Goal: Task Accomplishment & Management: Complete application form

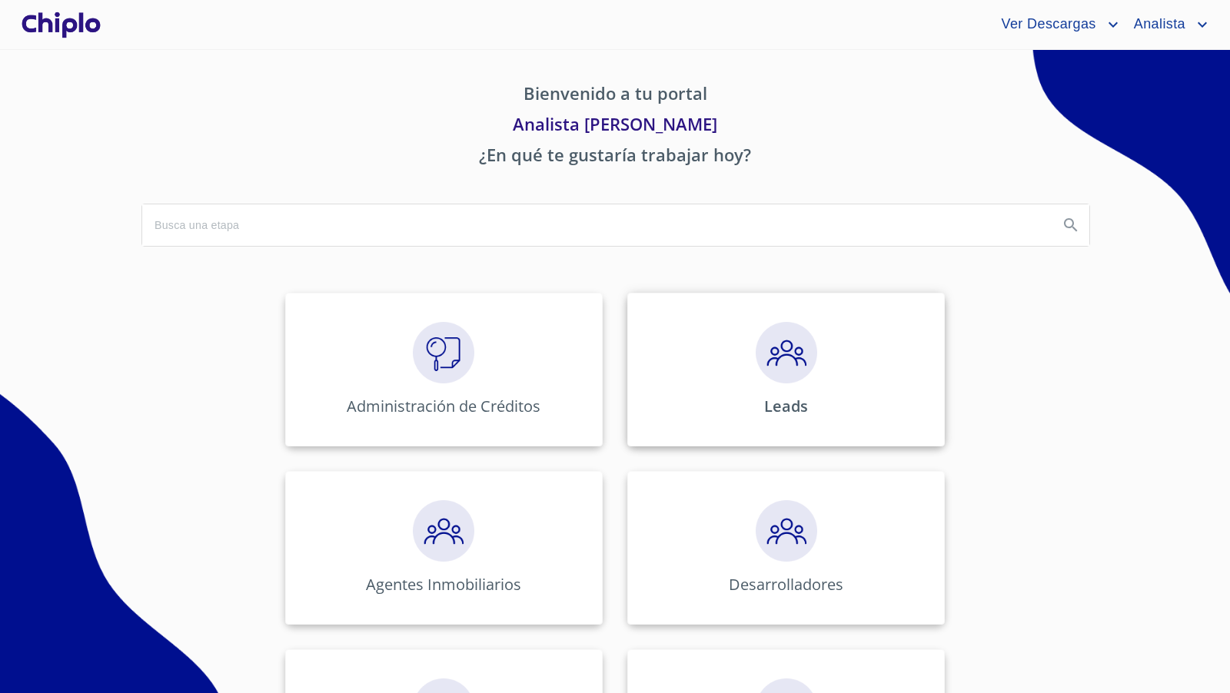
click at [802, 362] on img at bounding box center [785, 352] width 61 height 61
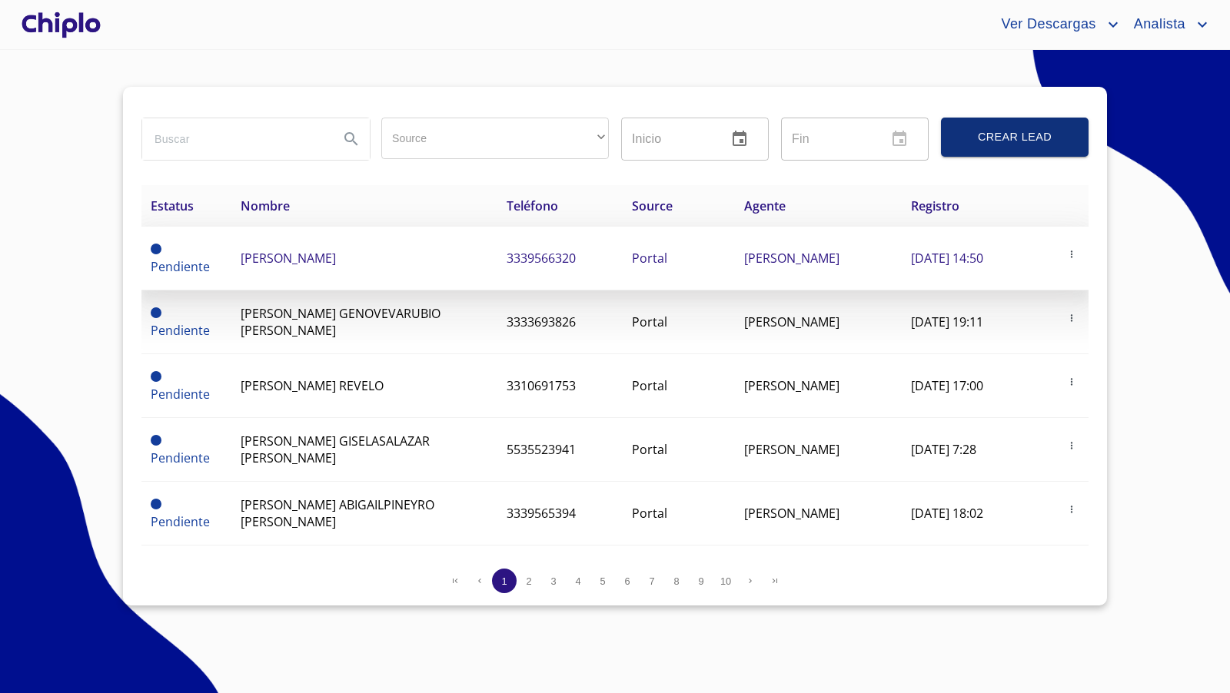
click at [377, 261] on tr "Pendiente ARMANDO JARA GALVAN 3339566320 Portal LORENA CAMPOS 16 de septiembre …" at bounding box center [614, 259] width 947 height 64
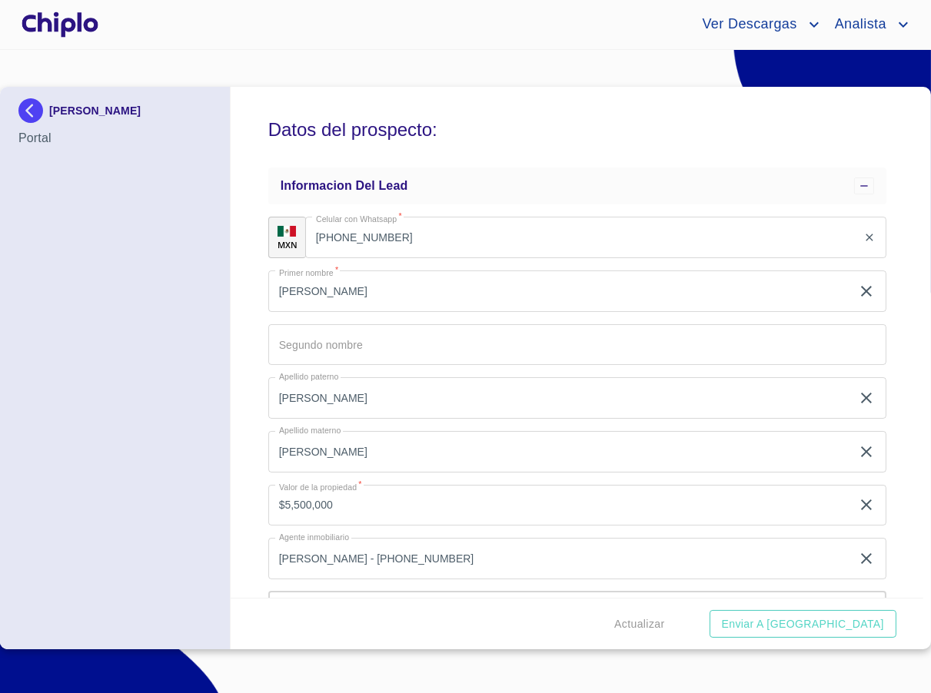
click at [886, 346] on div "Datos del prospecto: Informacion del lead MXN Celular con Whatsapp   * (33)3956…" at bounding box center [577, 342] width 692 height 511
click at [224, 335] on div "ARMANDO JARA GALVAN Portal" at bounding box center [115, 368] width 231 height 563
click at [895, 423] on div "Datos del prospecto: Informacion del lead MXN Celular con Whatsapp   * (33)3956…" at bounding box center [577, 342] width 692 height 511
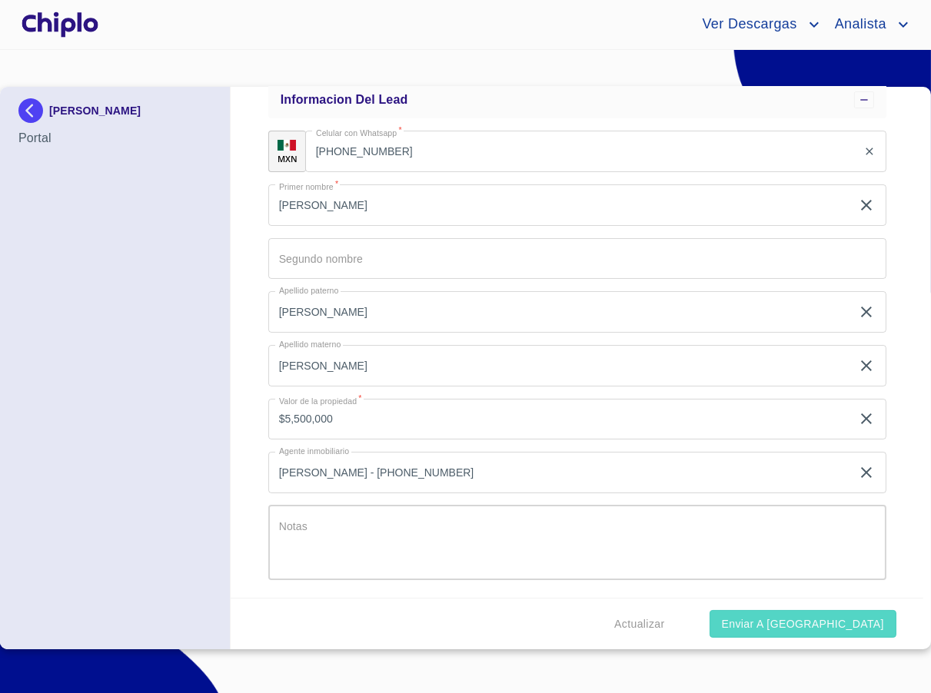
click at [857, 622] on span "Enviar a Chiplo" at bounding box center [803, 624] width 162 height 19
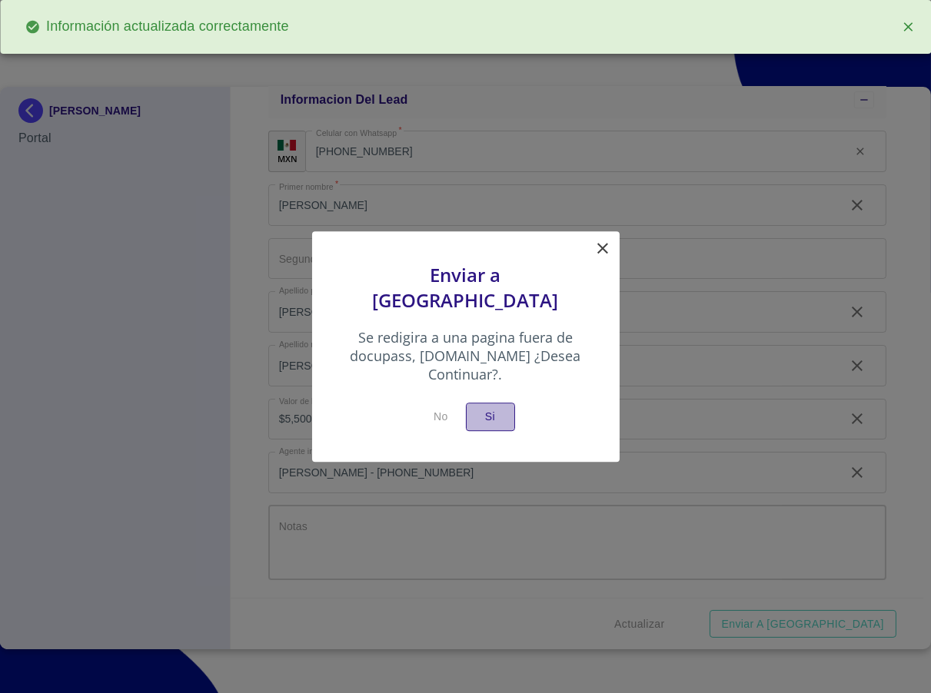
drag, startPoint x: 491, startPoint y: 402, endPoint x: 718, endPoint y: 286, distance: 254.7
click at [492, 407] on span "Si" at bounding box center [490, 416] width 25 height 19
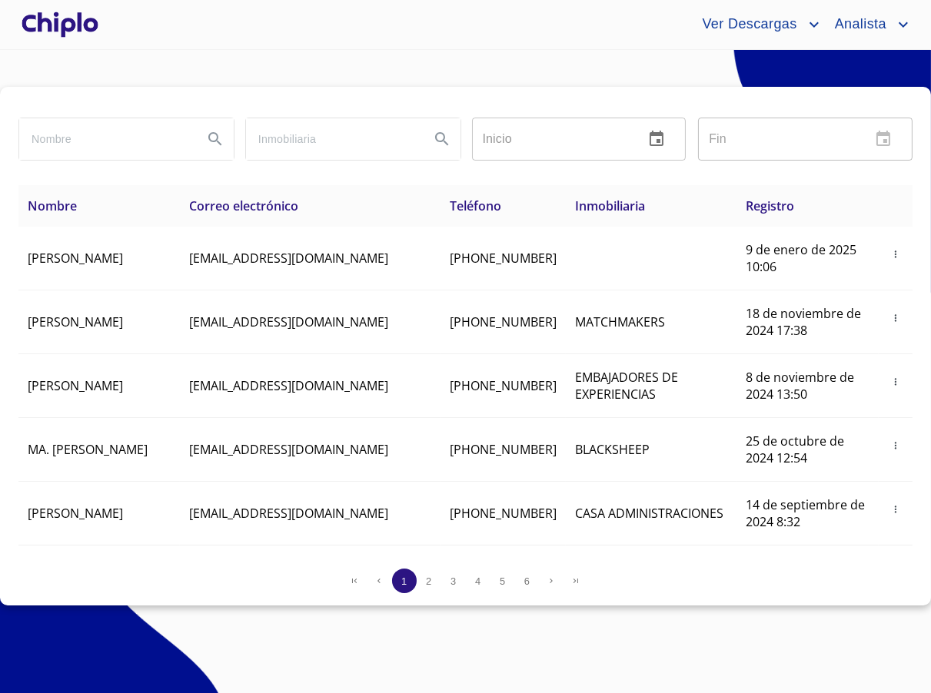
click at [60, 22] on div at bounding box center [59, 24] width 83 height 49
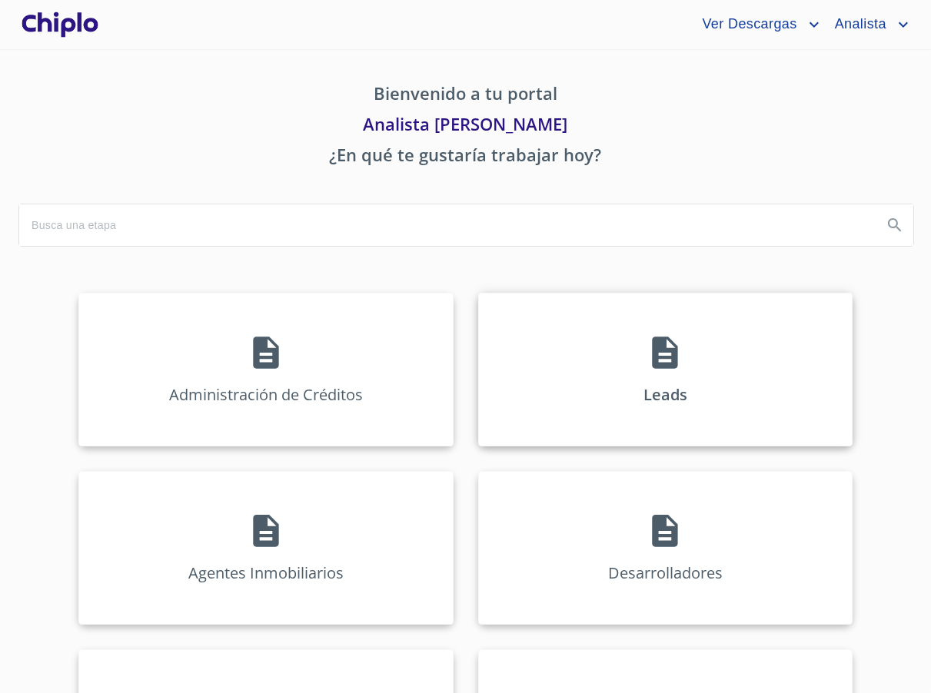
click at [646, 342] on icon at bounding box center [665, 353] width 38 height 38
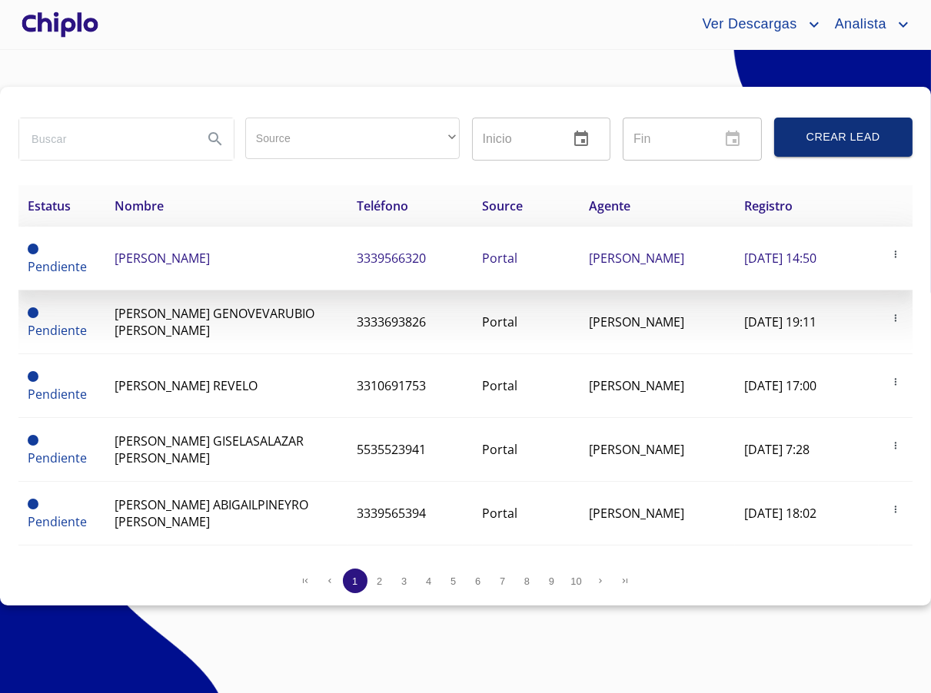
click at [210, 262] on span "ARMANDO JARA GALVAN" at bounding box center [162, 258] width 95 height 17
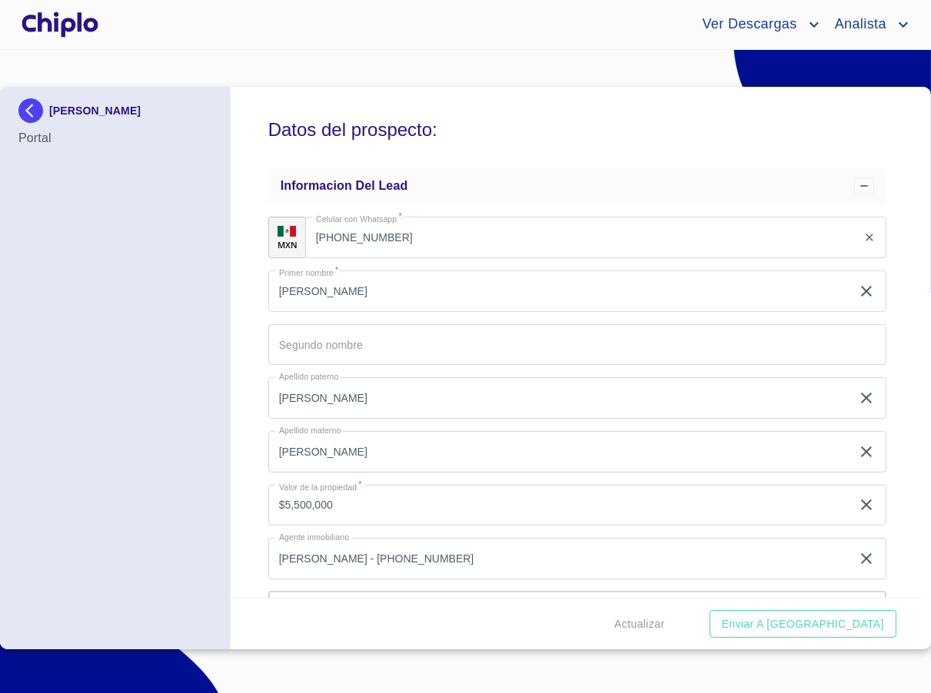
click at [90, 27] on div at bounding box center [59, 24] width 83 height 49
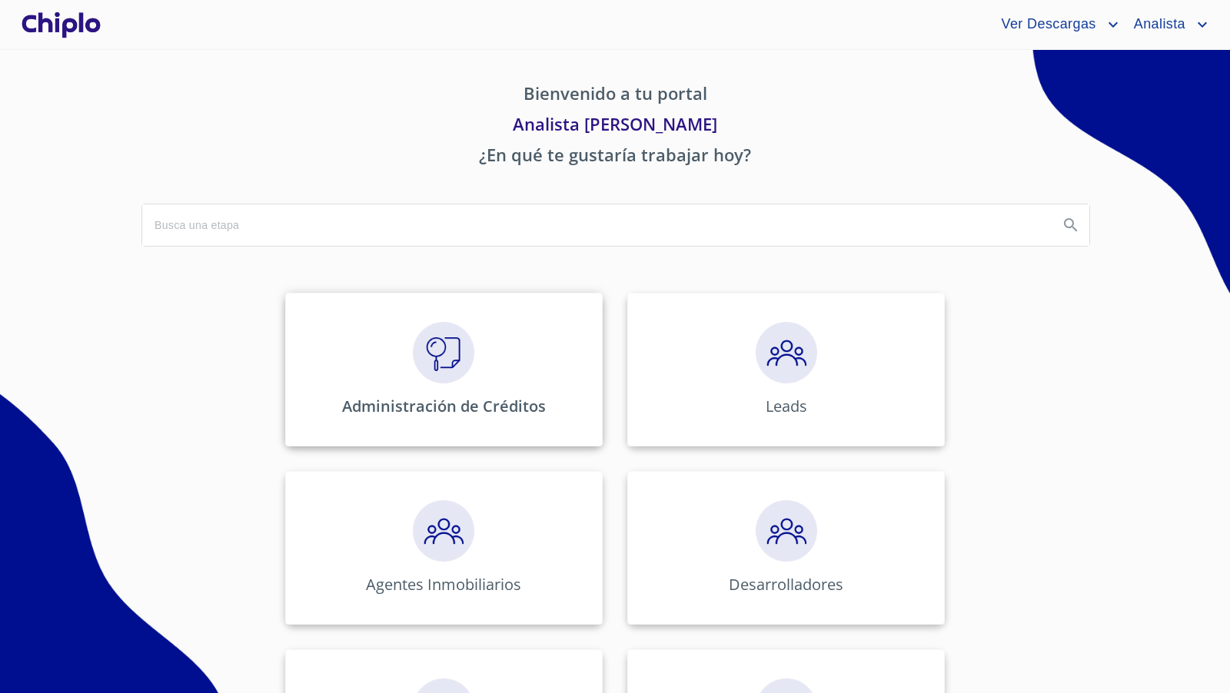
click at [437, 354] on img at bounding box center [443, 352] width 61 height 61
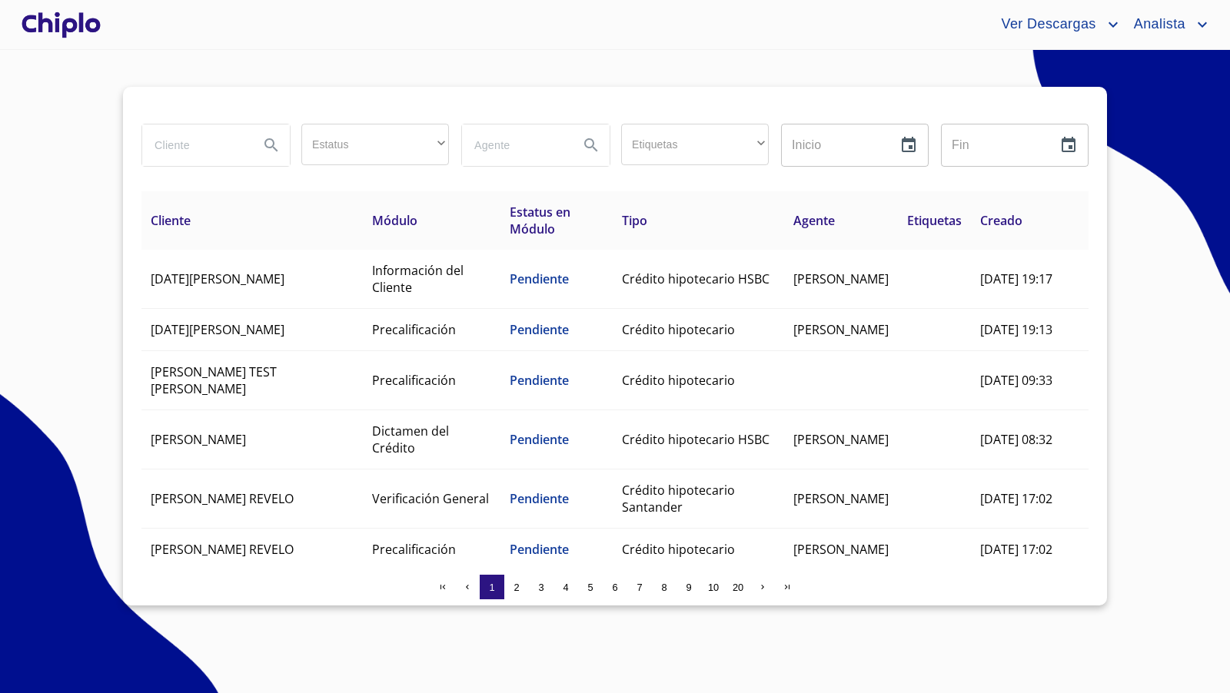
click at [191, 144] on input "search" at bounding box center [194, 144] width 105 height 41
type input "palacio"
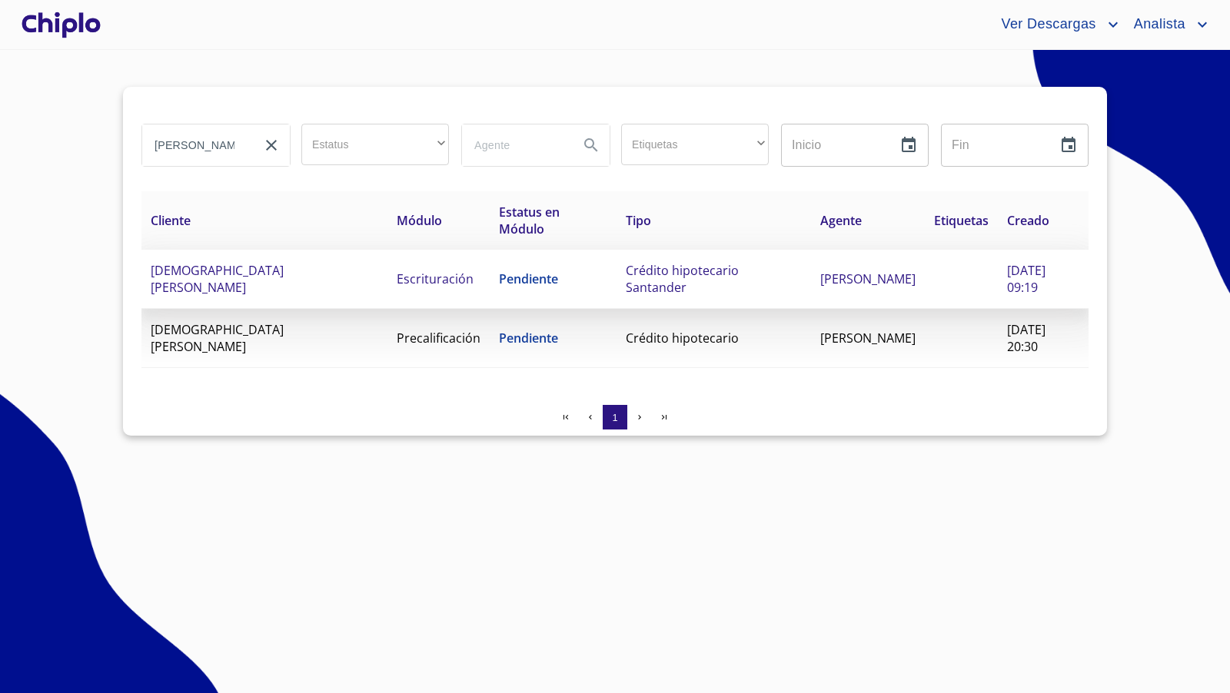
click at [471, 276] on td "Escrituración" at bounding box center [438, 279] width 102 height 59
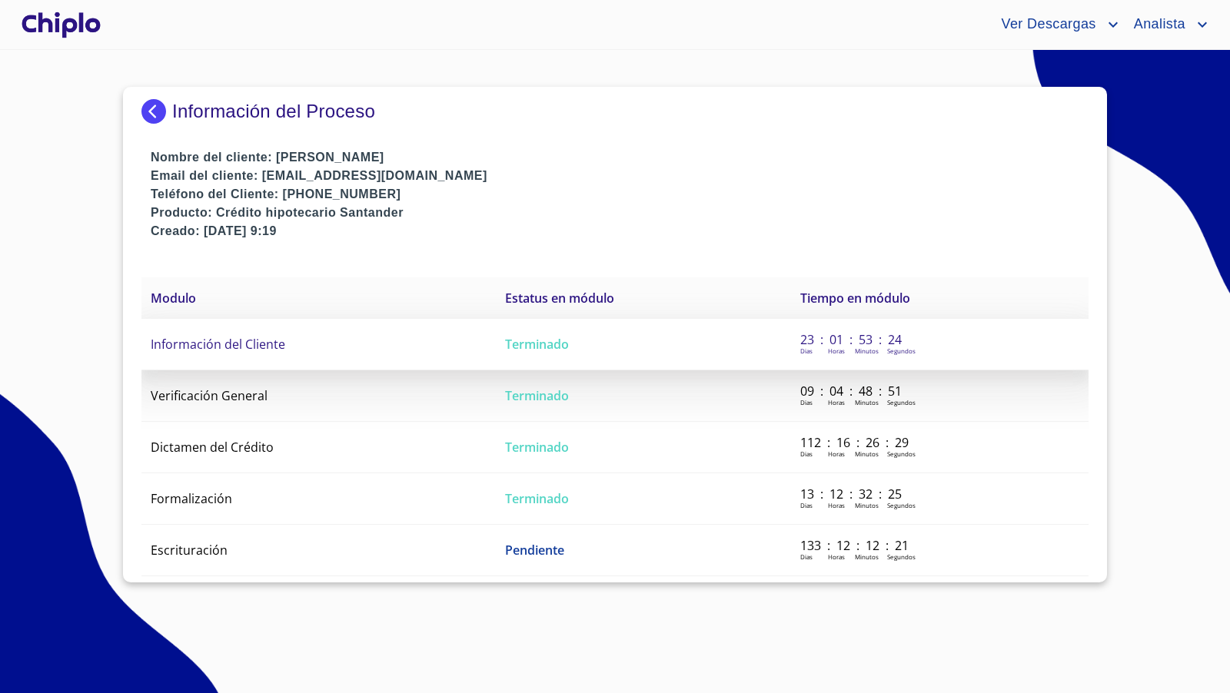
click at [239, 345] on span "Información del Cliente" at bounding box center [218, 344] width 134 height 17
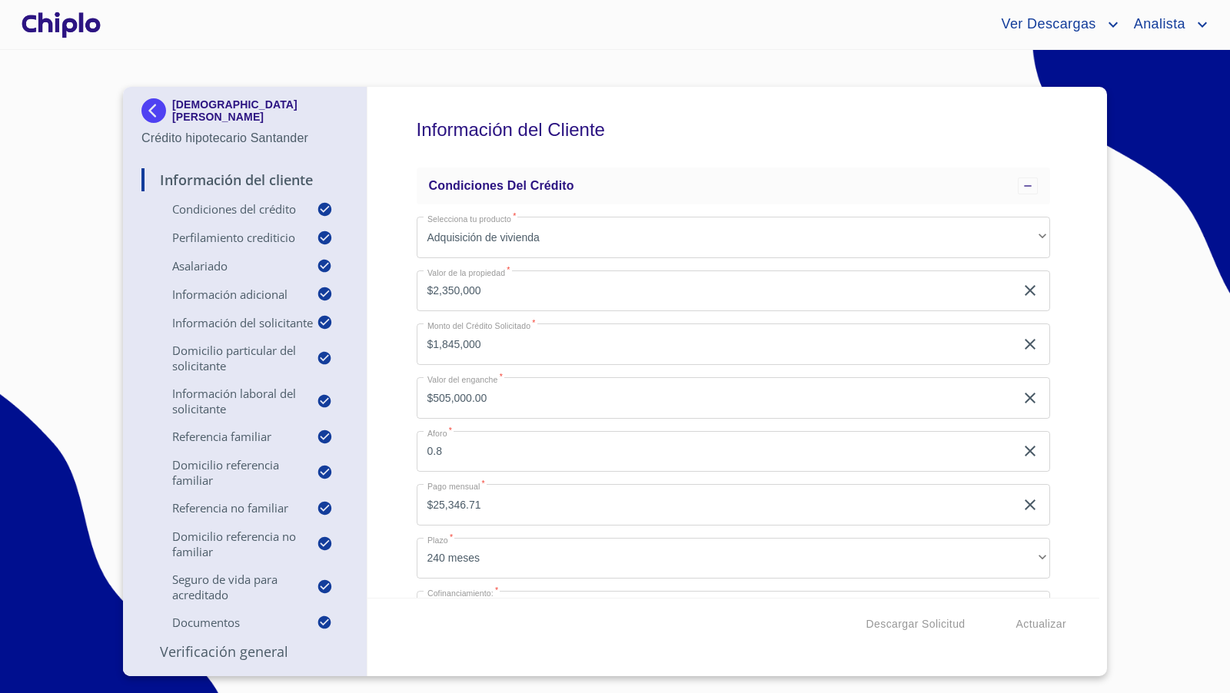
click at [930, 284] on div "Información del Cliente Condiciones del Crédito Selecciona tu producto   * Adqu…" at bounding box center [733, 342] width 732 height 511
click at [395, 420] on div "Información del Cliente Condiciones del Crédito Selecciona tu producto   * Adqu…" at bounding box center [733, 342] width 732 height 511
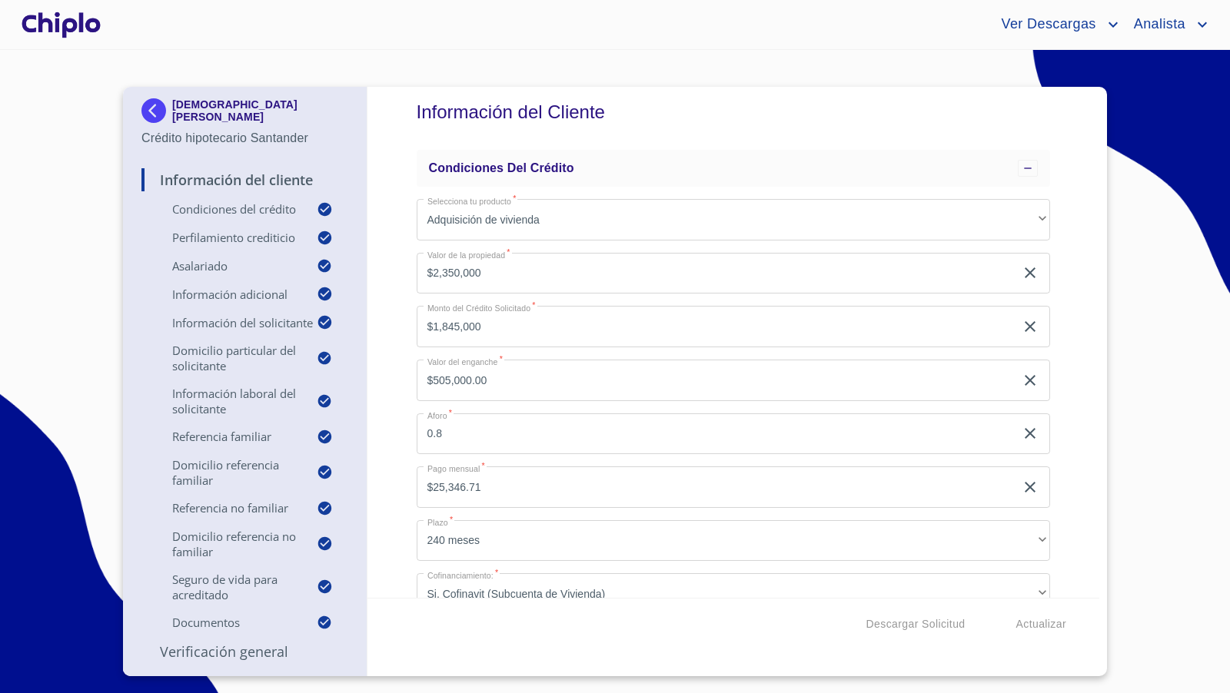
scroll to position [18, 0]
click at [398, 306] on div "Información del Cliente Condiciones del Crédito Selecciona tu producto   * Adqu…" at bounding box center [733, 342] width 732 height 511
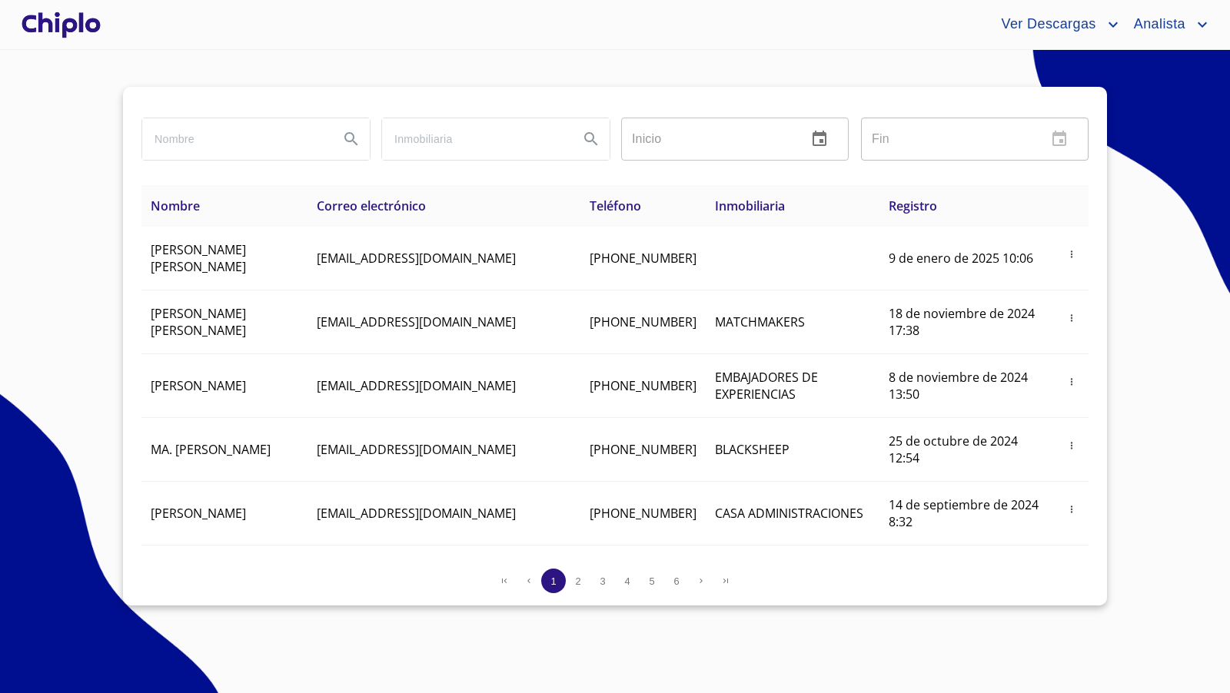
click at [65, 20] on div at bounding box center [60, 24] width 85 height 49
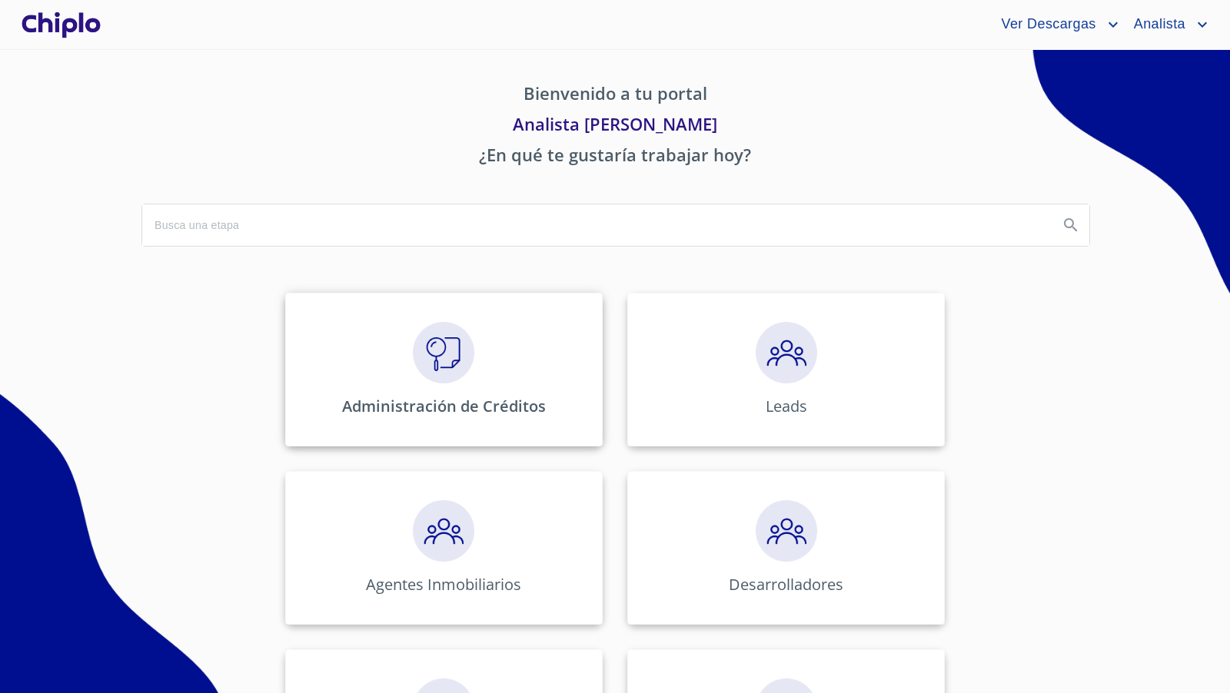
click at [440, 360] on img at bounding box center [443, 352] width 61 height 61
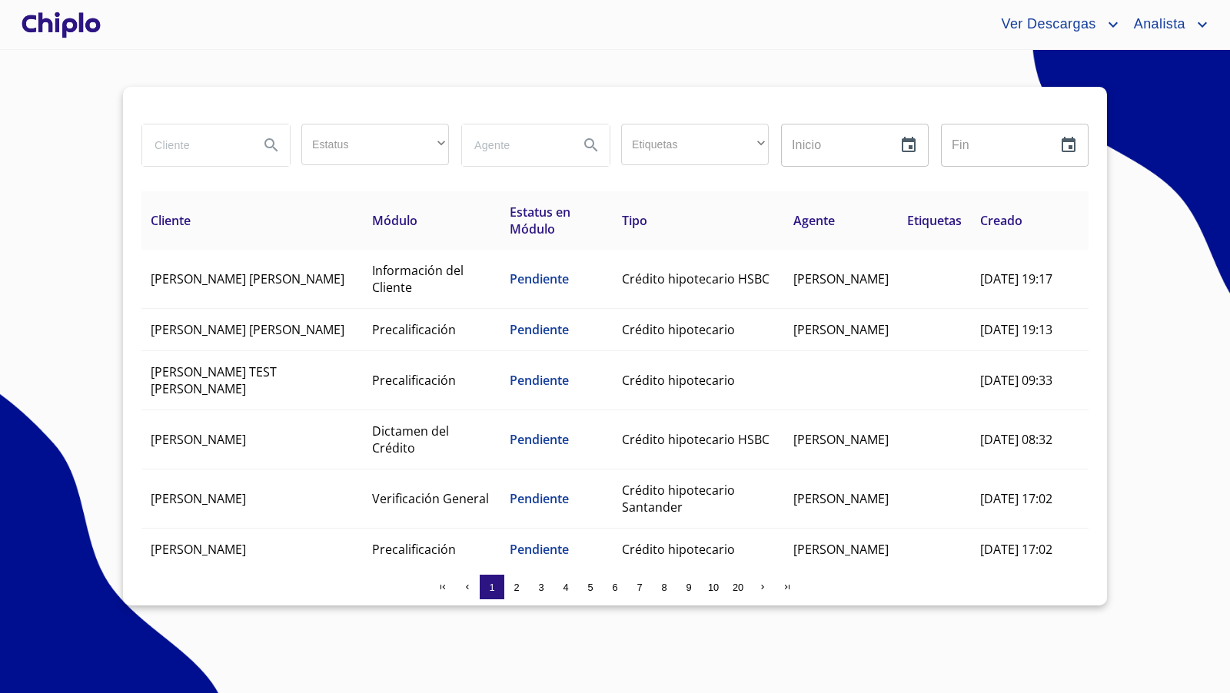
click at [234, 148] on input "search" at bounding box center [194, 144] width 105 height 41
type input "argelia"
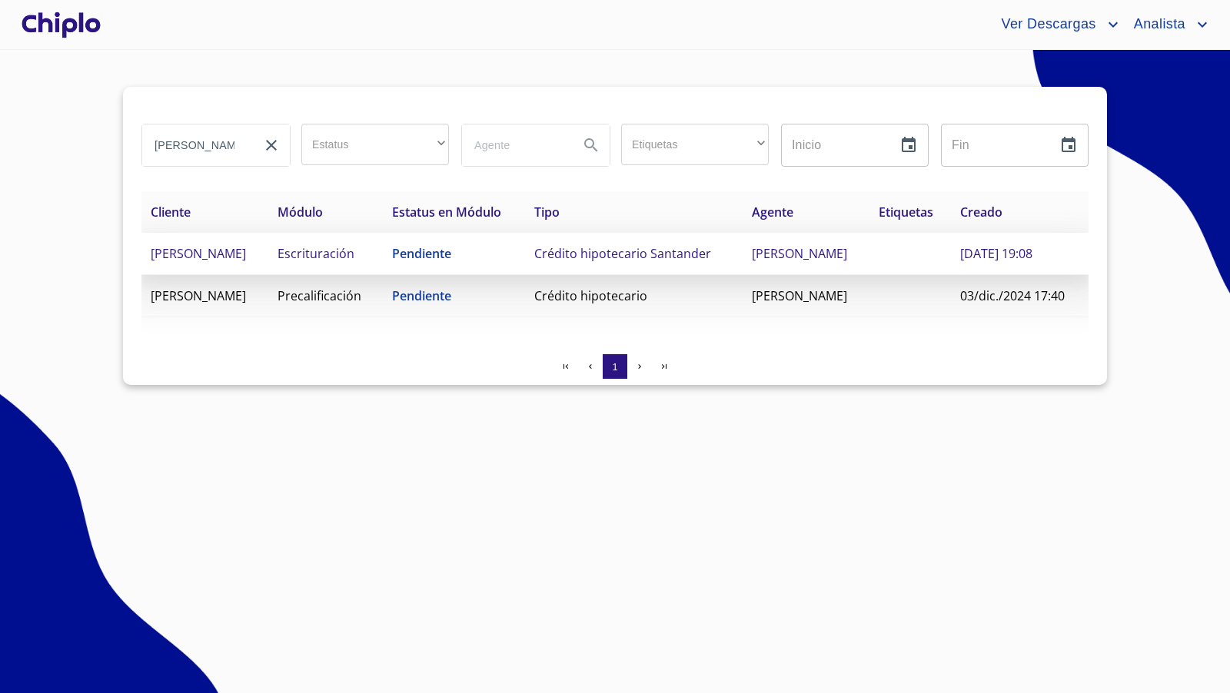
click at [246, 247] on span "ARGELIA CALDERON GUTIERREZ" at bounding box center [198, 253] width 95 height 17
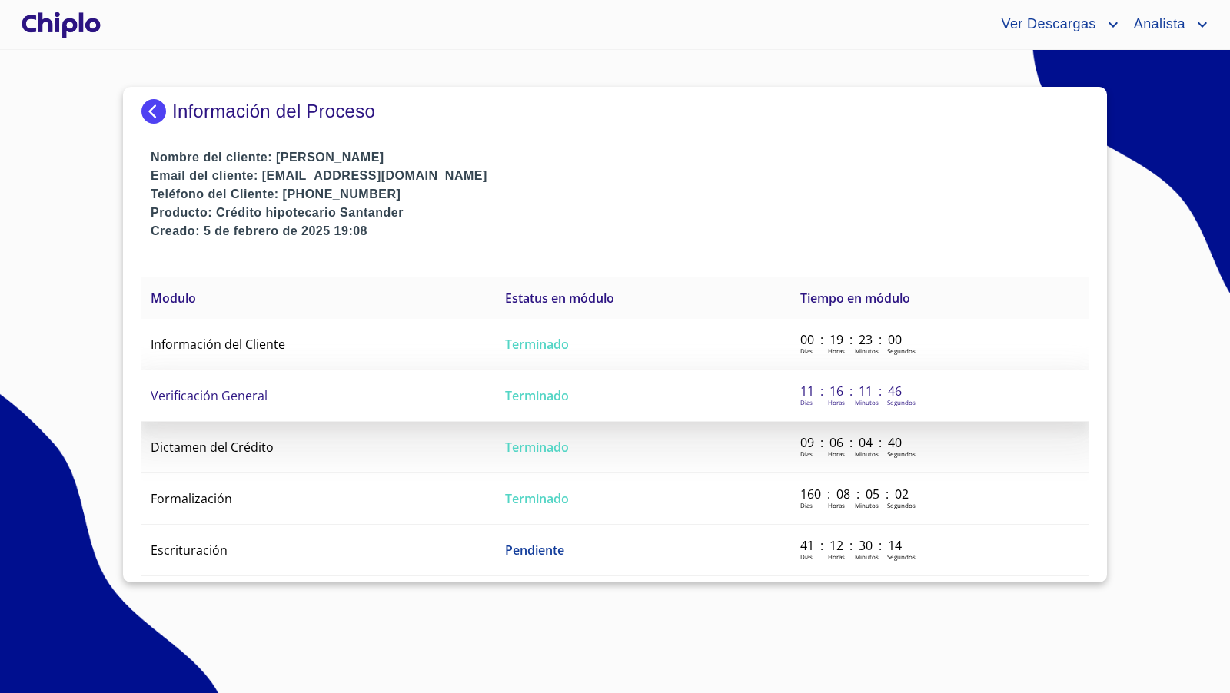
click at [226, 392] on span "Verificación General" at bounding box center [209, 395] width 117 height 17
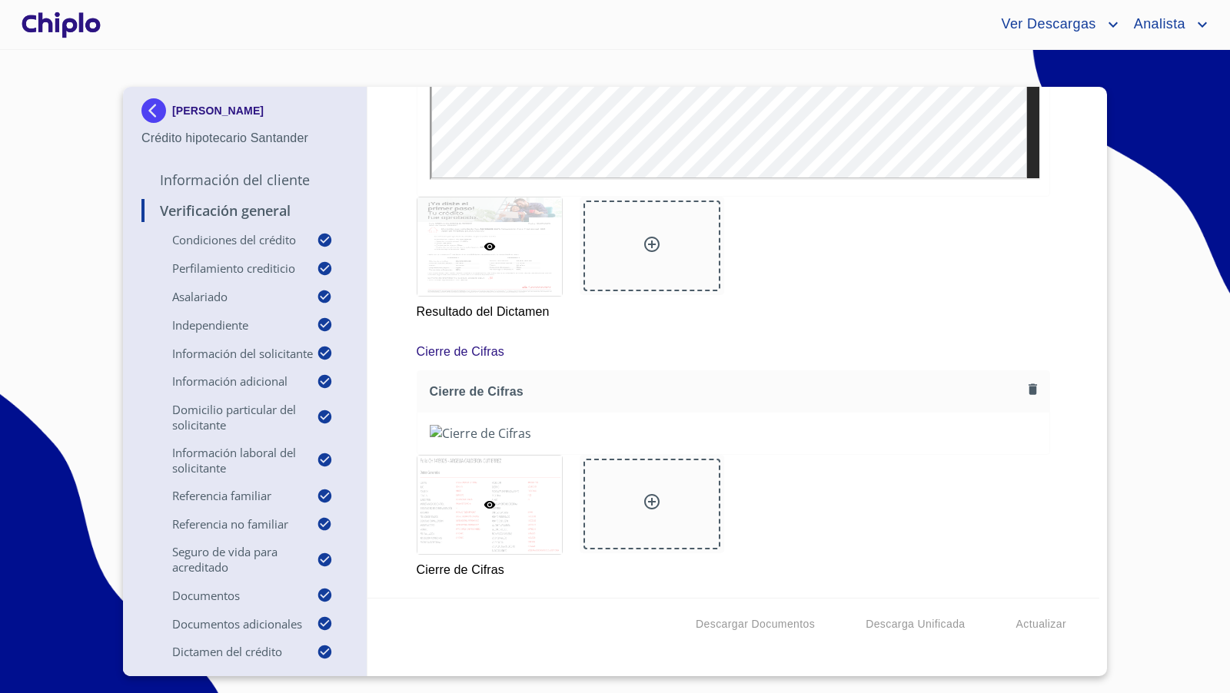
scroll to position [16162, 0]
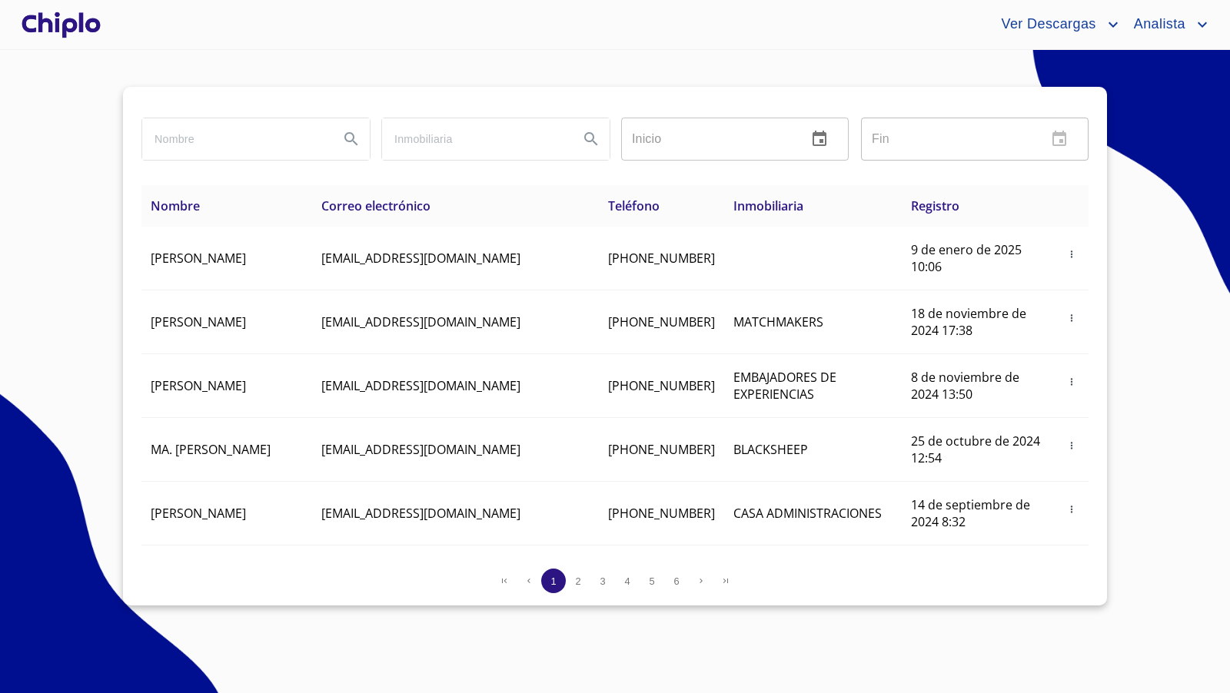
click at [273, 141] on input "search" at bounding box center [234, 138] width 184 height 41
type input "ISRAEL"
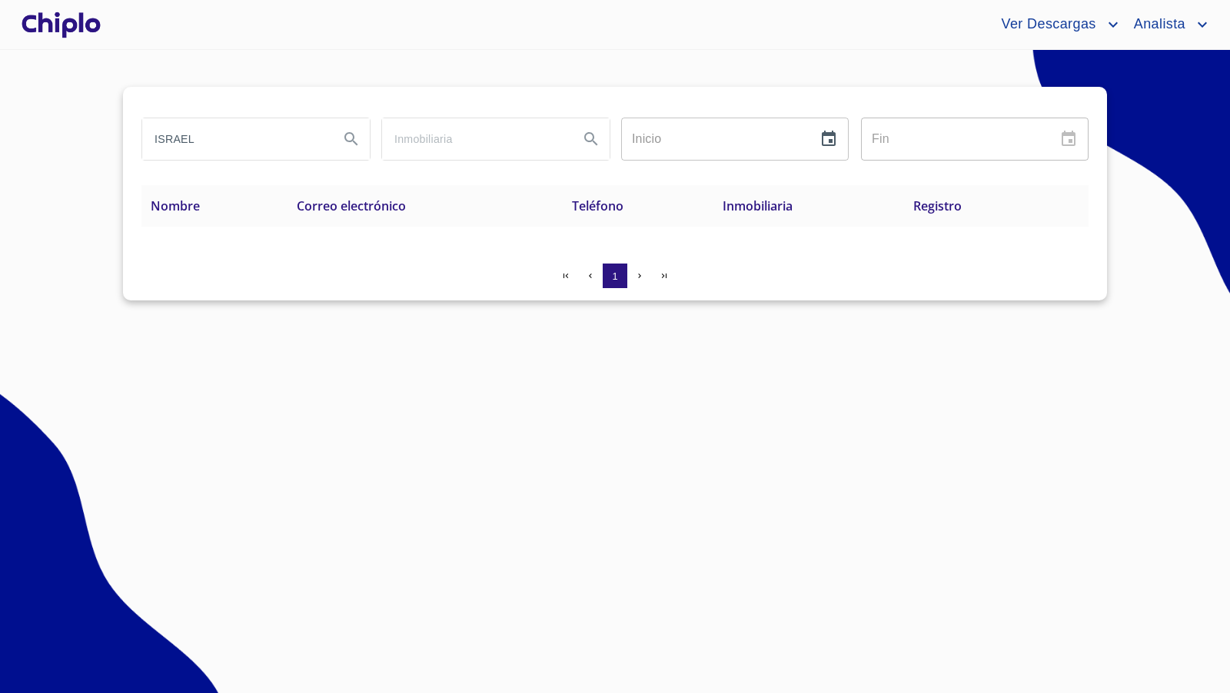
click at [73, 24] on div at bounding box center [60, 24] width 85 height 49
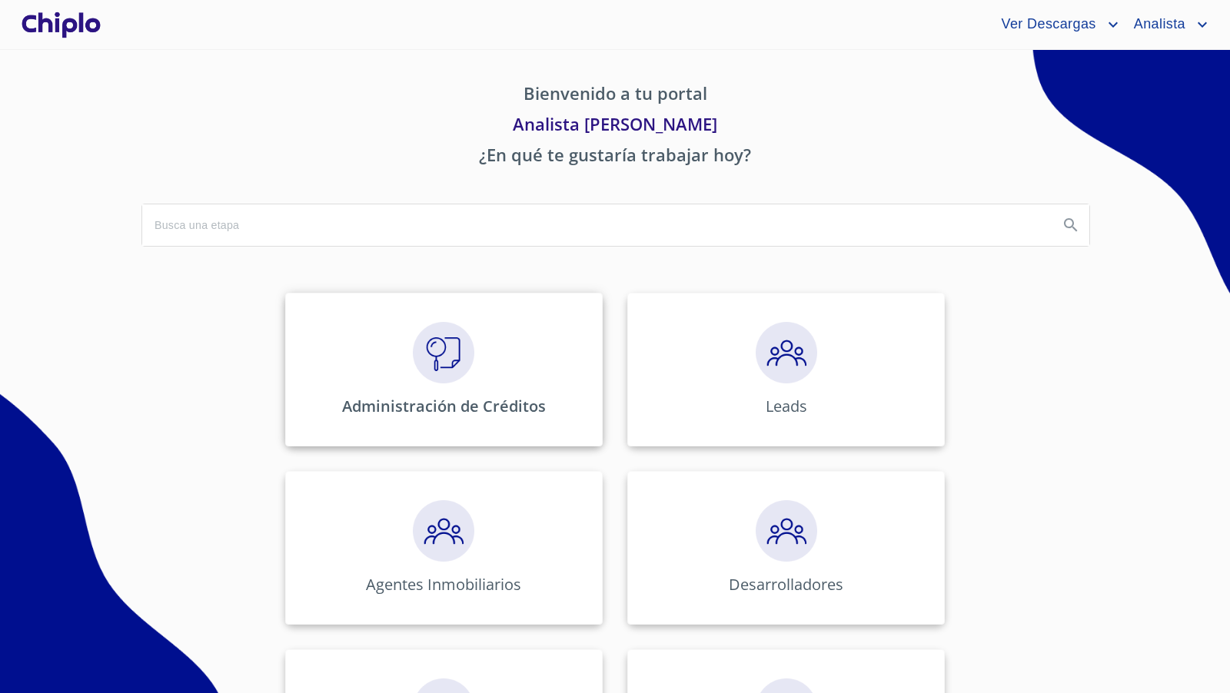
click at [449, 359] on img at bounding box center [443, 352] width 61 height 61
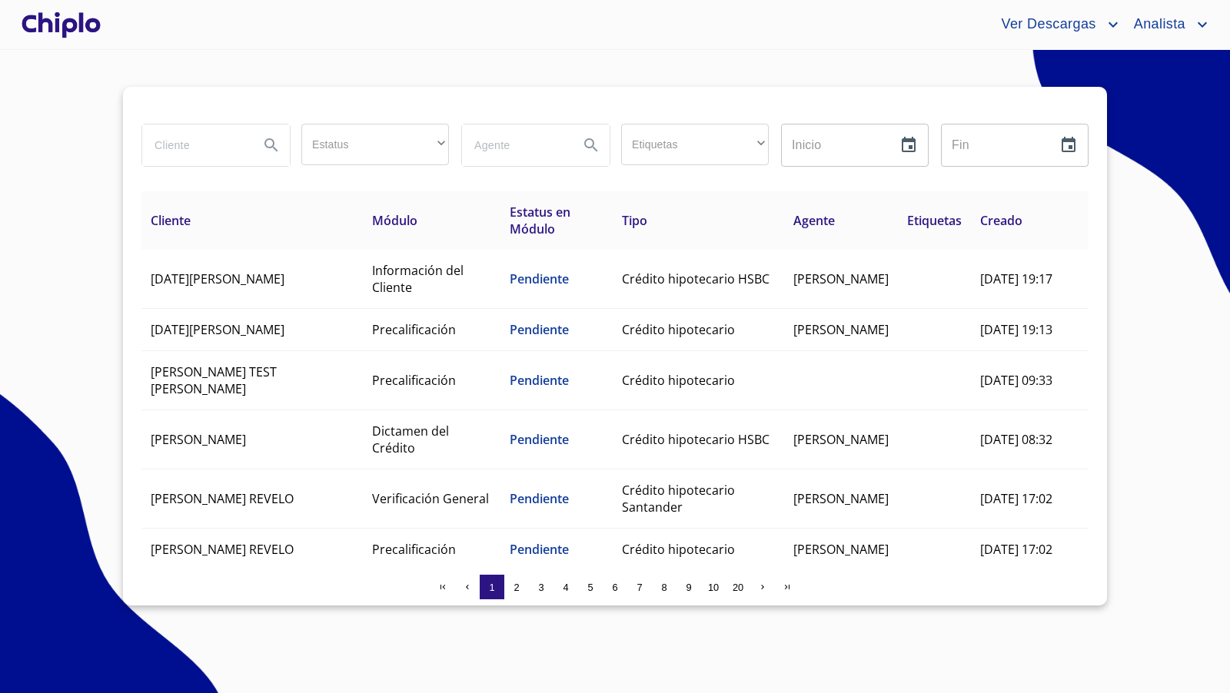
click at [212, 158] on input "search" at bounding box center [194, 144] width 105 height 41
type input "ISRAEL"
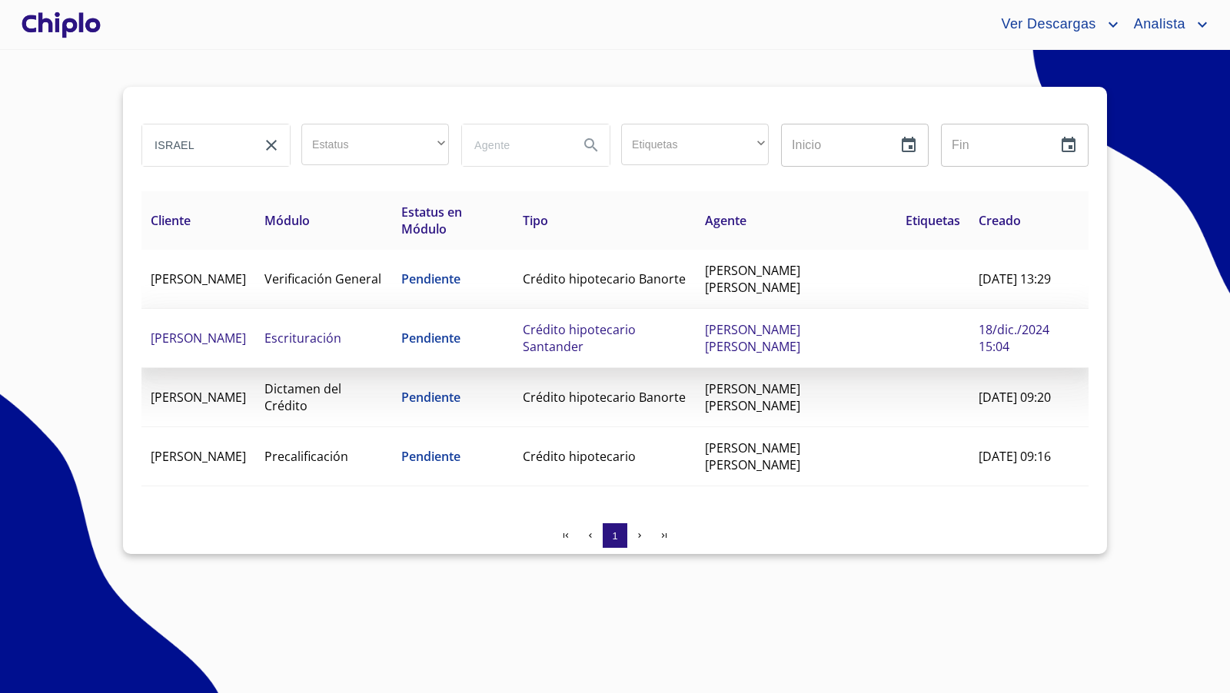
click at [622, 335] on span "Crédito hipotecario Santander" at bounding box center [579, 338] width 113 height 34
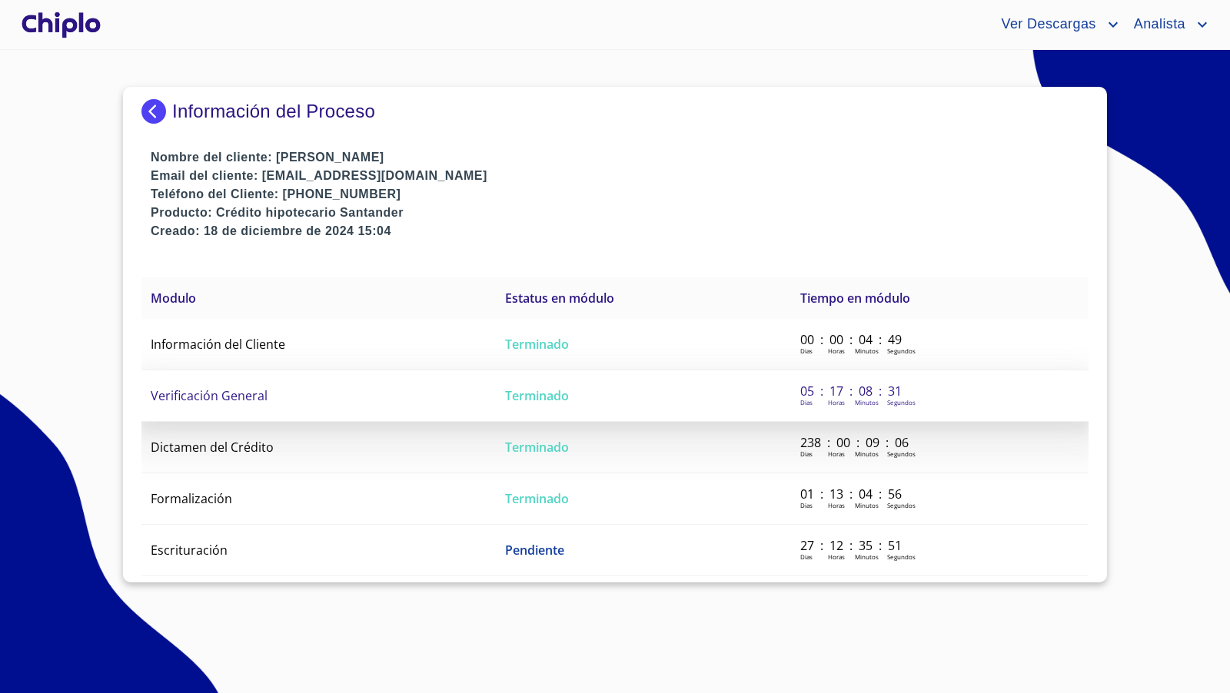
click at [261, 399] on span "Verificación General" at bounding box center [209, 395] width 117 height 17
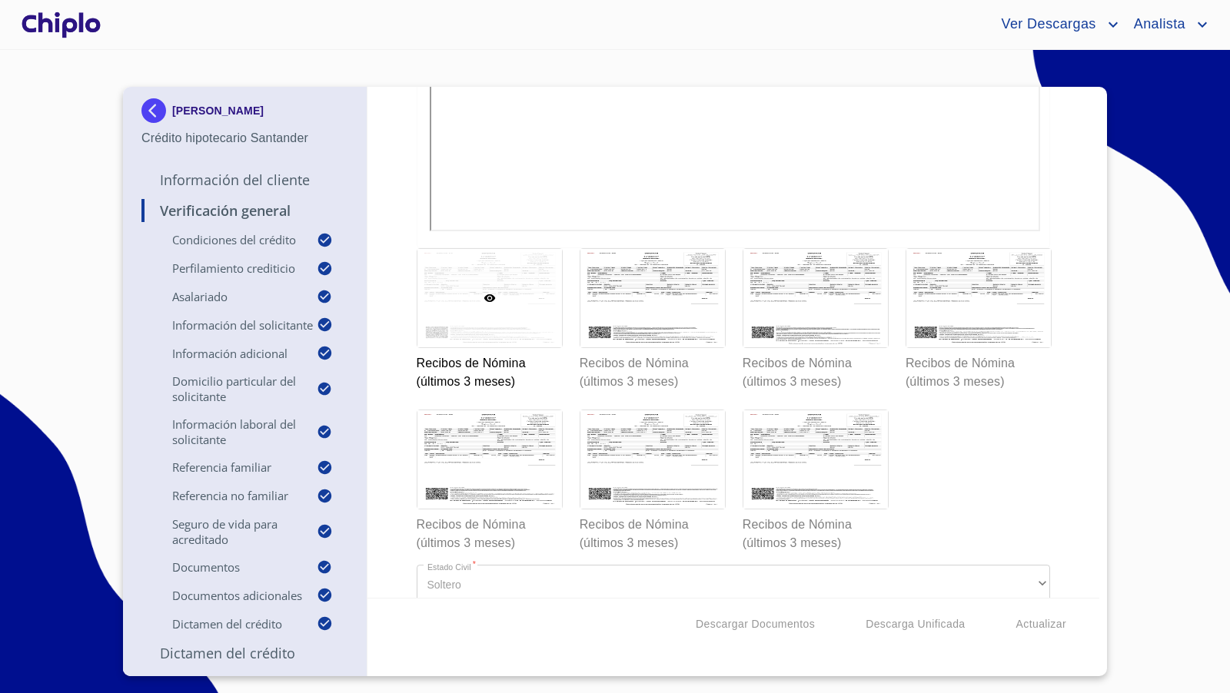
scroll to position [10399, 0]
click at [1074, 229] on div "Verificación General Condiciones del Crédito Selecciona tu producto   * Adquisi…" at bounding box center [733, 342] width 732 height 511
click at [1062, 263] on div "Verificación General Condiciones del Crédito Selecciona tu producto   * Adquisi…" at bounding box center [733, 342] width 732 height 511
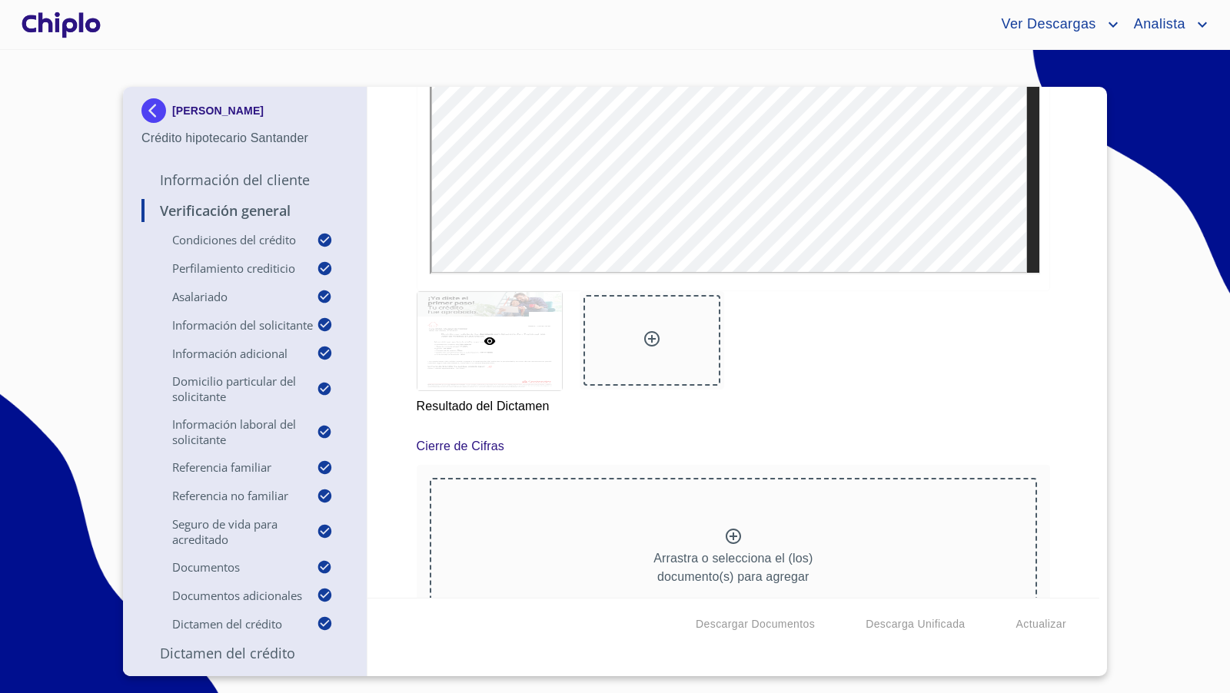
scroll to position [13591, 0]
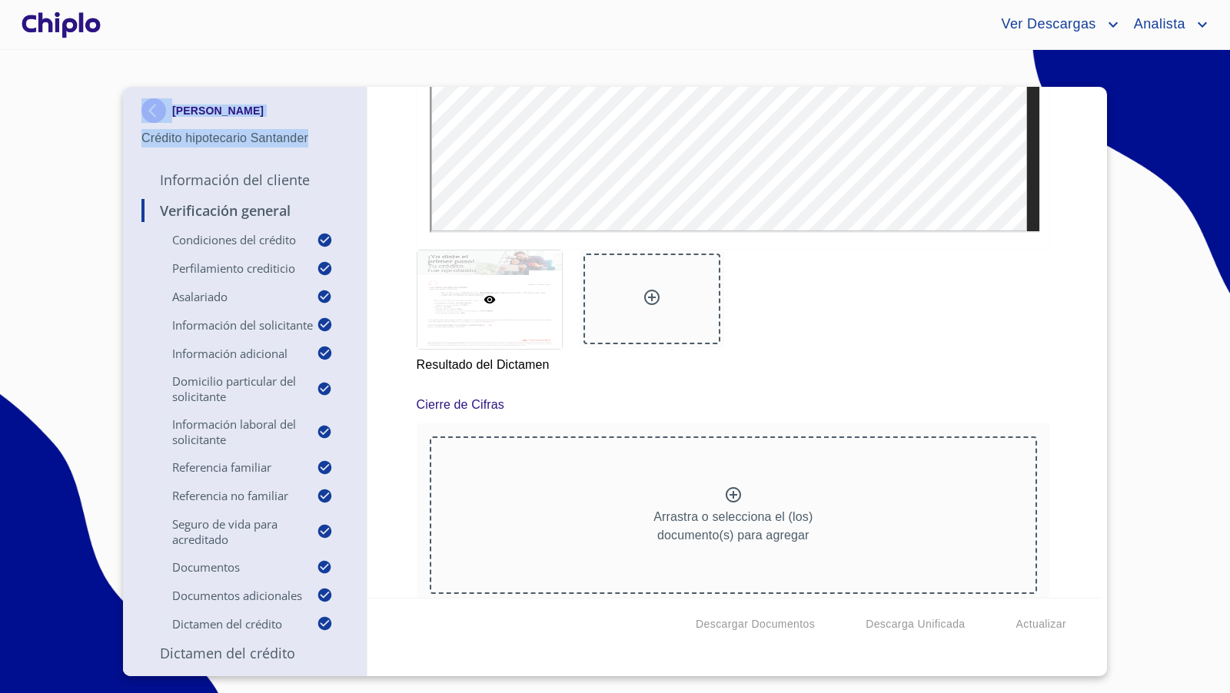
copy div "ISRAEL SALAZAR GUTIERREZ Crédito hipotecario Santander"
drag, startPoint x: 324, startPoint y: 143, endPoint x: 83, endPoint y: 187, distance: 245.2
click at [84, 186] on section "ISRAEL SALAZAR GUTIERREZ Crédito hipotecario Santander Información del Cliente …" at bounding box center [615, 371] width 1230 height 643
drag, startPoint x: 83, startPoint y: 187, endPoint x: 307, endPoint y: 320, distance: 260.6
click at [85, 190] on section "ISRAEL SALAZAR GUTIERREZ Crédito hipotecario Santander Información del Cliente …" at bounding box center [615, 371] width 1230 height 643
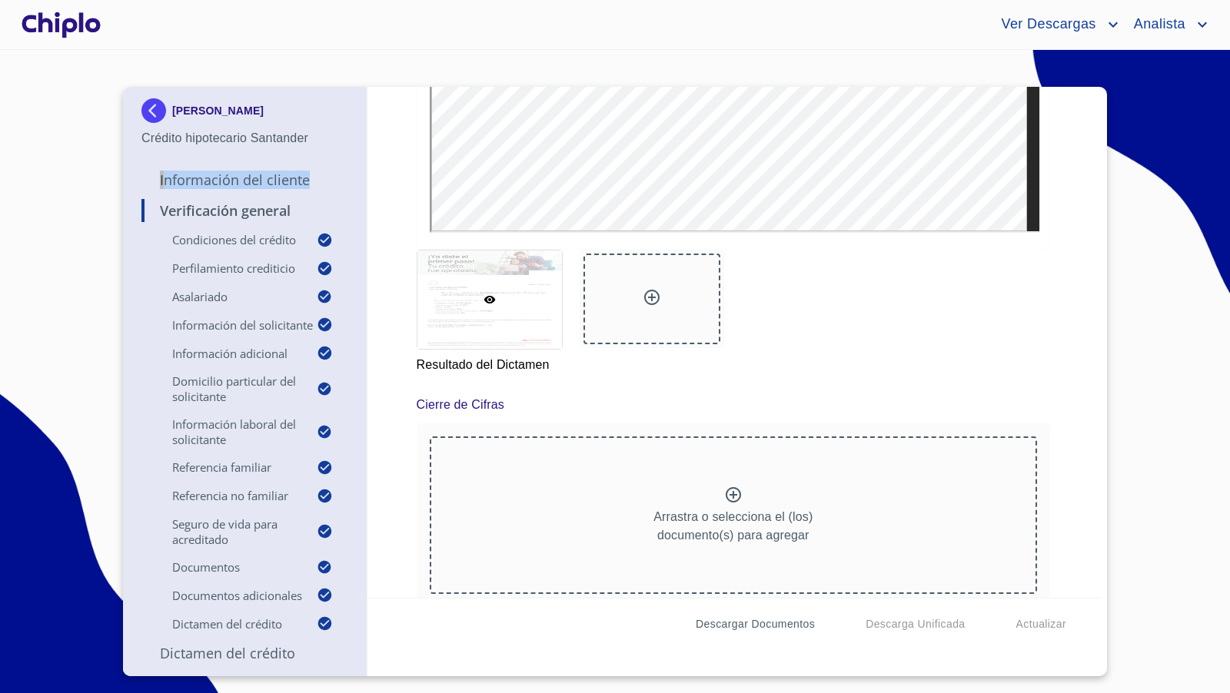
click at [728, 622] on span "Descargar Documentos" at bounding box center [754, 624] width 119 height 19
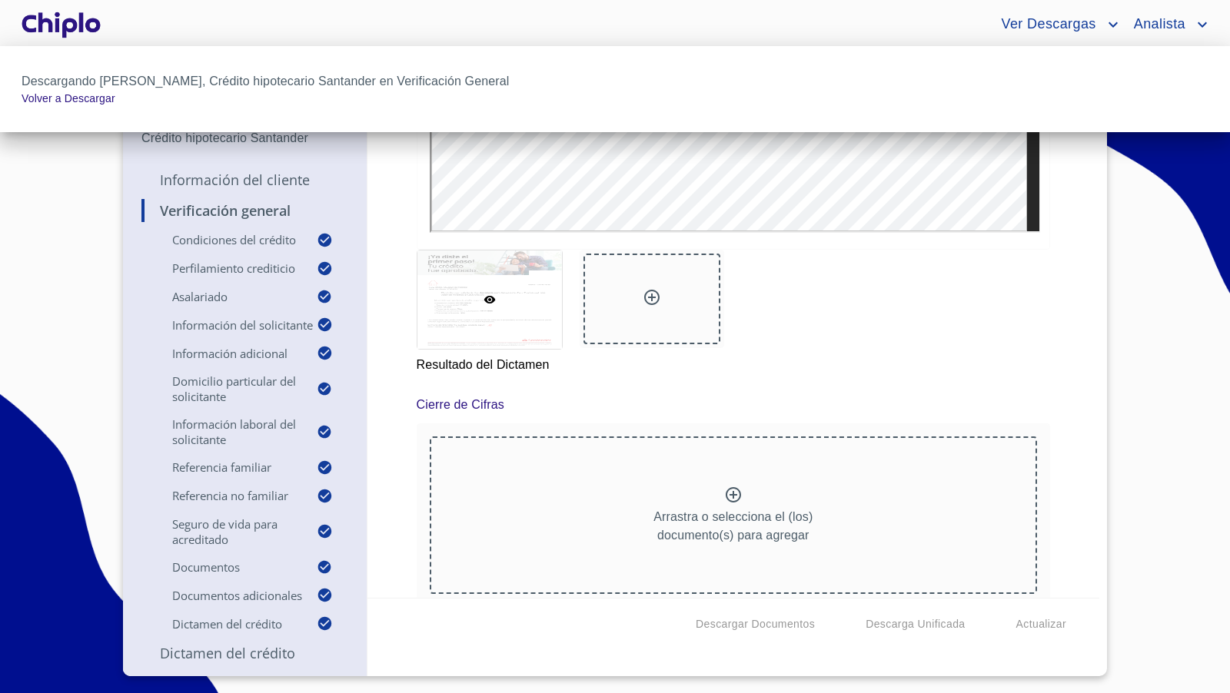
click at [375, 346] on div at bounding box center [615, 346] width 1230 height 693
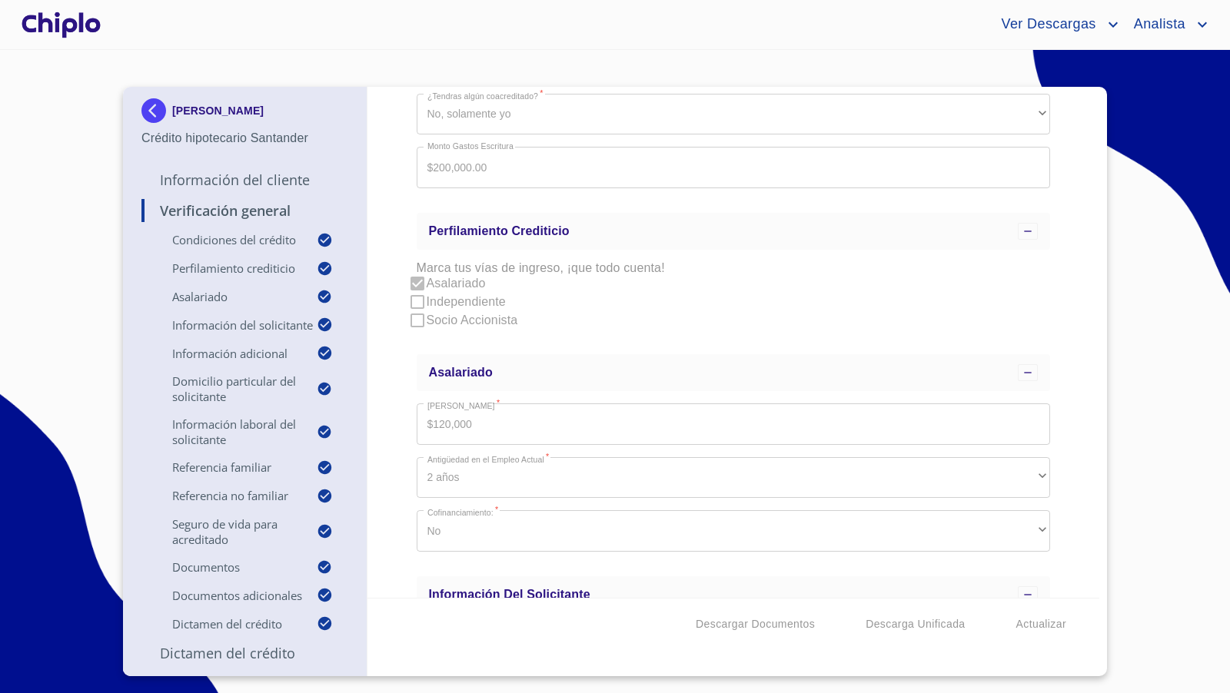
scroll to position [0, 0]
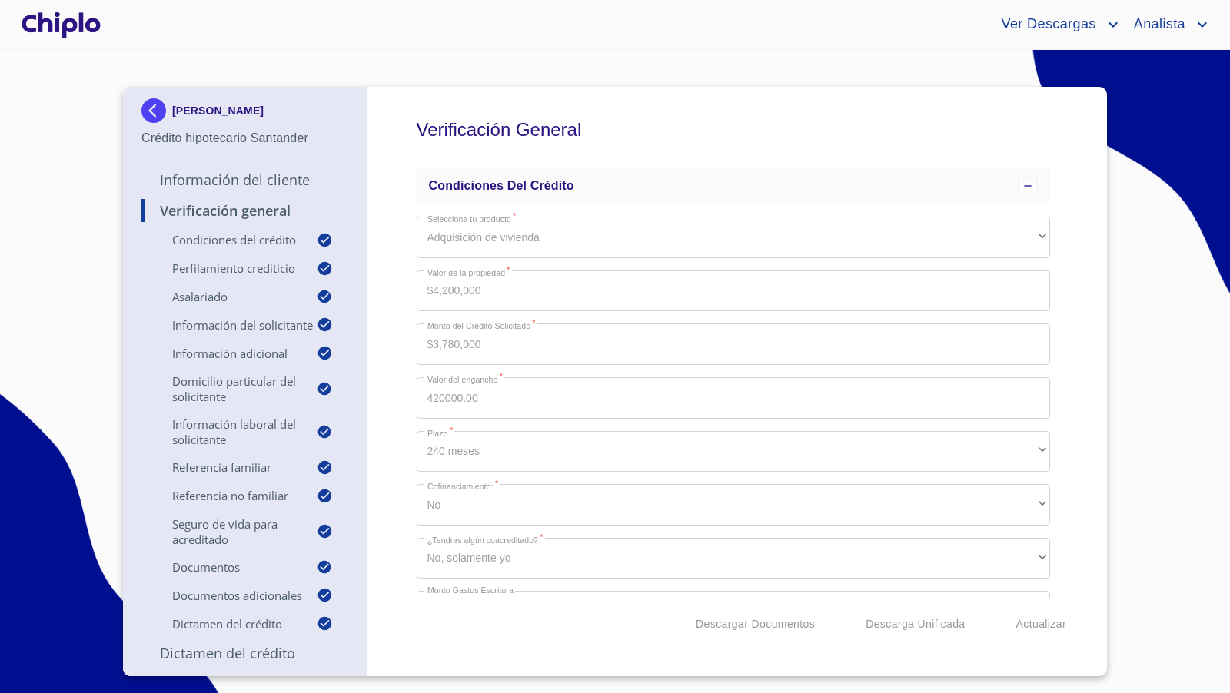
click at [78, 28] on div at bounding box center [60, 24] width 85 height 49
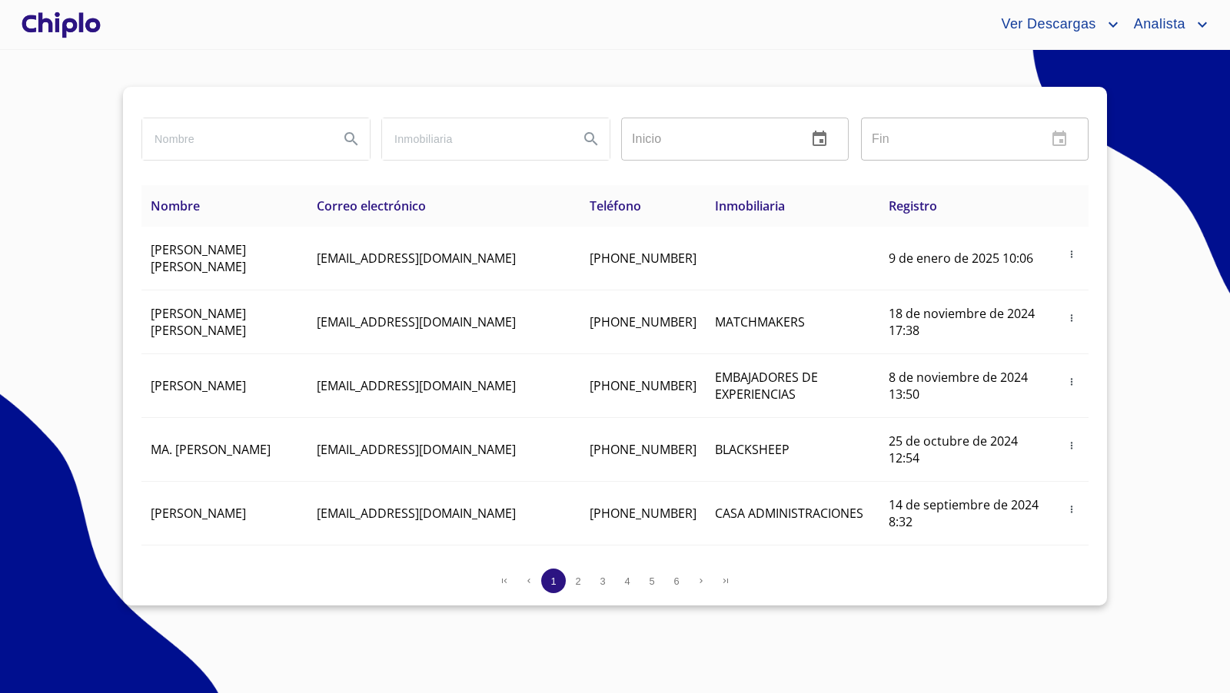
click at [85, 32] on div at bounding box center [60, 24] width 85 height 49
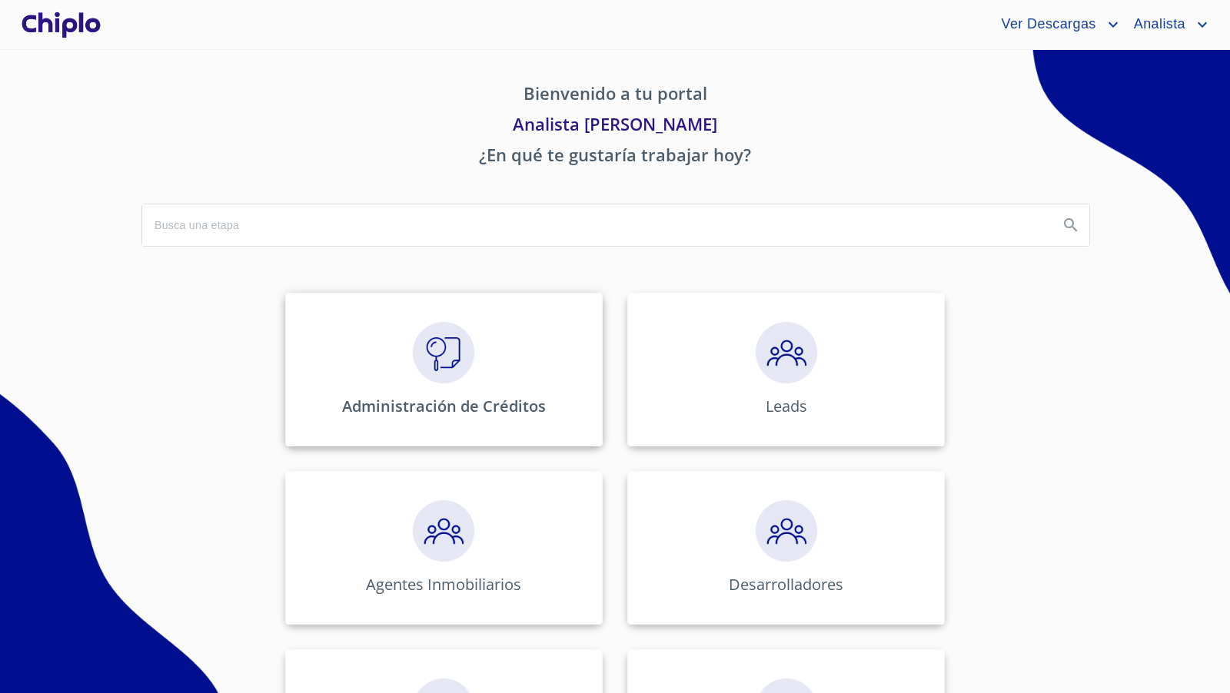
click at [430, 335] on img at bounding box center [443, 352] width 61 height 61
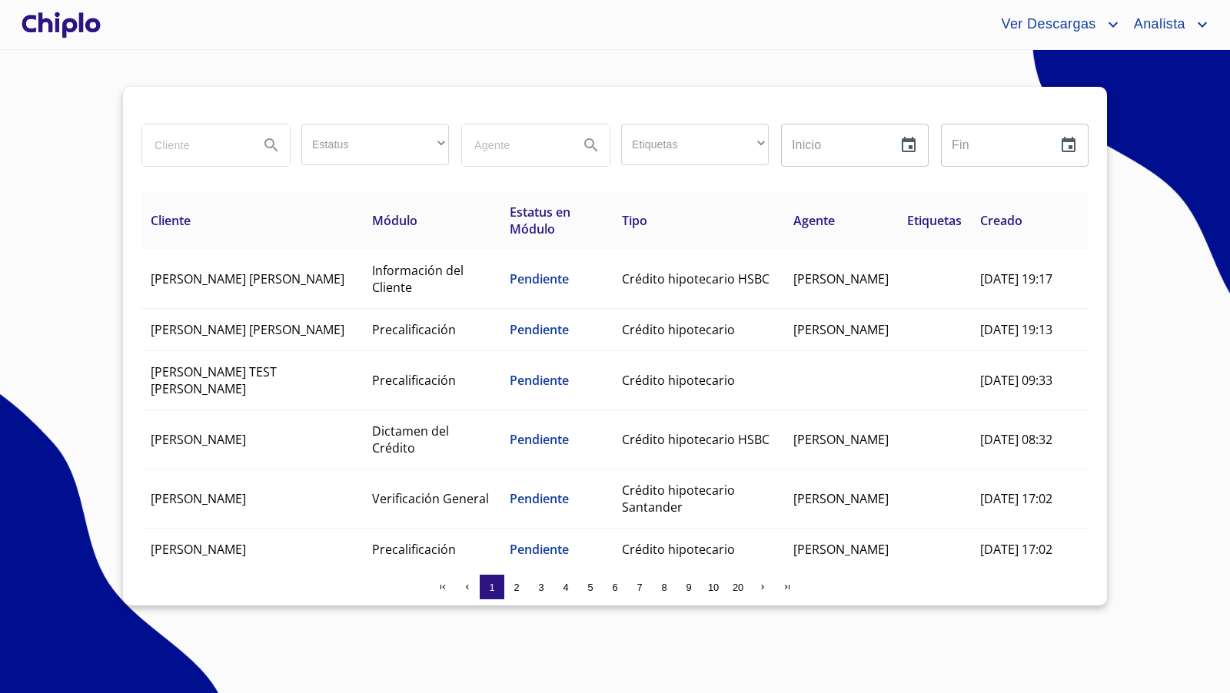
click at [215, 146] on input "search" at bounding box center [194, 144] width 105 height 41
type input "[PERSON_NAME]"
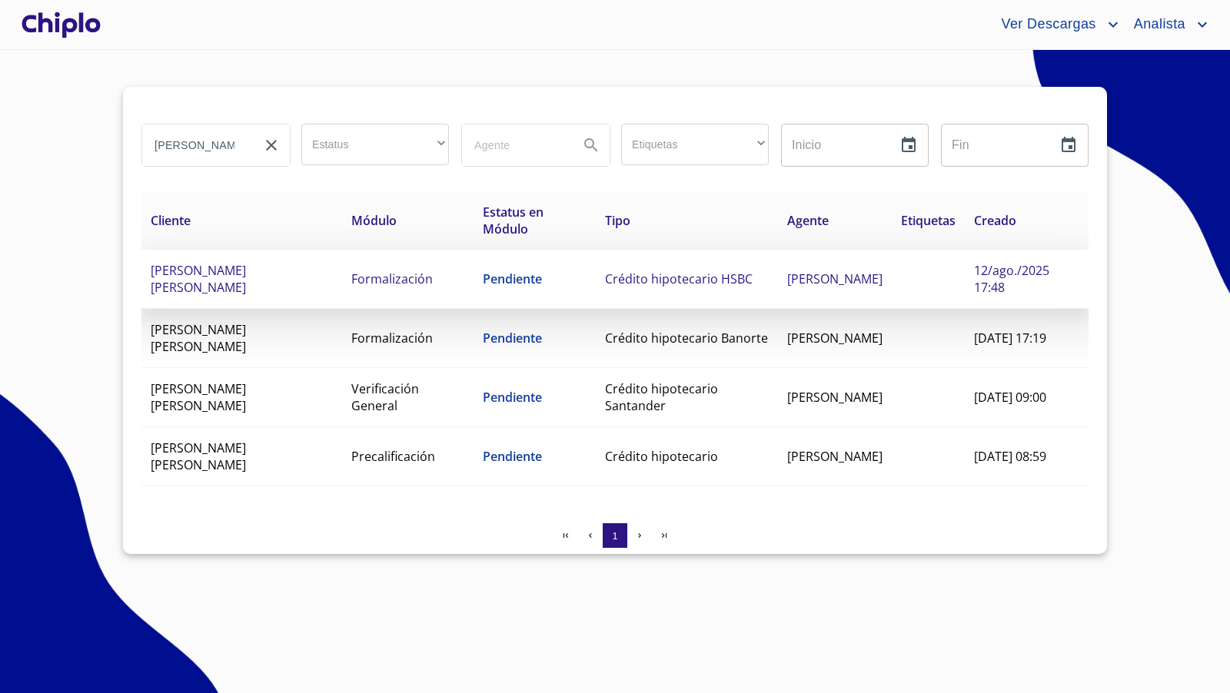
click at [666, 280] on span "Crédito hipotecario HSBC" at bounding box center [679, 279] width 148 height 17
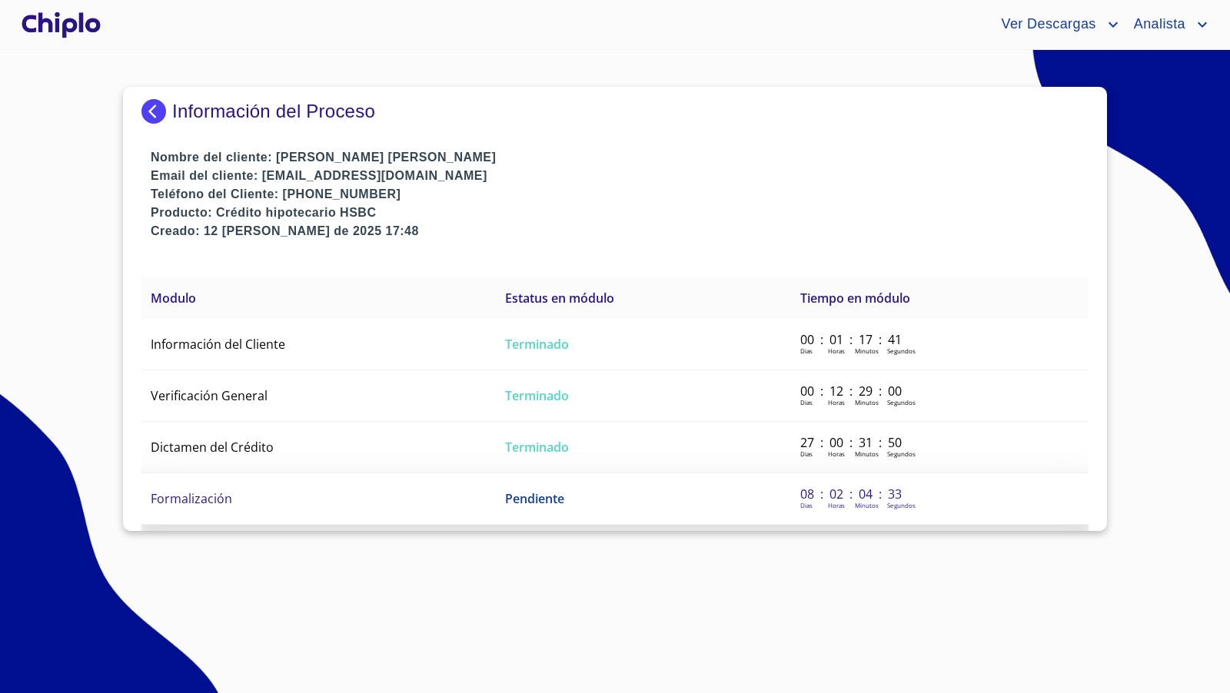
click at [232, 495] on td "Formalización" at bounding box center [318, 498] width 354 height 51
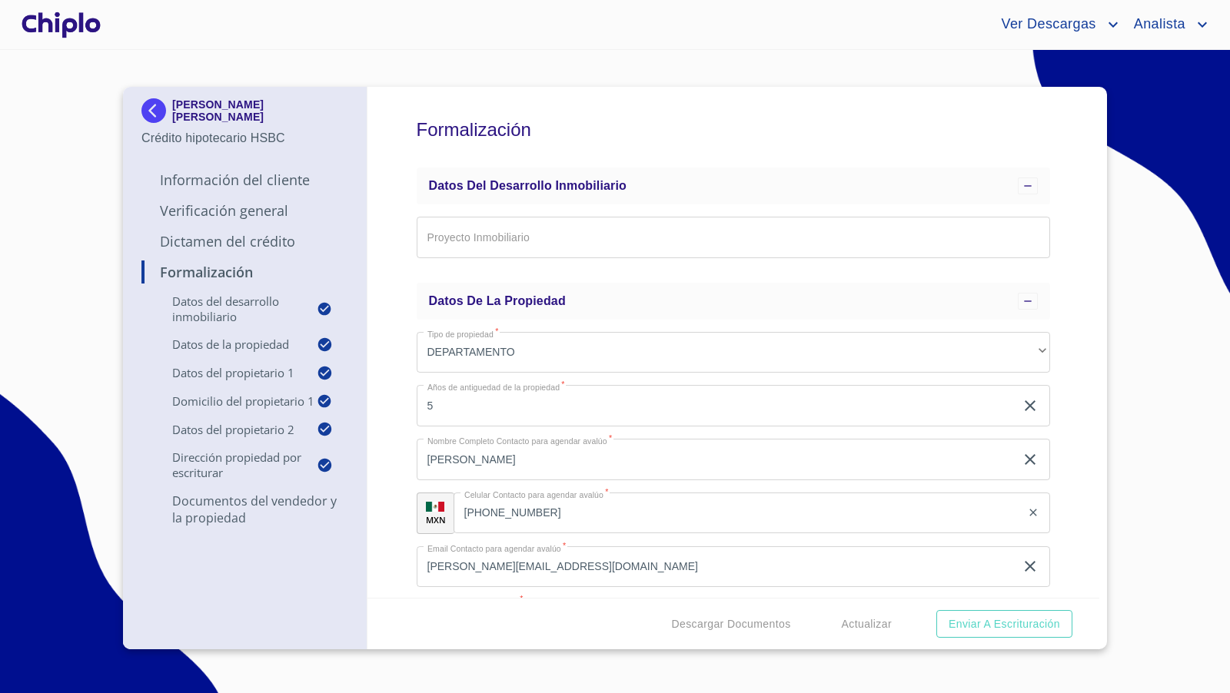
click at [1057, 366] on div "Formalización Datos del Desarrollo Inmobiliario Proyecto Inmobiliario ​ Datos d…" at bounding box center [733, 342] width 732 height 511
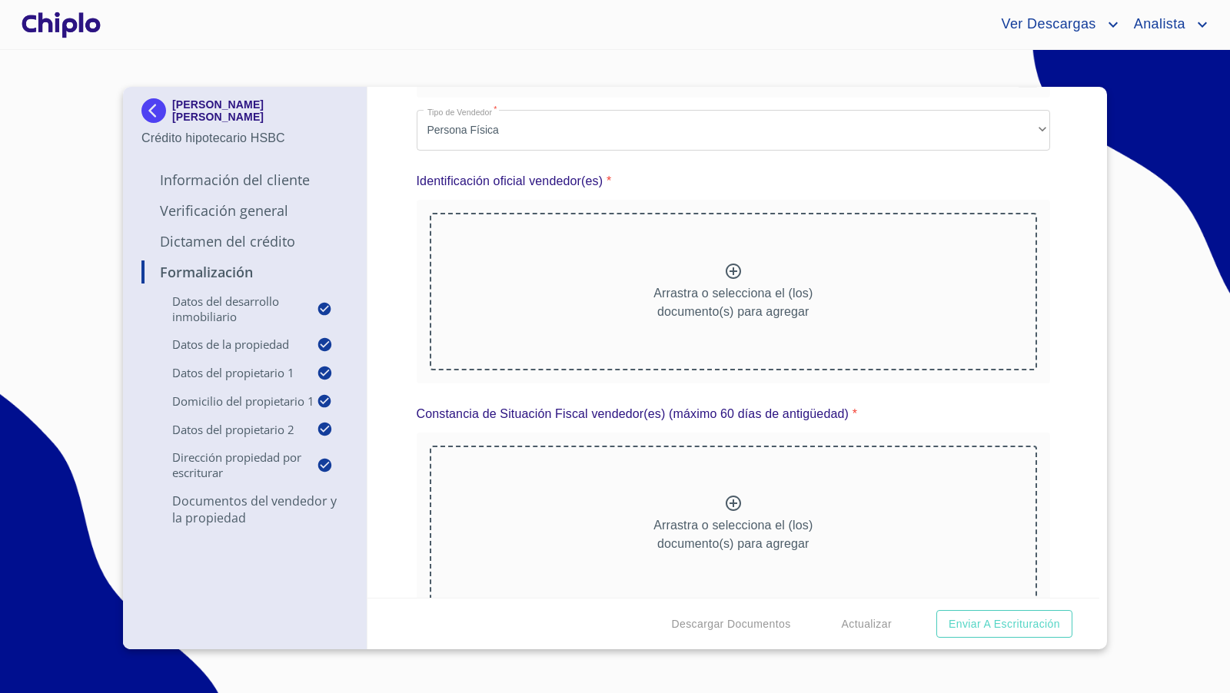
scroll to position [2607, 0]
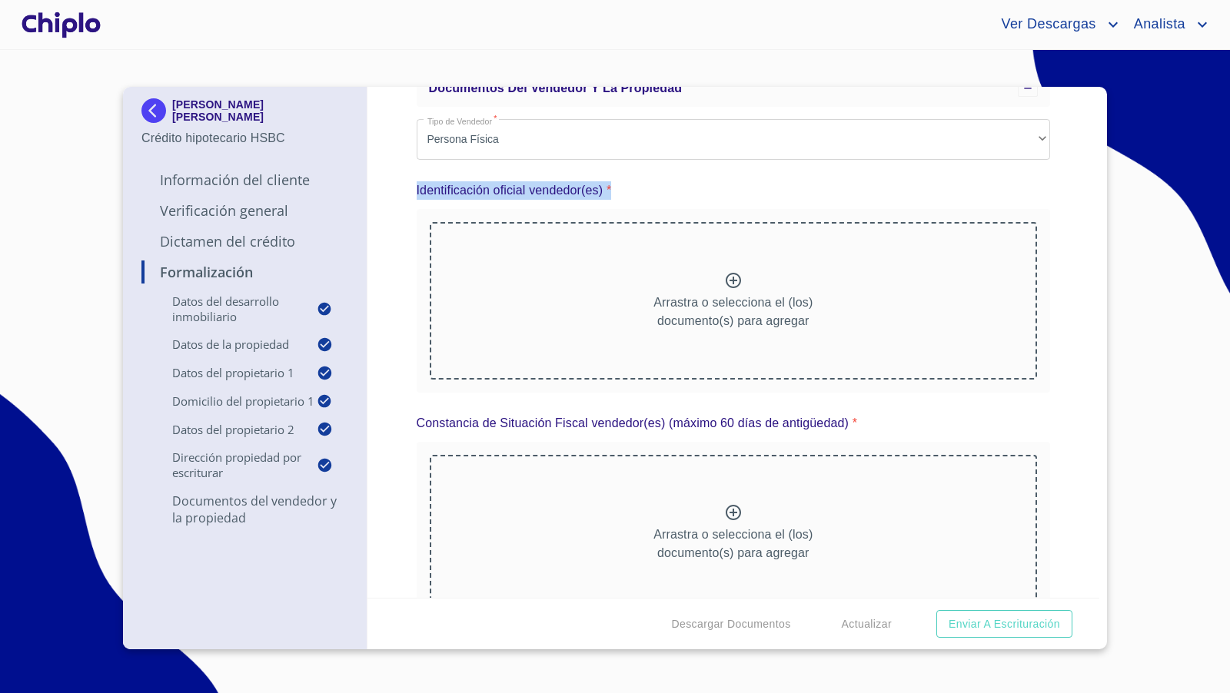
drag, startPoint x: 417, startPoint y: 188, endPoint x: 613, endPoint y: 188, distance: 196.0
click at [613, 188] on div "Identificación oficial vendedor(es) *" at bounding box center [734, 190] width 634 height 37
copy div "Identificación oficial vendedor(es) *"
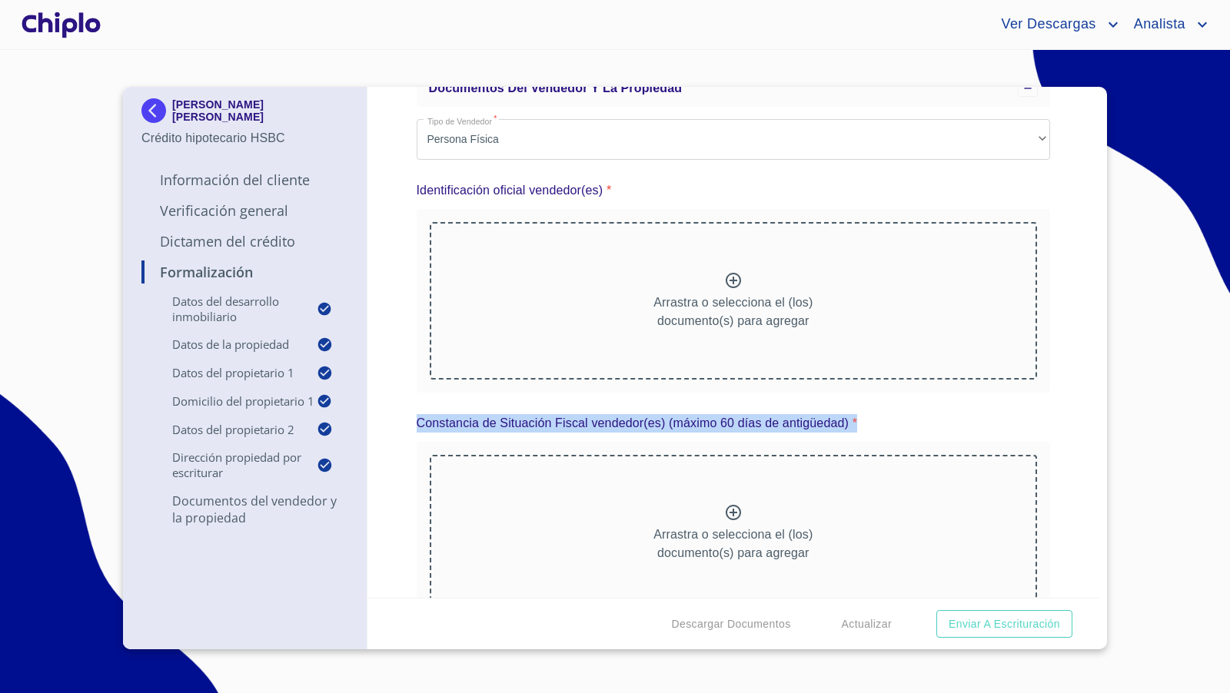
drag, startPoint x: 420, startPoint y: 419, endPoint x: 858, endPoint y: 423, distance: 437.3
click at [858, 423] on div "[PERSON_NAME] de Situación Fiscal vendedor(es) (máximo 60 [PERSON_NAME] de anti…" at bounding box center [734, 423] width 634 height 37
copy div "[PERSON_NAME] de Situación Fiscal vendedor(es) (máximo 60 [PERSON_NAME] de anti…"
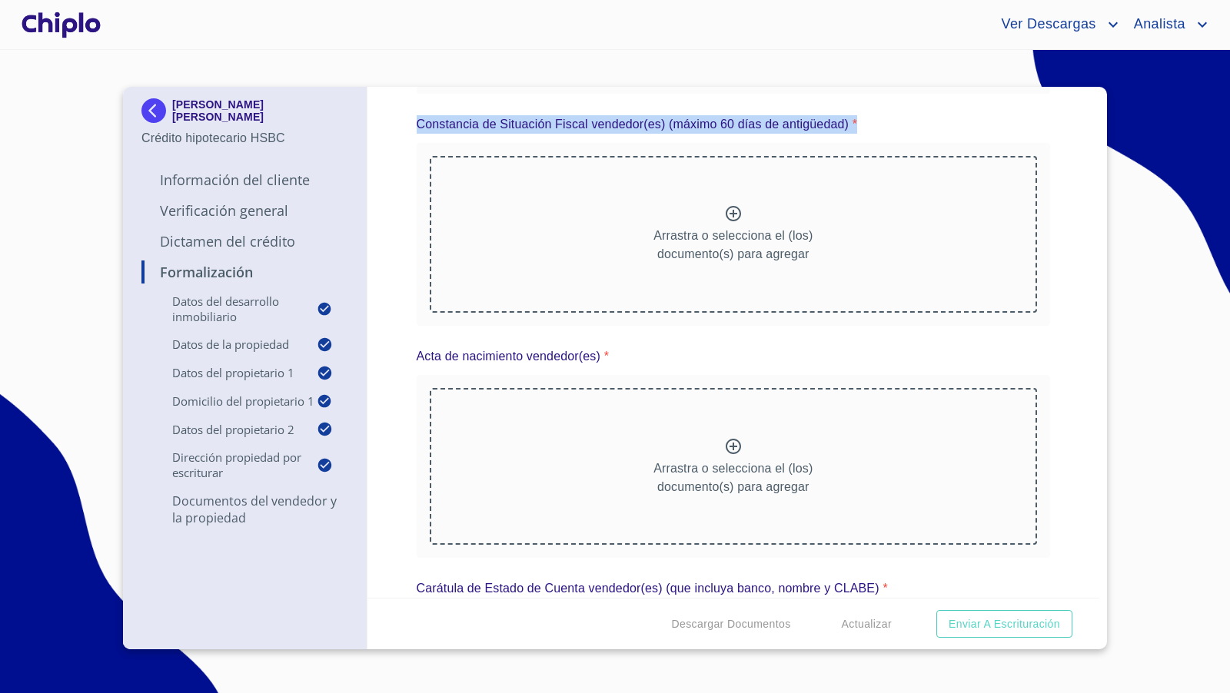
scroll to position [2908, 0]
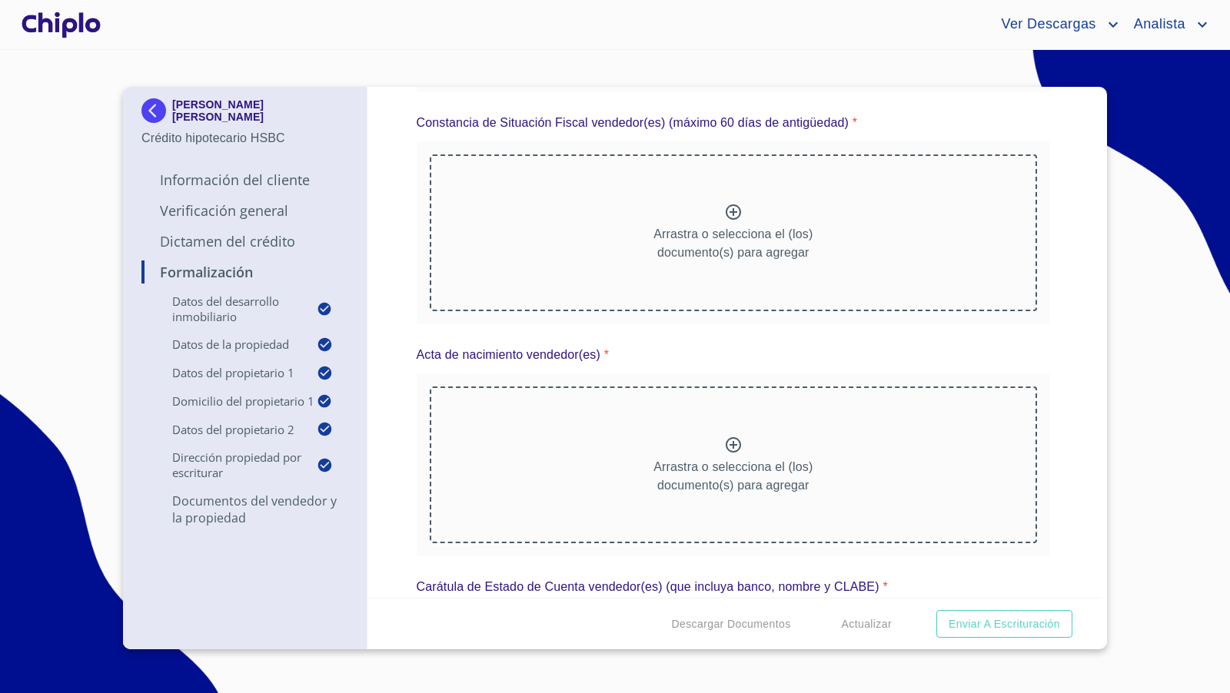
drag, startPoint x: 420, startPoint y: 350, endPoint x: 606, endPoint y: 353, distance: 186.0
click at [607, 351] on div "Acta de nacimiento vendedor(es) *" at bounding box center [734, 355] width 634 height 37
drag, startPoint x: 606, startPoint y: 355, endPoint x: 417, endPoint y: 359, distance: 189.1
click at [417, 359] on div "Acta de nacimiento vendedor(es) *" at bounding box center [734, 355] width 634 height 37
copy div "Acta de nacimiento vendedor(es) *"
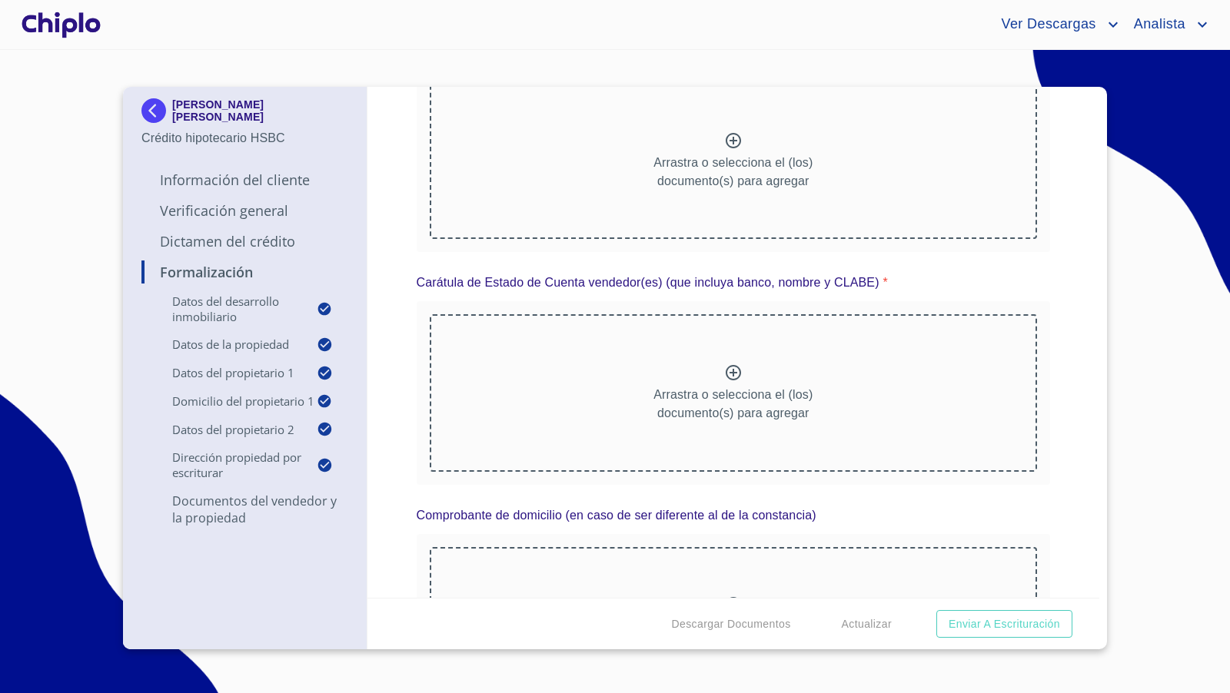
scroll to position [3216, 0]
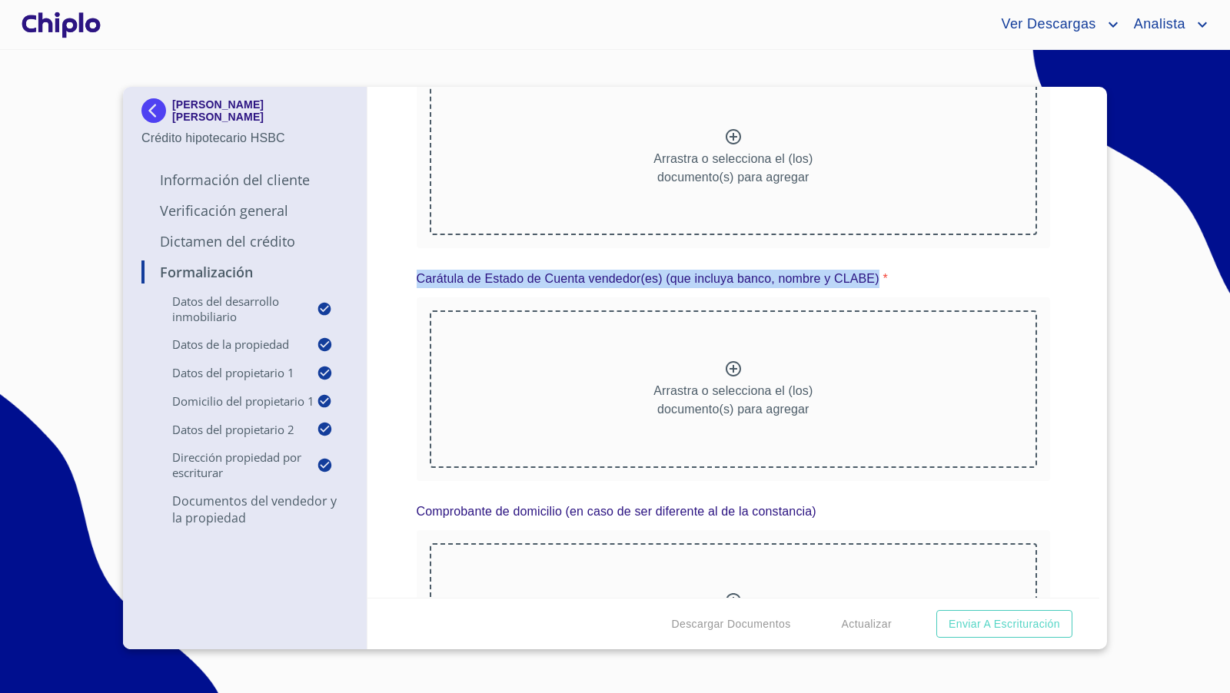
drag, startPoint x: 878, startPoint y: 277, endPoint x: 417, endPoint y: 275, distance: 461.9
click at [417, 275] on div "Carátula de Estado de Cuenta vendedor(es) (que incluya banco, nombre y [PERSON_…" at bounding box center [734, 279] width 634 height 37
copy p "Carátula de Estado de Cuenta vendedor(es) (que incluya banco, nombre y CLABE)"
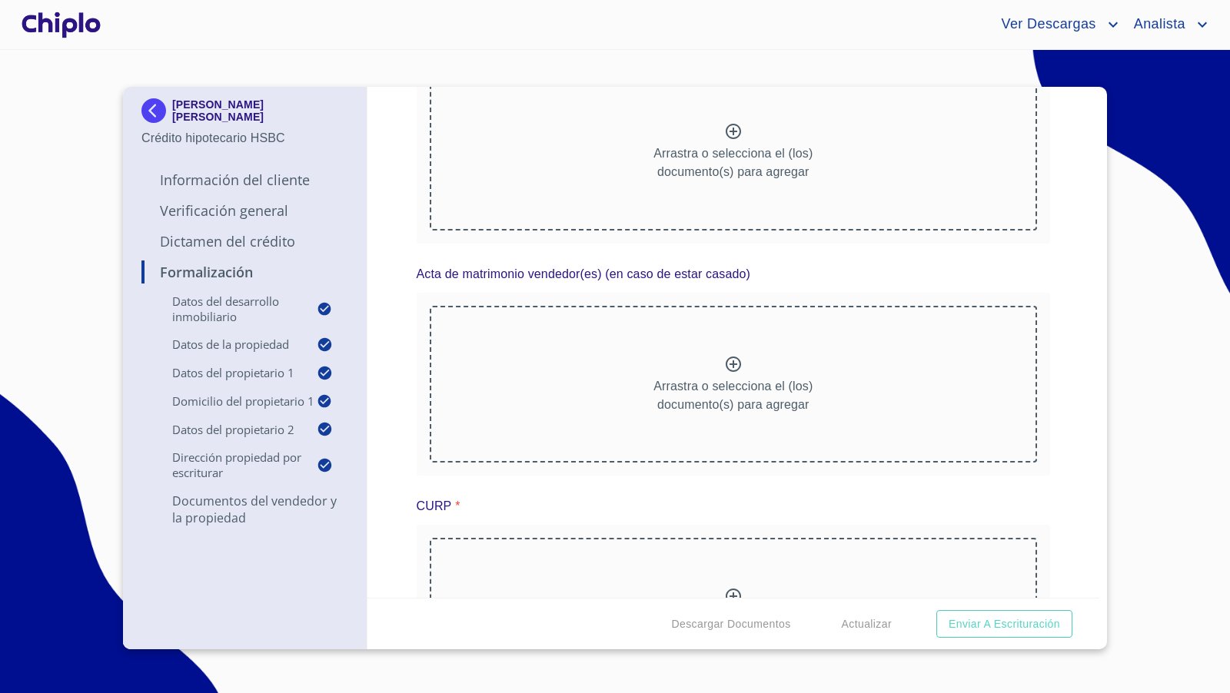
scroll to position [3686, 0]
drag, startPoint x: 417, startPoint y: 271, endPoint x: 751, endPoint y: 269, distance: 334.3
click at [751, 269] on div "Acta de matrimonio vendedor(es) (en caso de estar casado)" at bounding box center [734, 273] width 634 height 37
copy p "Acta de matrimonio vendedor(es) (en caso de estar casado)"
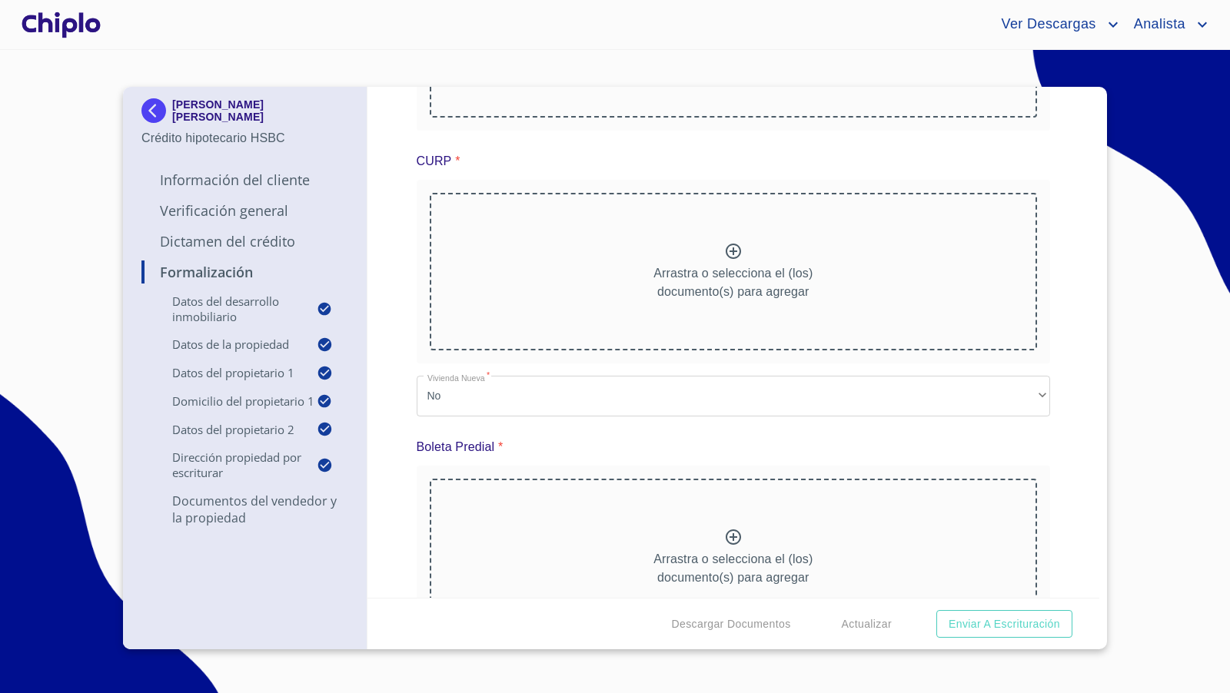
scroll to position [4035, 0]
drag, startPoint x: 415, startPoint y: 148, endPoint x: 463, endPoint y: 153, distance: 47.9
click at [463, 153] on div "Formalización Datos del Desarrollo Inmobiliario Proyecto Inmobiliario ​ Datos d…" at bounding box center [733, 342] width 732 height 511
copy div "Loremipsumdol Sitam con Adipiscing Elitseddoeiu Temporin Utlaboreetdo ​ Magna a…"
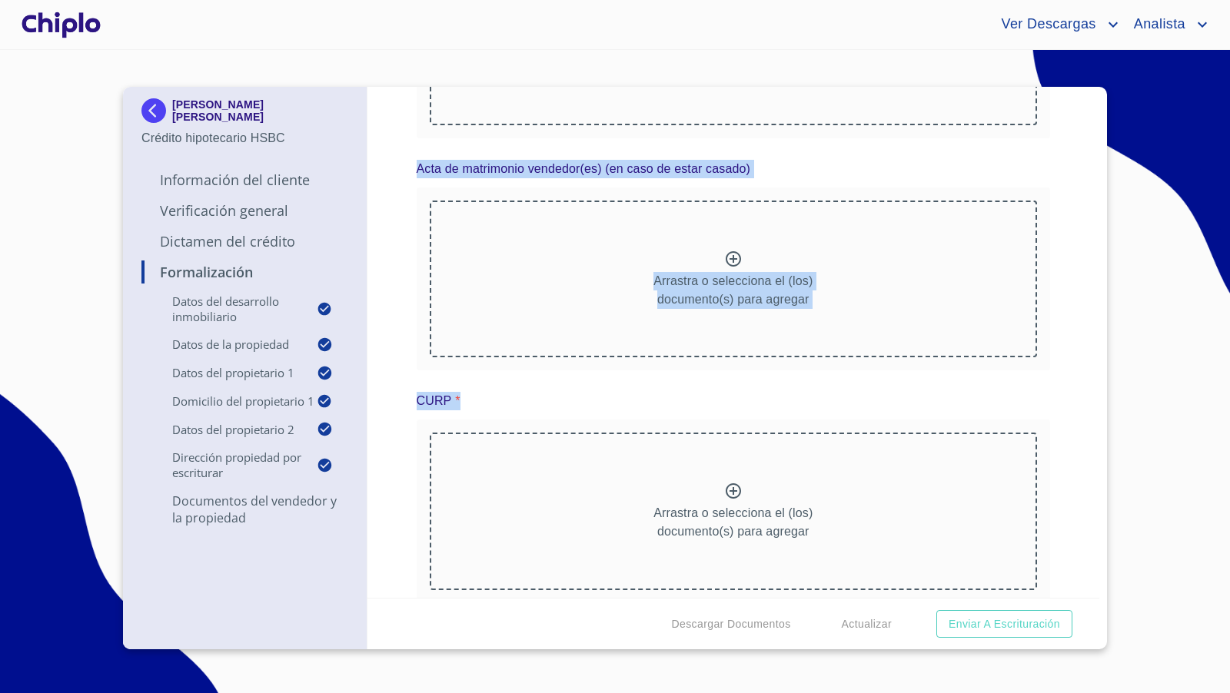
scroll to position [3790, 0]
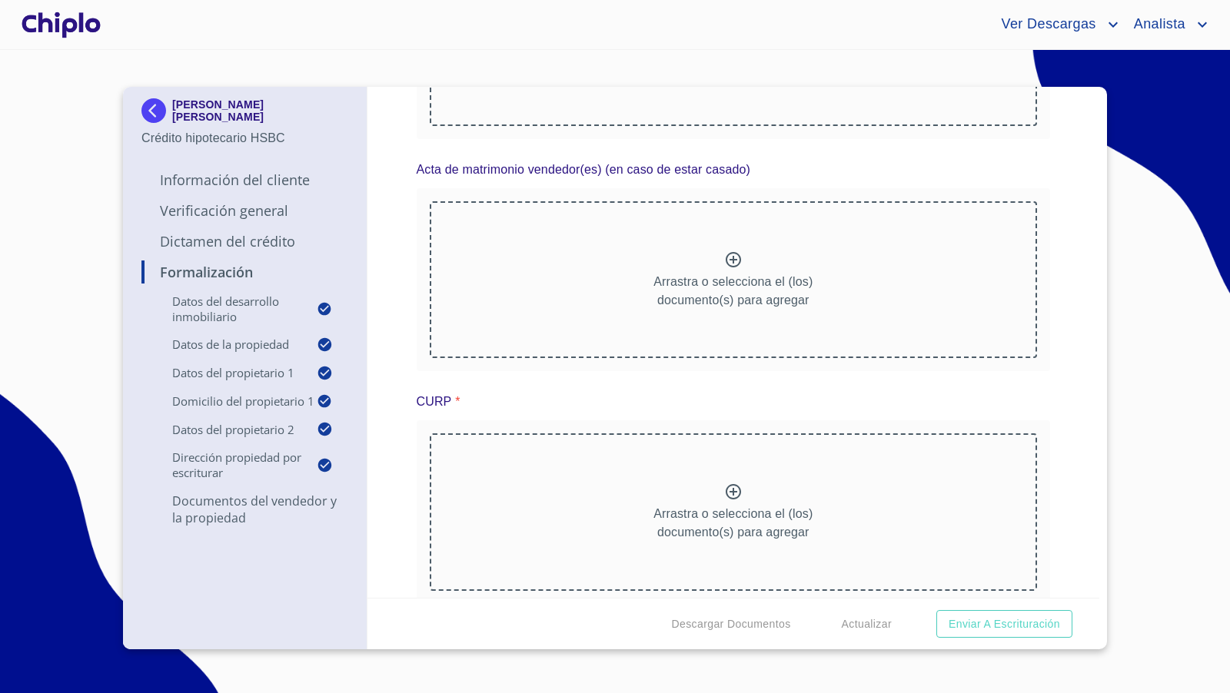
click at [399, 496] on div "Formalización Datos del Desarrollo Inmobiliario Proyecto Inmobiliario ​ Datos d…" at bounding box center [733, 342] width 732 height 511
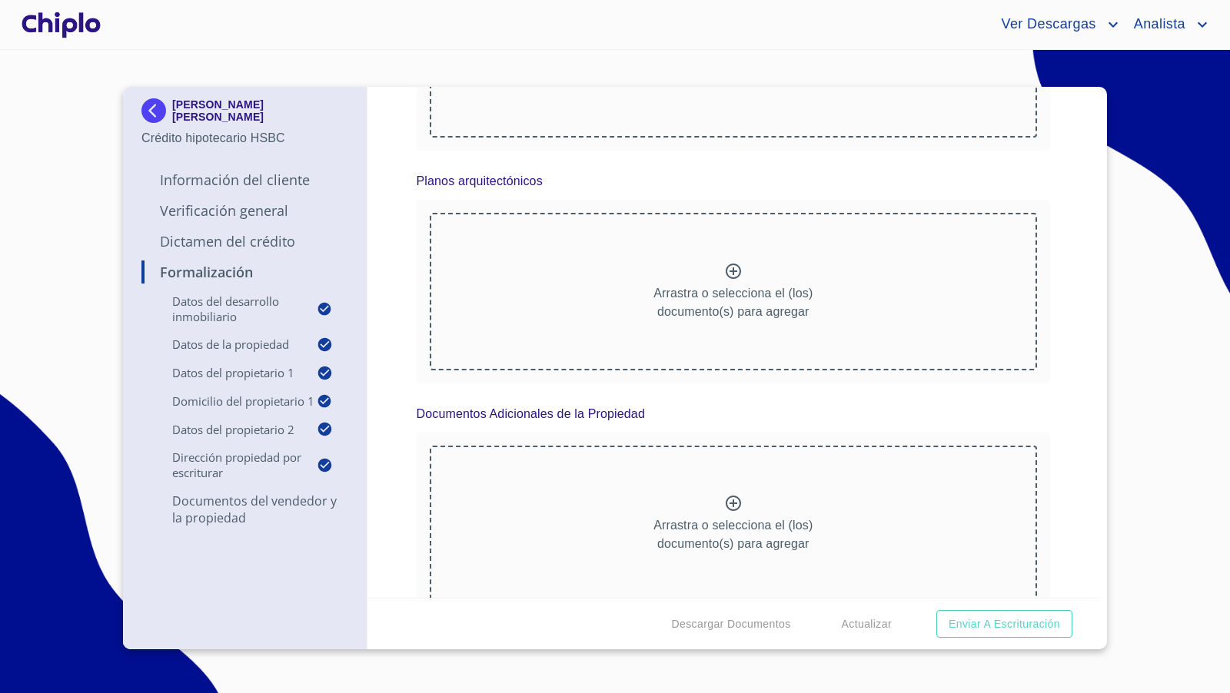
scroll to position [5020, 0]
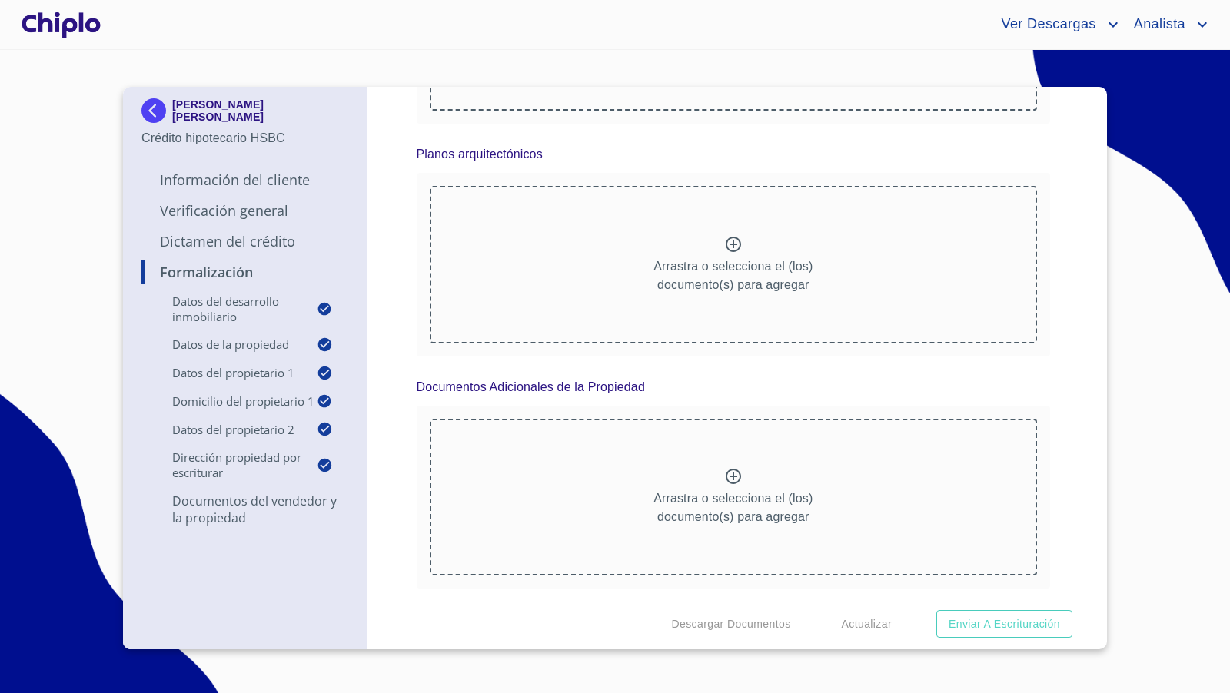
copy div "[PERSON_NAME] [PERSON_NAME]"
drag, startPoint x: 252, startPoint y: 117, endPoint x: 87, endPoint y: 177, distance: 175.8
click at [87, 177] on section "[PERSON_NAME] [PERSON_NAME] Crédito hipotecario HSBC Información del Cliente Ve…" at bounding box center [615, 371] width 1230 height 643
drag, startPoint x: 87, startPoint y: 177, endPoint x: 52, endPoint y: 155, distance: 40.7
click at [87, 176] on section "[PERSON_NAME] [PERSON_NAME] Crédito hipotecario HSBC Información del Cliente Ve…" at bounding box center [615, 371] width 1230 height 643
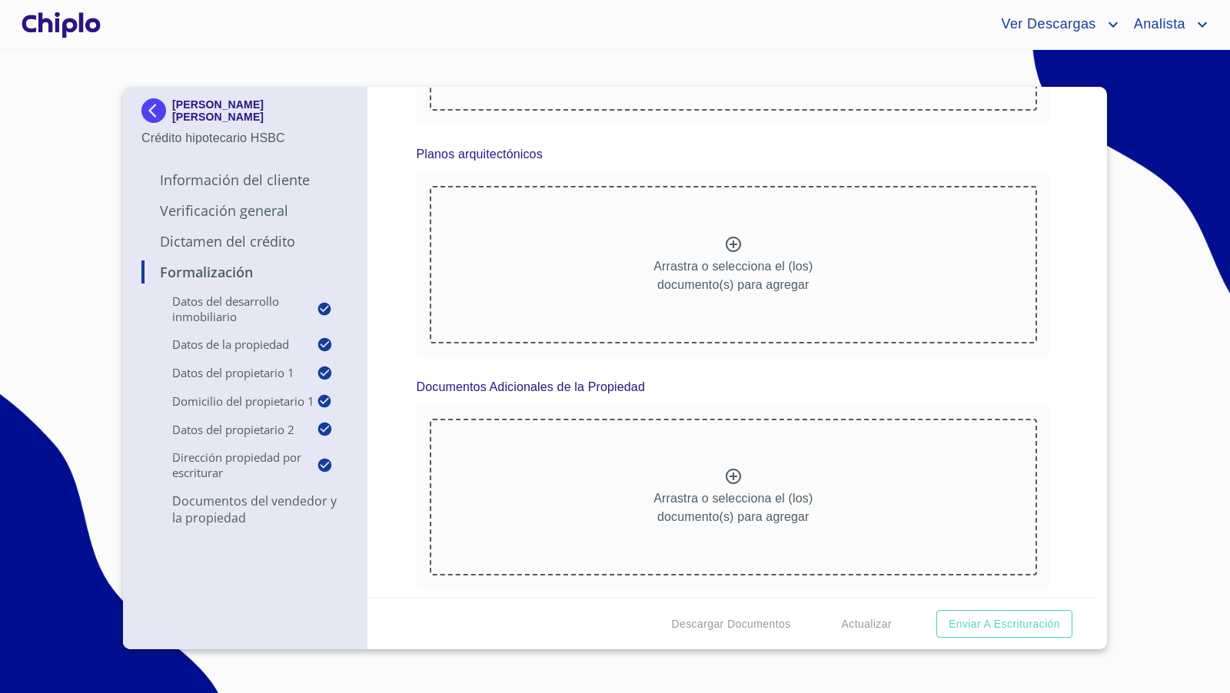
click at [68, 26] on div at bounding box center [60, 24] width 85 height 49
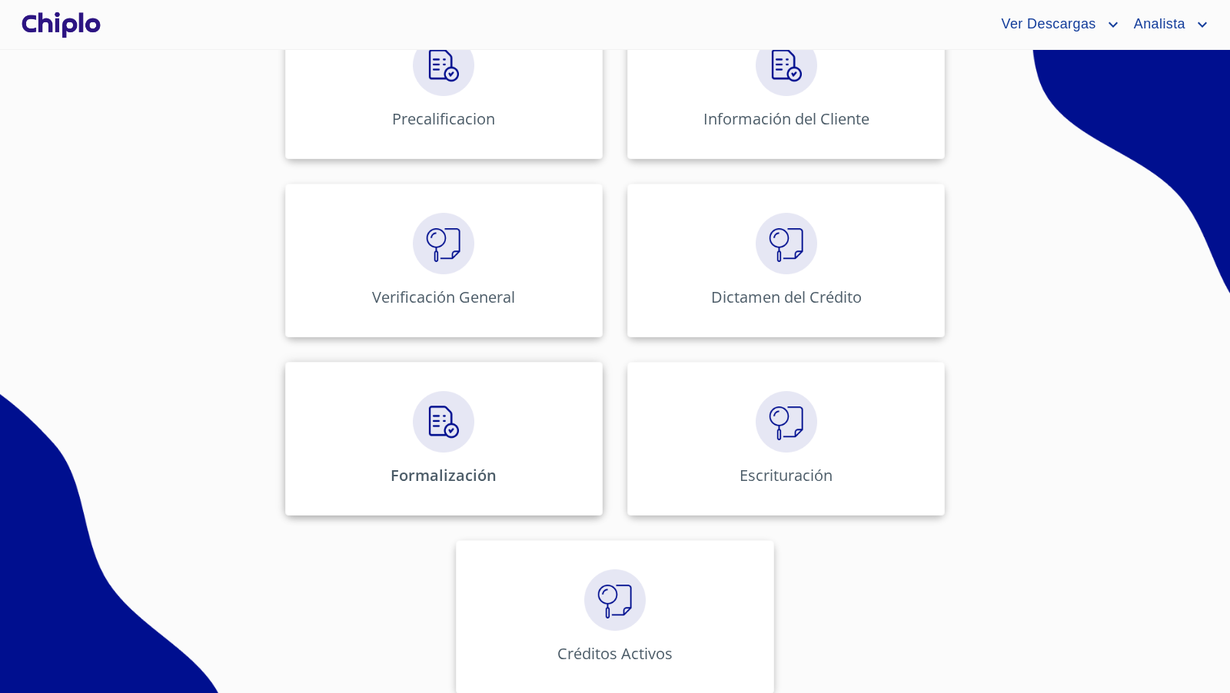
scroll to position [652, 0]
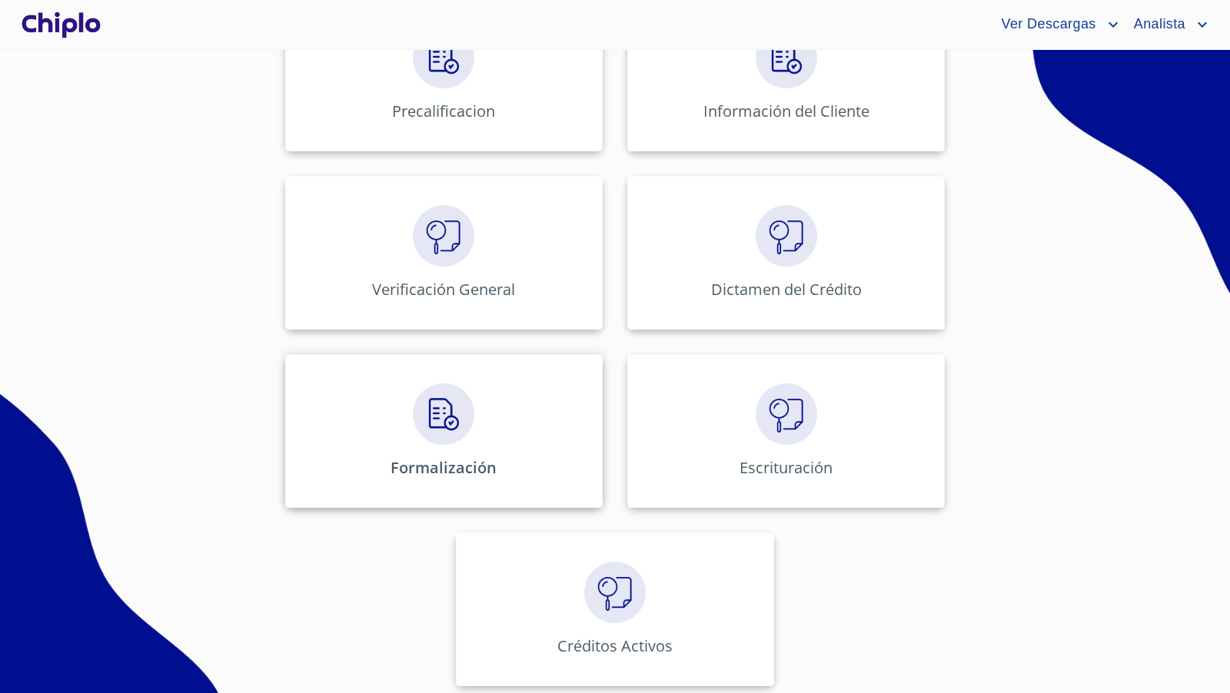
click at [460, 486] on div "Formalización" at bounding box center [443, 431] width 317 height 154
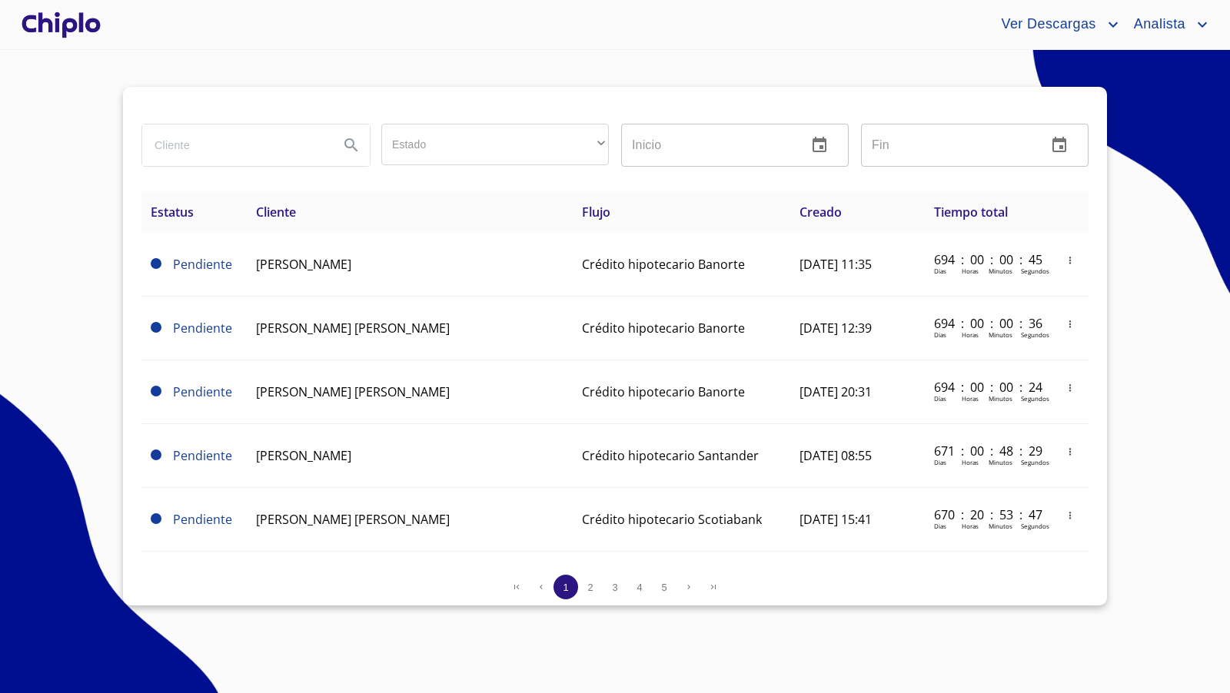
click at [71, 26] on div at bounding box center [60, 24] width 85 height 49
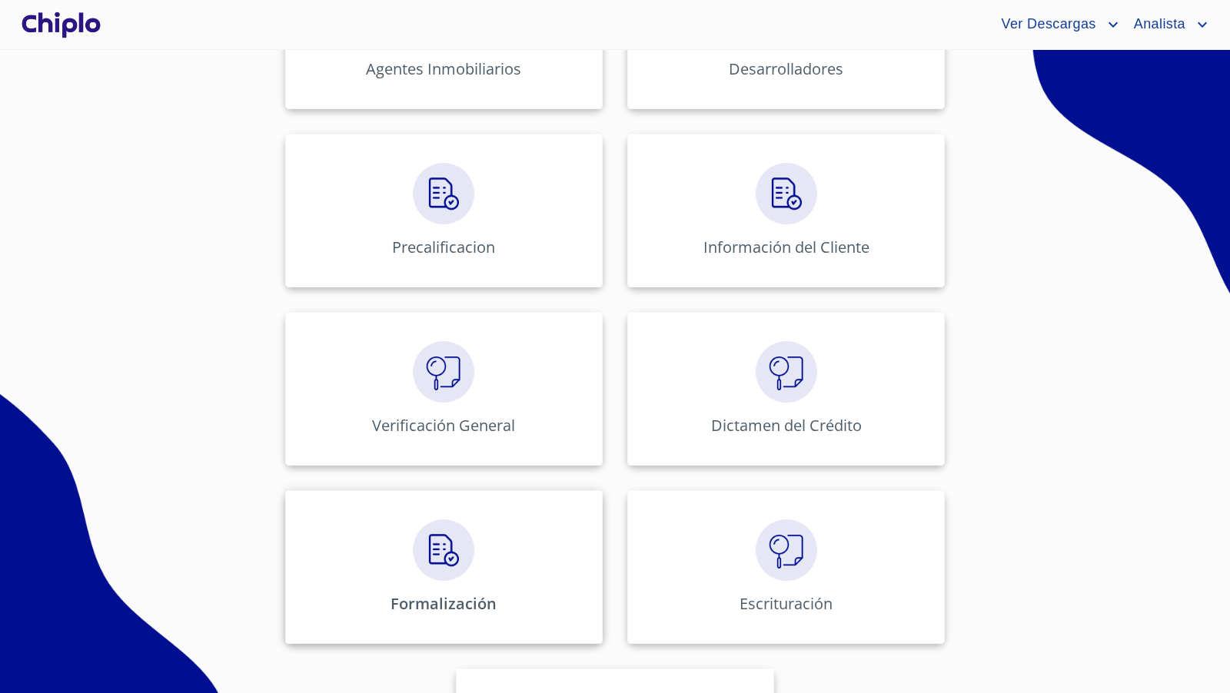
scroll to position [533, 0]
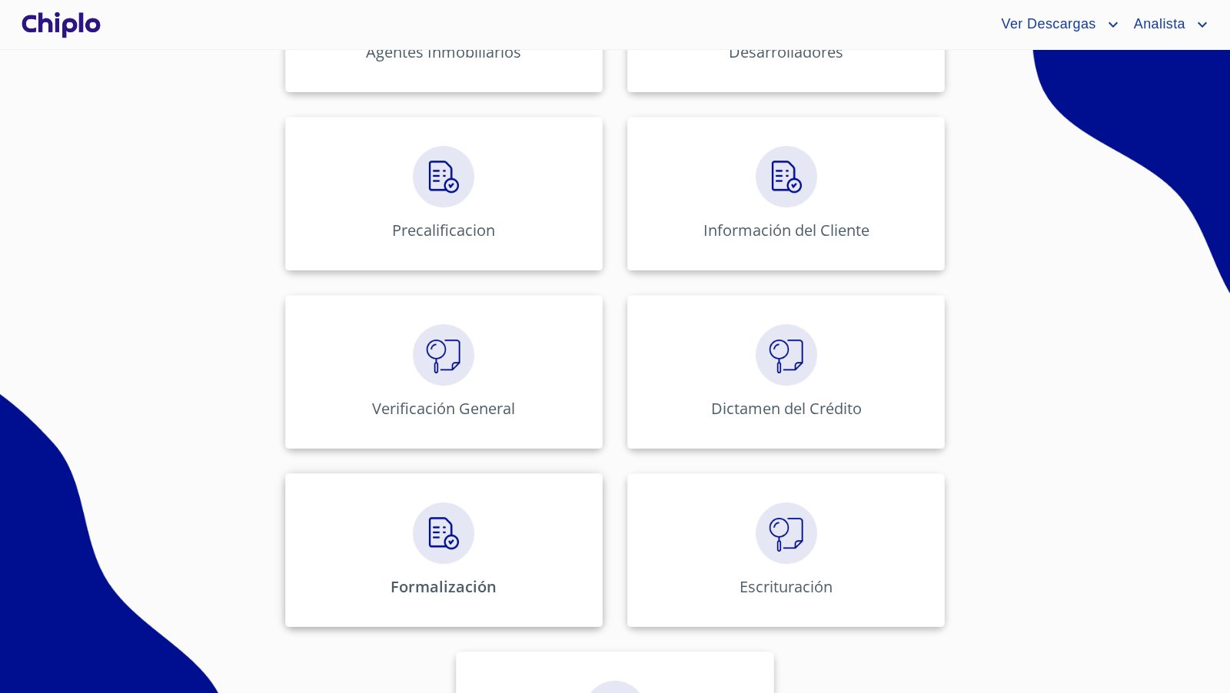
click at [472, 525] on div "Formalización" at bounding box center [443, 550] width 317 height 154
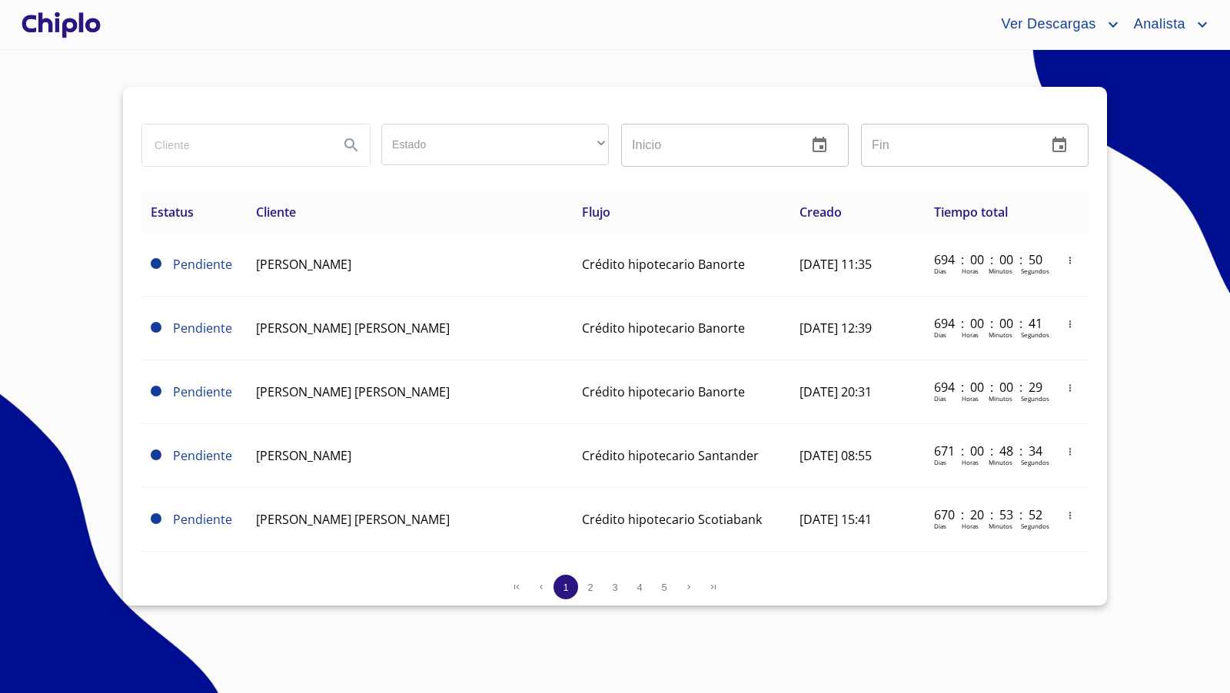
click at [277, 151] on input "search" at bounding box center [234, 144] width 184 height 41
type input "karla daniela"
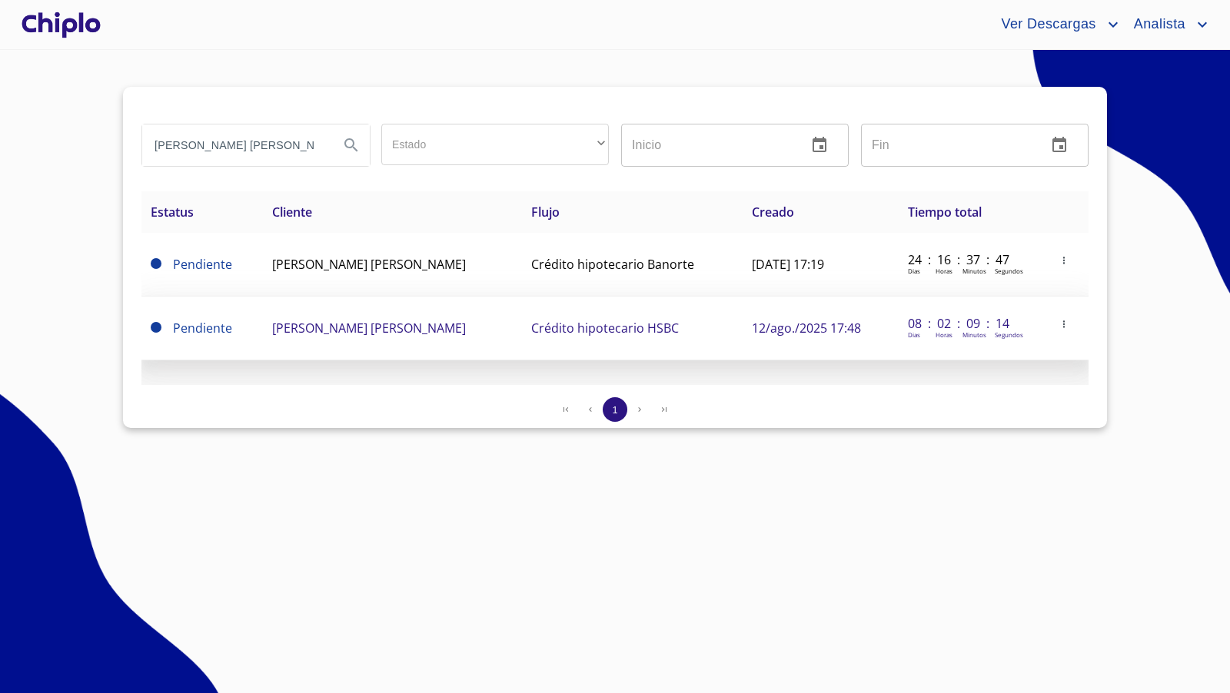
click at [1065, 323] on icon "button" at bounding box center [1063, 324] width 11 height 11
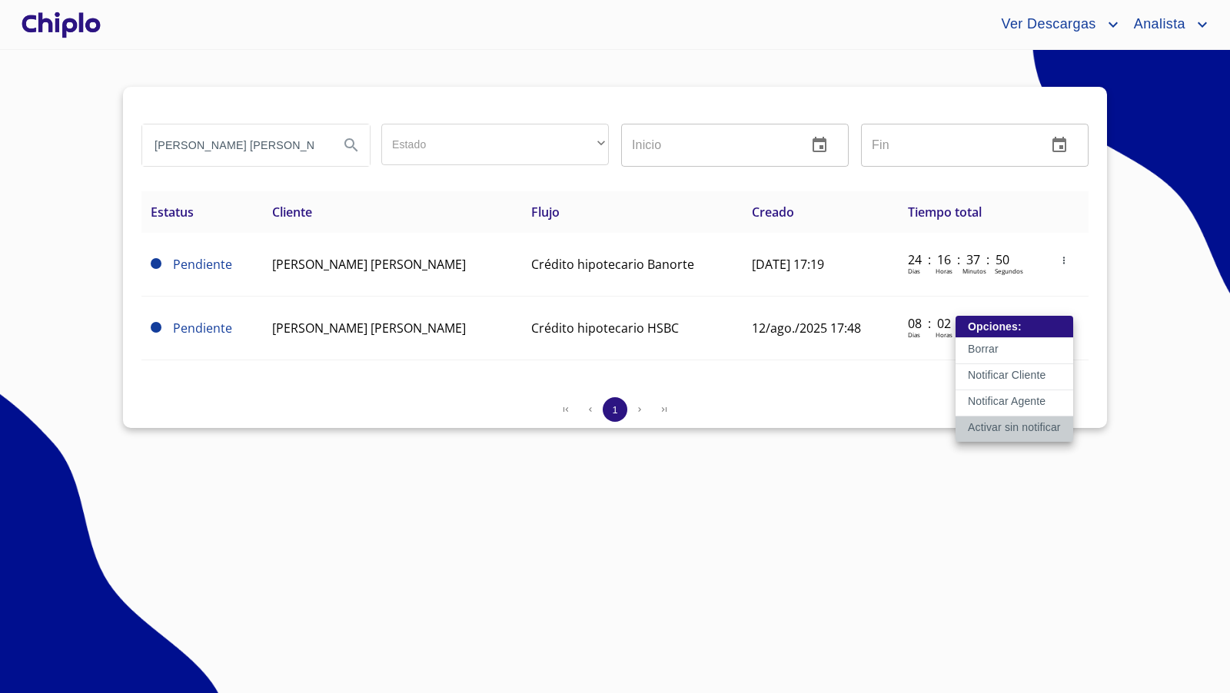
click at [1014, 426] on p "Activar sin notificar" at bounding box center [1014, 427] width 93 height 15
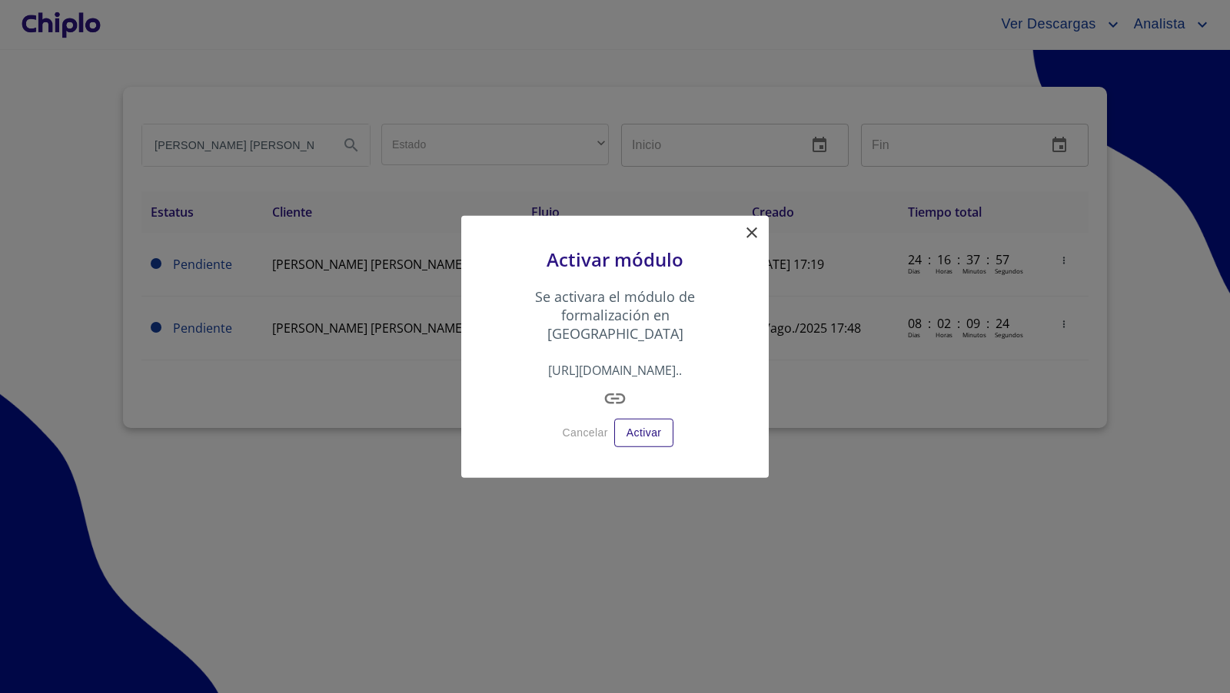
click at [616, 391] on icon "button" at bounding box center [614, 399] width 25 height 25
click at [752, 238] on icon at bounding box center [751, 232] width 11 height 11
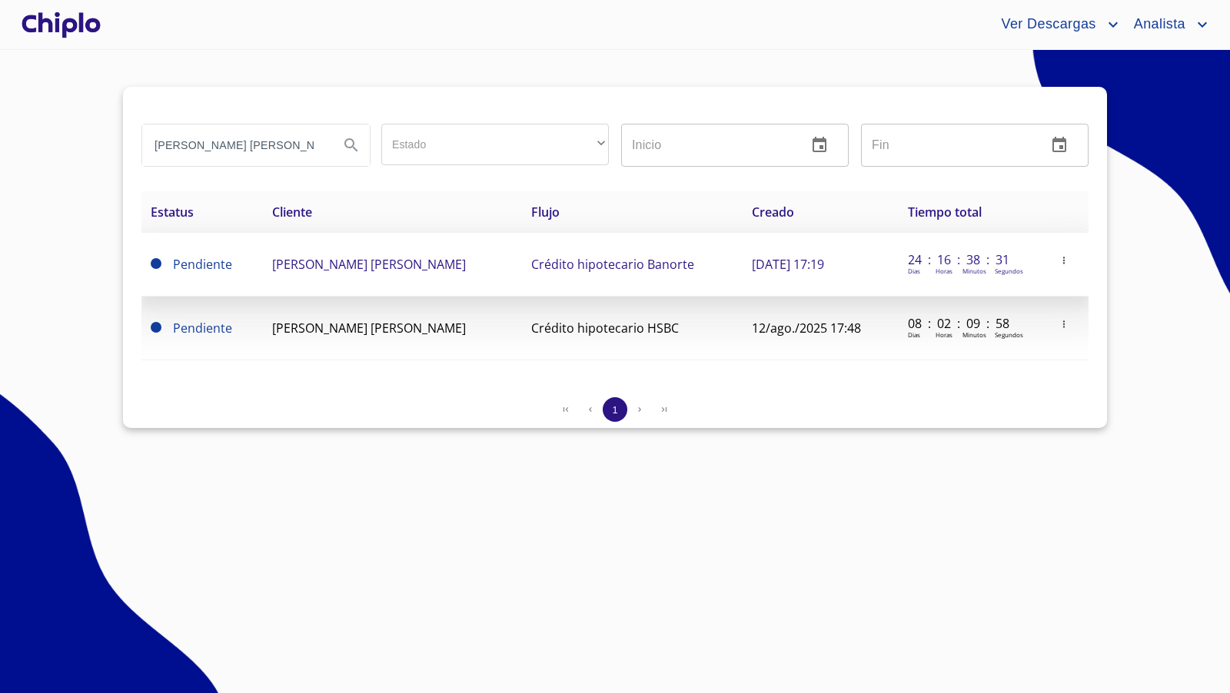
click at [440, 262] on span "KARLA DANIELA SEGURA SOTOMAYOR" at bounding box center [369, 264] width 194 height 17
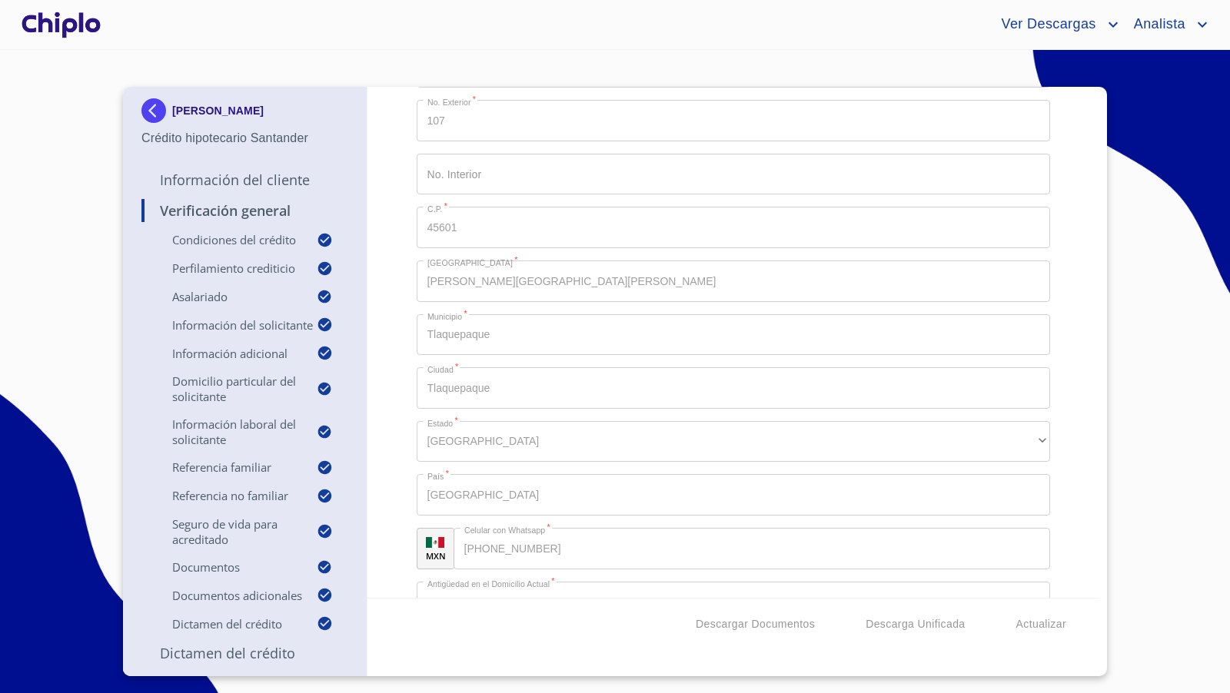
scroll to position [15452, 0]
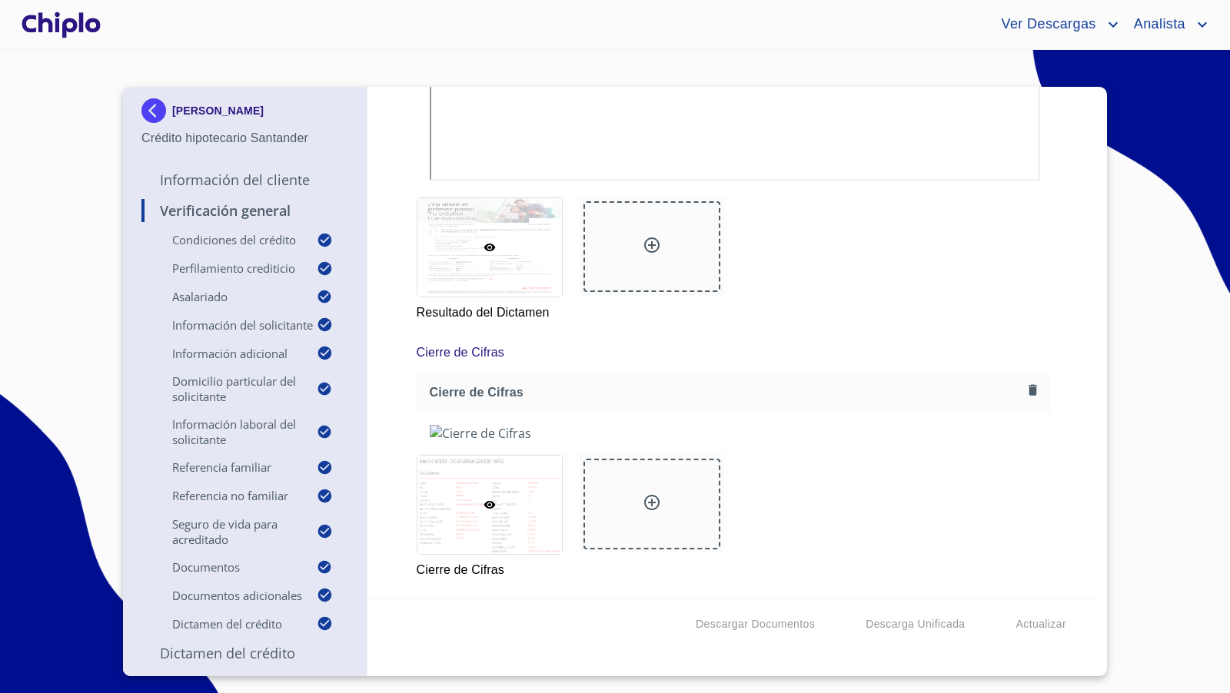
click at [675, 509] on div at bounding box center [651, 504] width 137 height 91
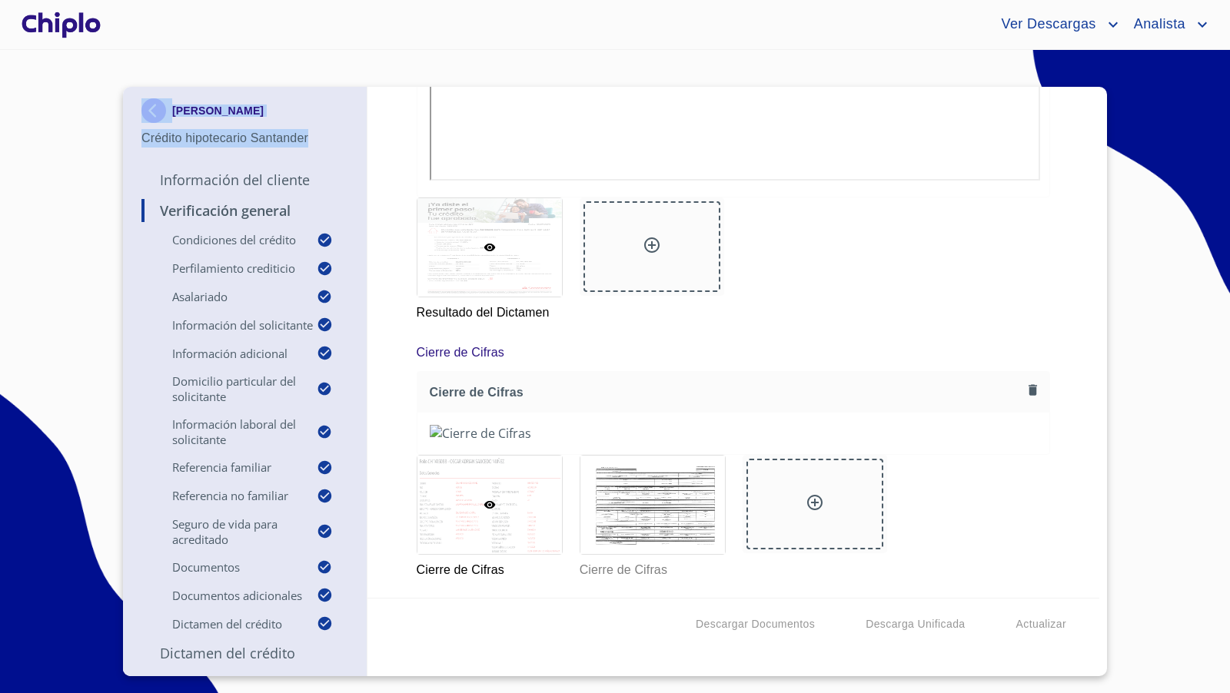
copy div "OSCAR ADRIAN SAUCEDO NUÑEZ Crédito hipotecario Santander"
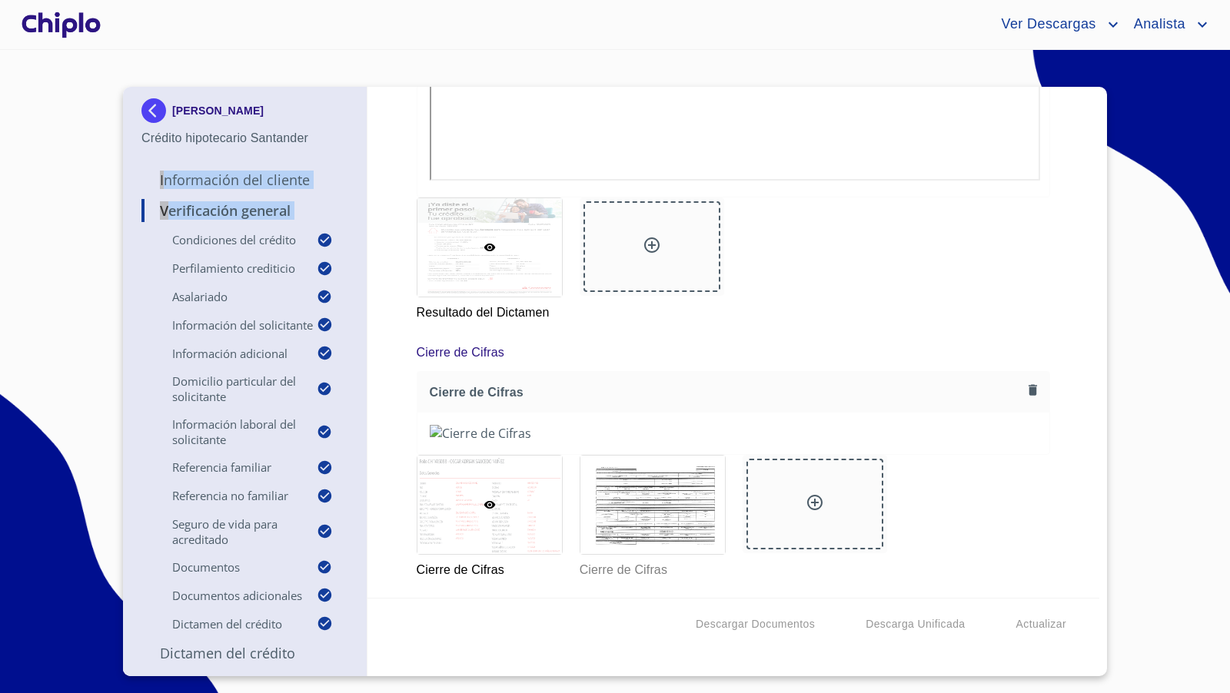
drag, startPoint x: 330, startPoint y: 138, endPoint x: 82, endPoint y: 237, distance: 266.6
click at [82, 237] on section "OSCAR ADRIAN SAUCEDO NUÑEZ Crédito hipotecario Santander Información del Client…" at bounding box center [615, 371] width 1230 height 643
click at [83, 237] on section "OSCAR ADRIAN SAUCEDO NUÑEZ Crédito hipotecario Santander Información del Client…" at bounding box center [615, 371] width 1230 height 643
click at [70, 29] on div at bounding box center [60, 24] width 85 height 49
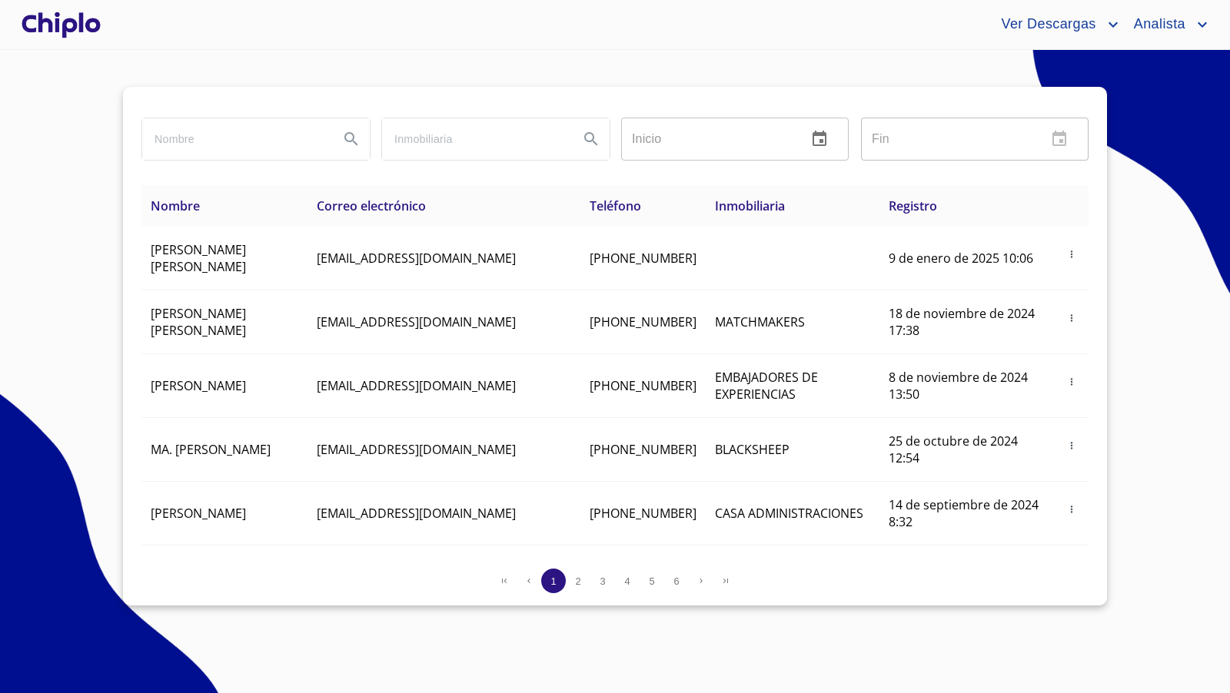
click at [33, 31] on div at bounding box center [60, 24] width 85 height 49
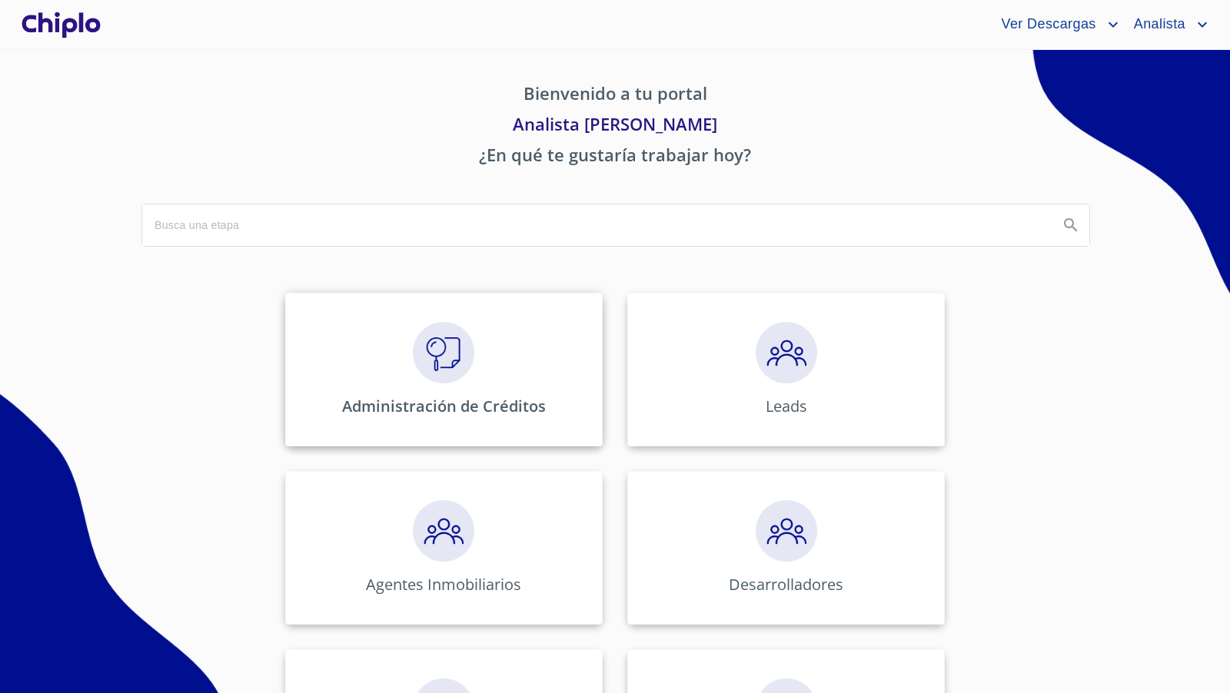
click at [430, 355] on img at bounding box center [443, 352] width 61 height 61
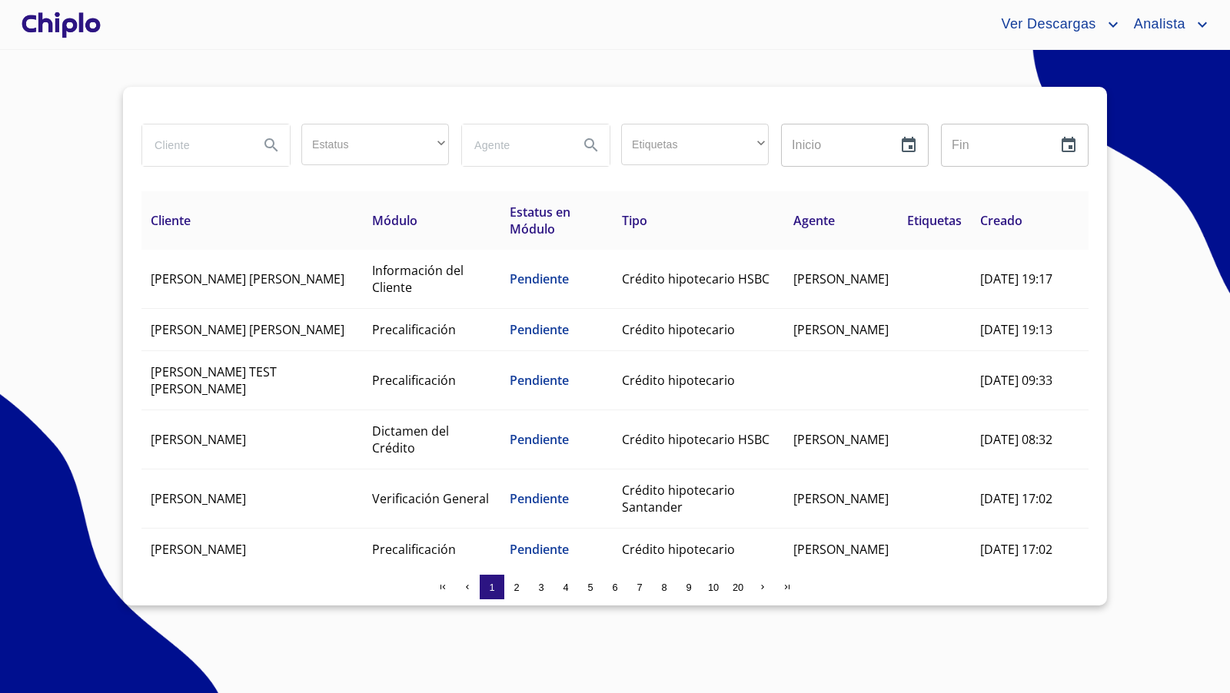
click at [197, 151] on input "search" at bounding box center [194, 144] width 105 height 41
type input "isela"
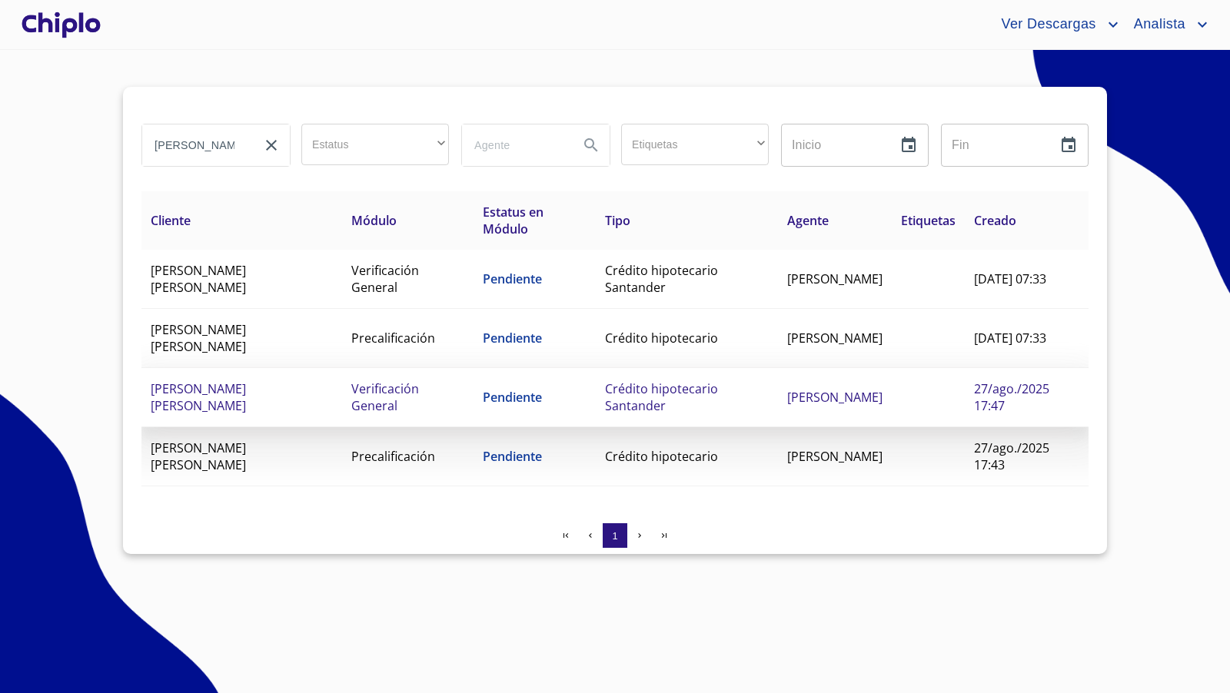
click at [278, 396] on td "[PERSON_NAME]" at bounding box center [241, 397] width 201 height 59
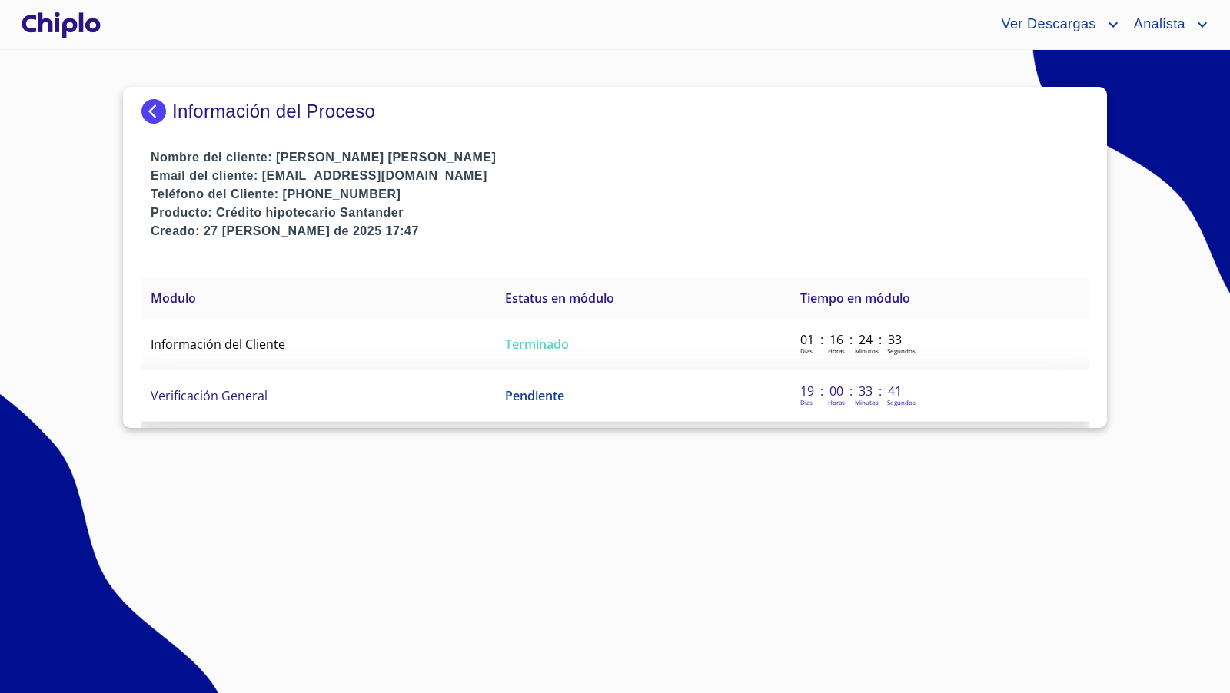
click at [233, 403] on td "Verificación General" at bounding box center [318, 395] width 354 height 51
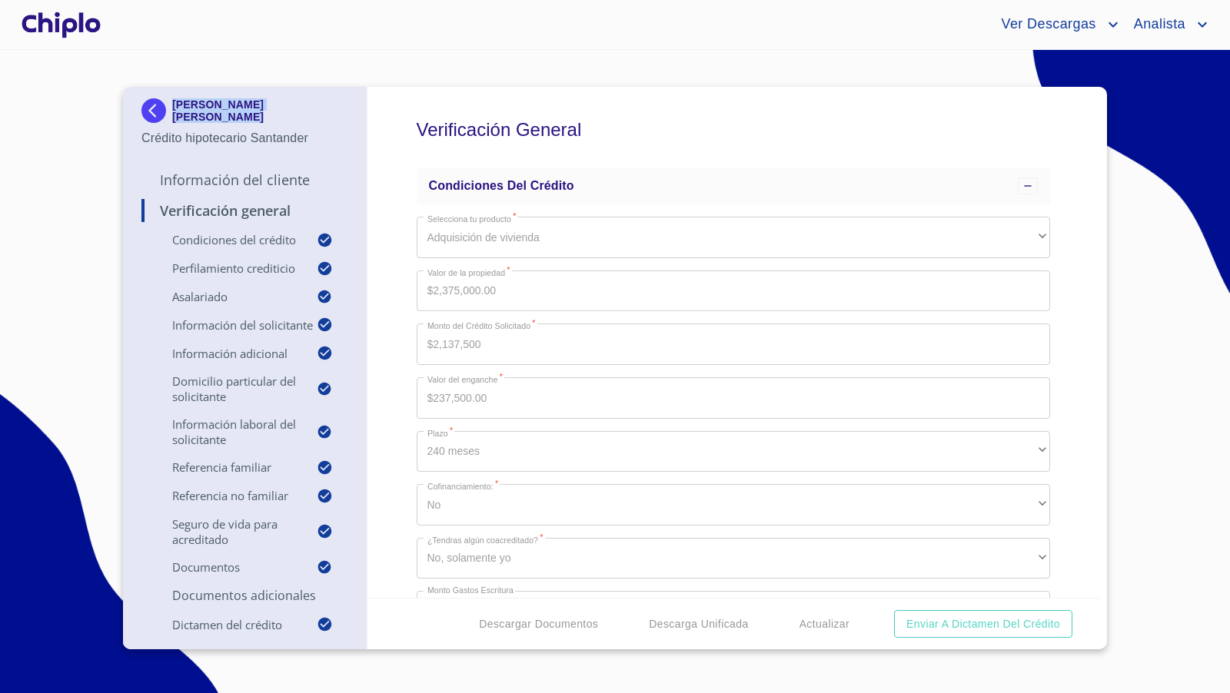
copy p "[PERSON_NAME]"
drag, startPoint x: 352, startPoint y: 110, endPoint x: 175, endPoint y: 114, distance: 176.8
click at [175, 114] on div "ROSA ISELA JIMENEZ LUPERCIO Crédito hipotecario Santander Información del Clien…" at bounding box center [245, 368] width 244 height 563
click at [1064, 380] on div "Verificación General Condiciones del Crédito Selecciona tu producto   * Adquisi…" at bounding box center [733, 342] width 732 height 511
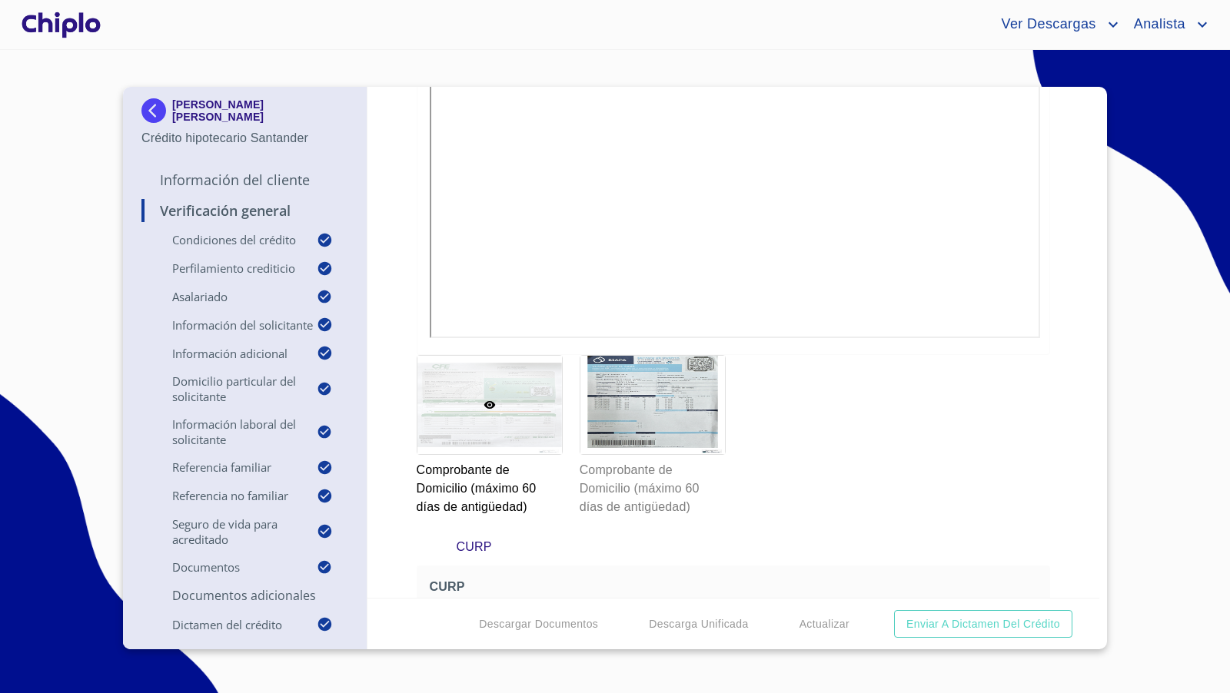
scroll to position [8240, 0]
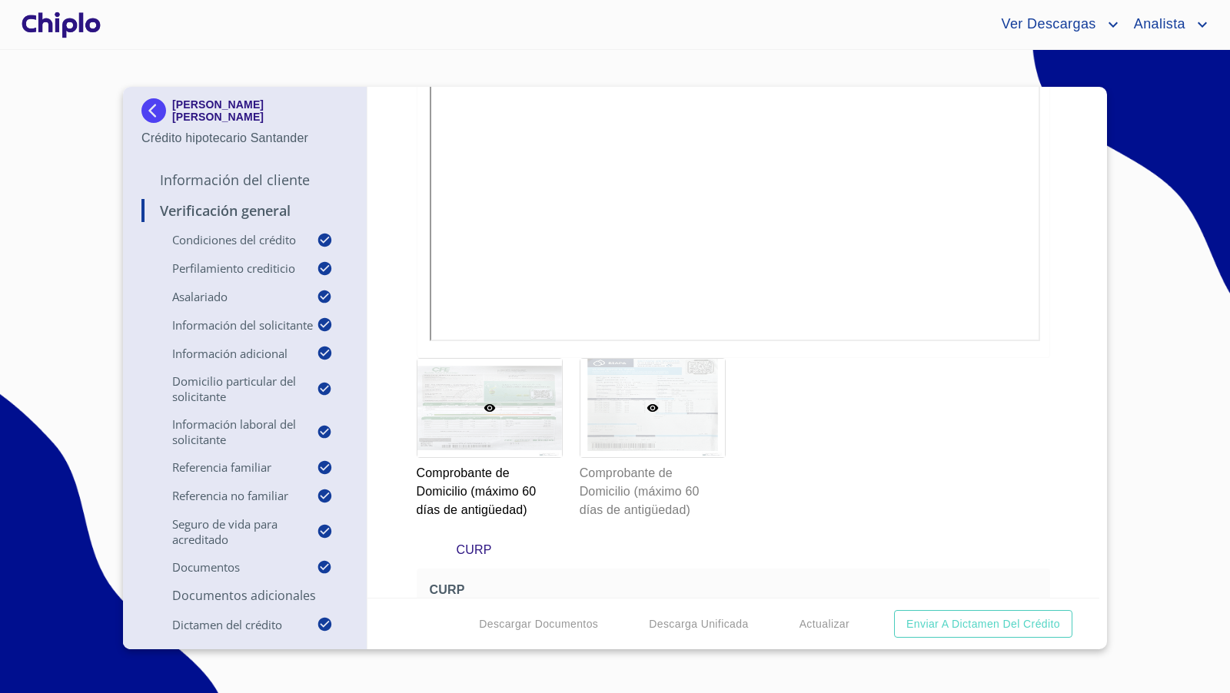
click at [659, 401] on div at bounding box center [652, 408] width 144 height 98
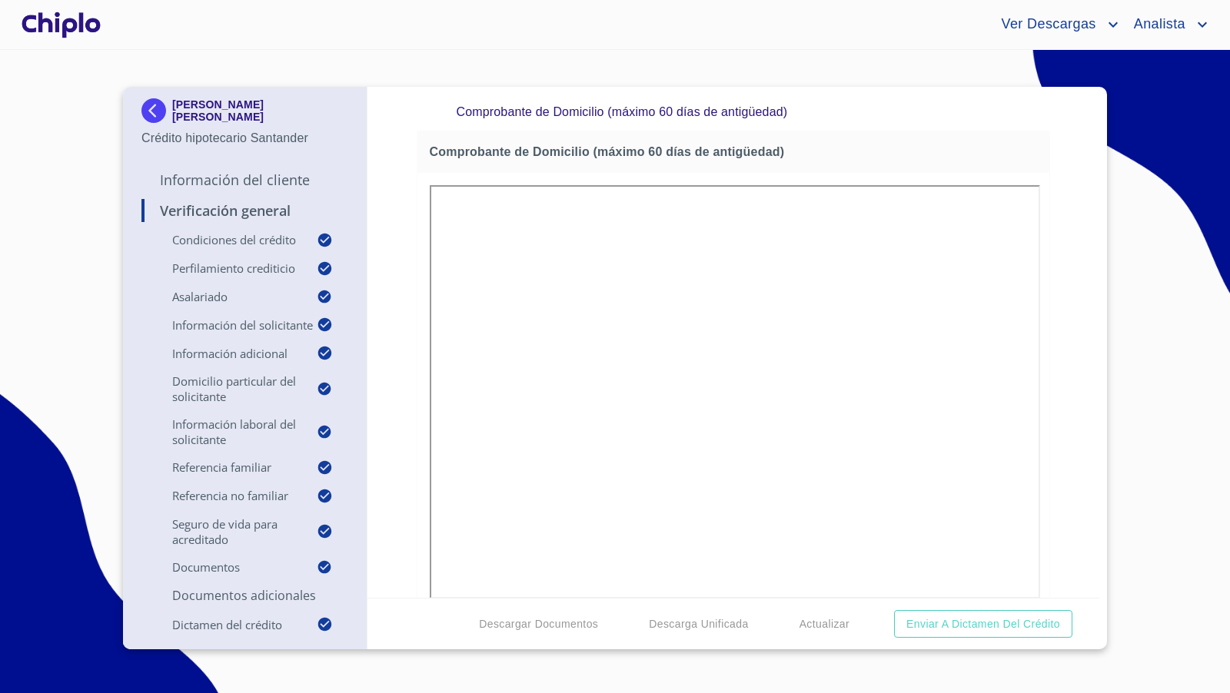
scroll to position [11, 0]
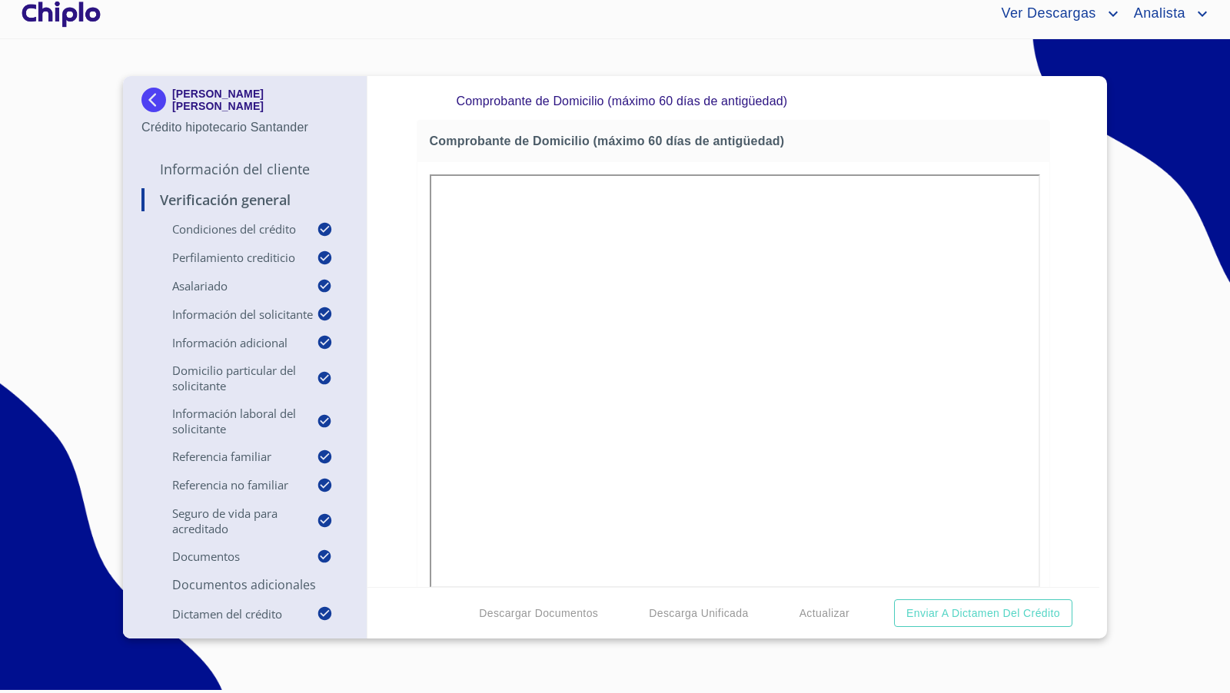
click at [242, 168] on p "Información del Cliente" at bounding box center [244, 169] width 207 height 18
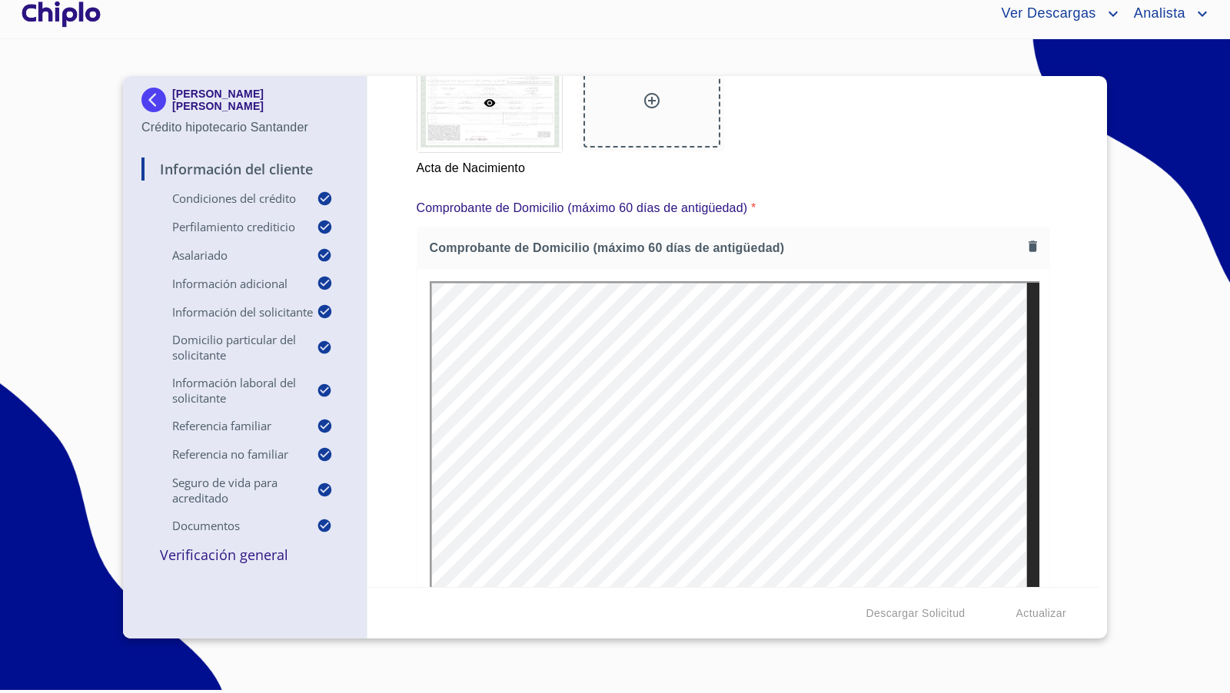
scroll to position [0, 0]
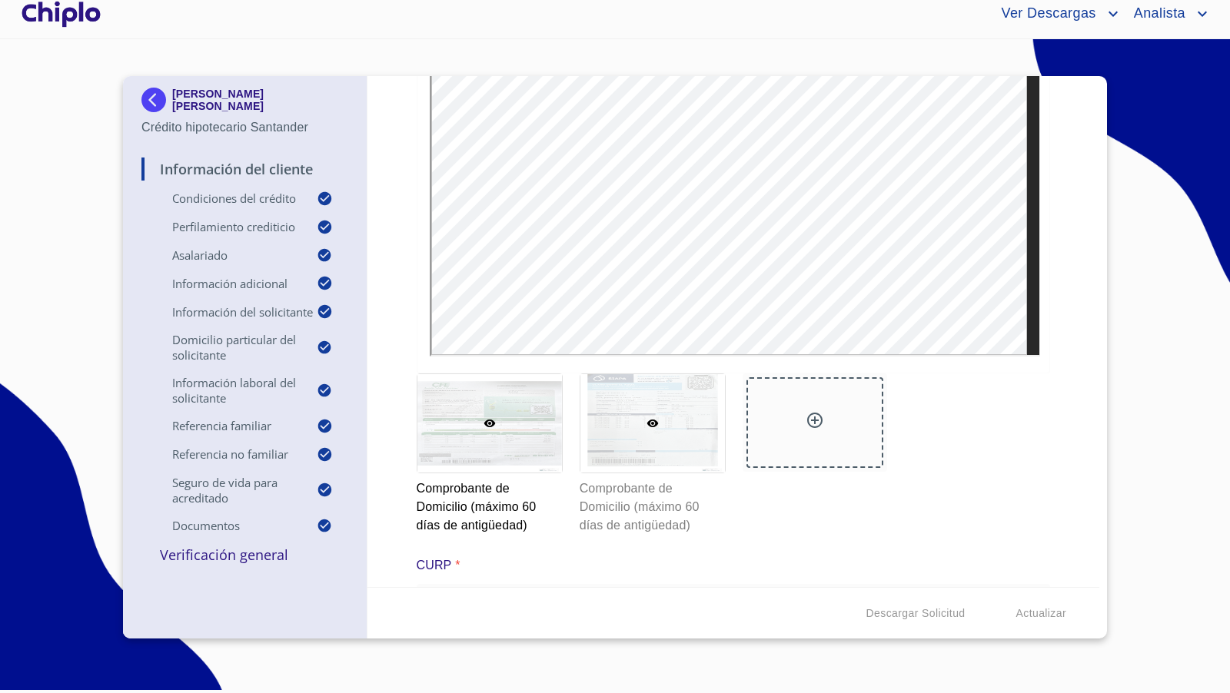
click at [648, 430] on div at bounding box center [652, 423] width 144 height 98
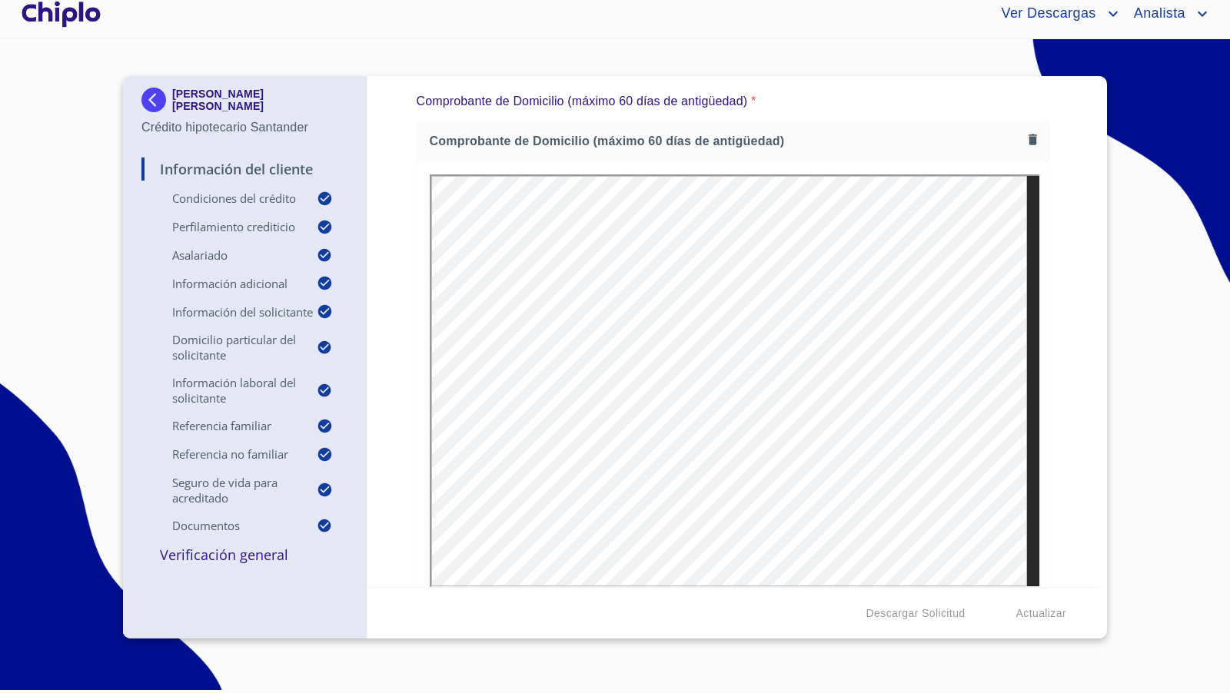
click at [1025, 132] on icon "button" at bounding box center [1032, 139] width 15 height 15
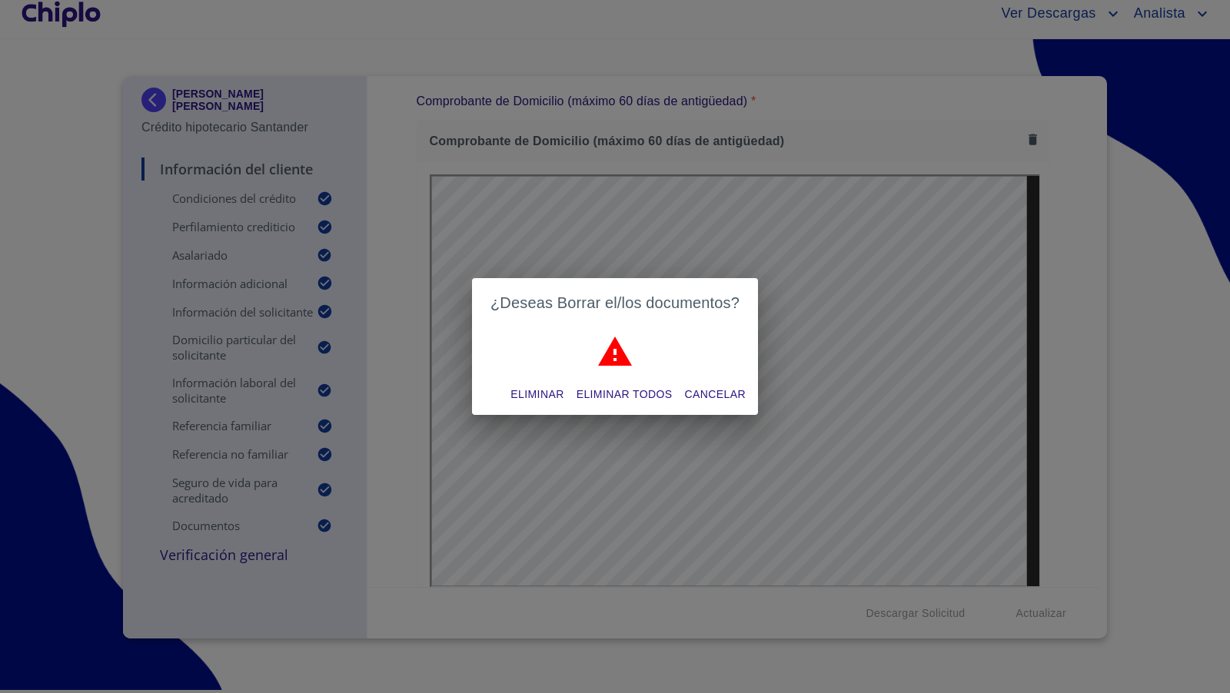
click at [513, 387] on span "Eliminar" at bounding box center [536, 394] width 53 height 19
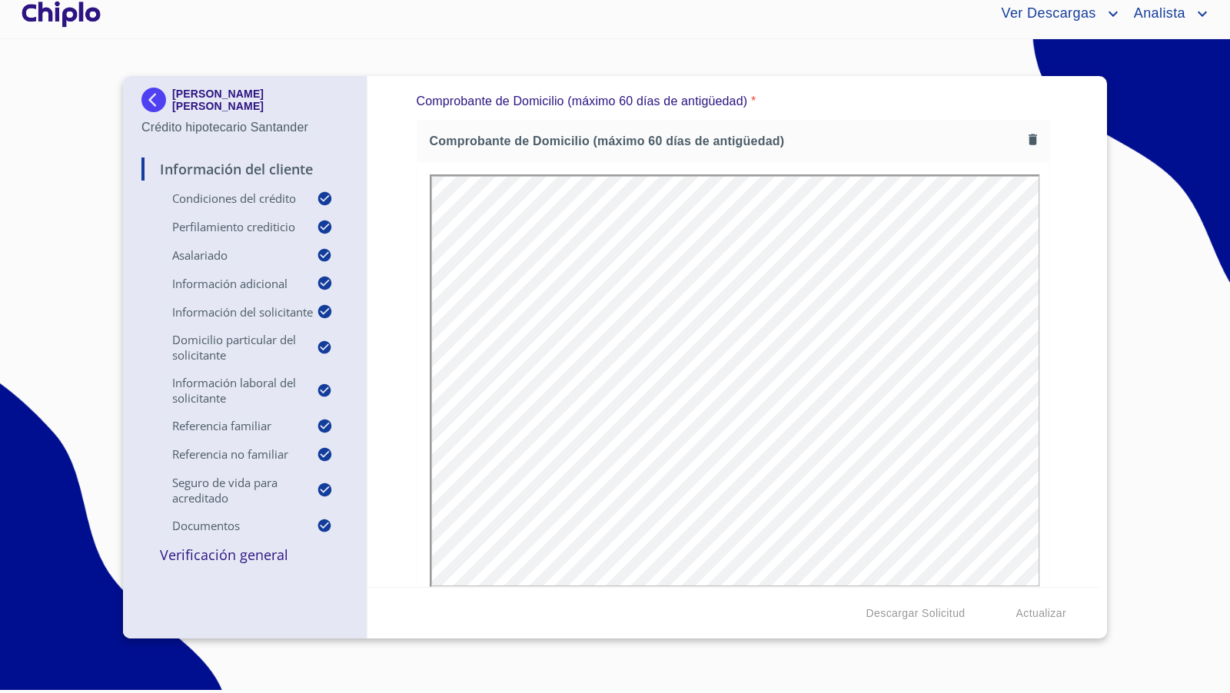
scroll to position [0, 0]
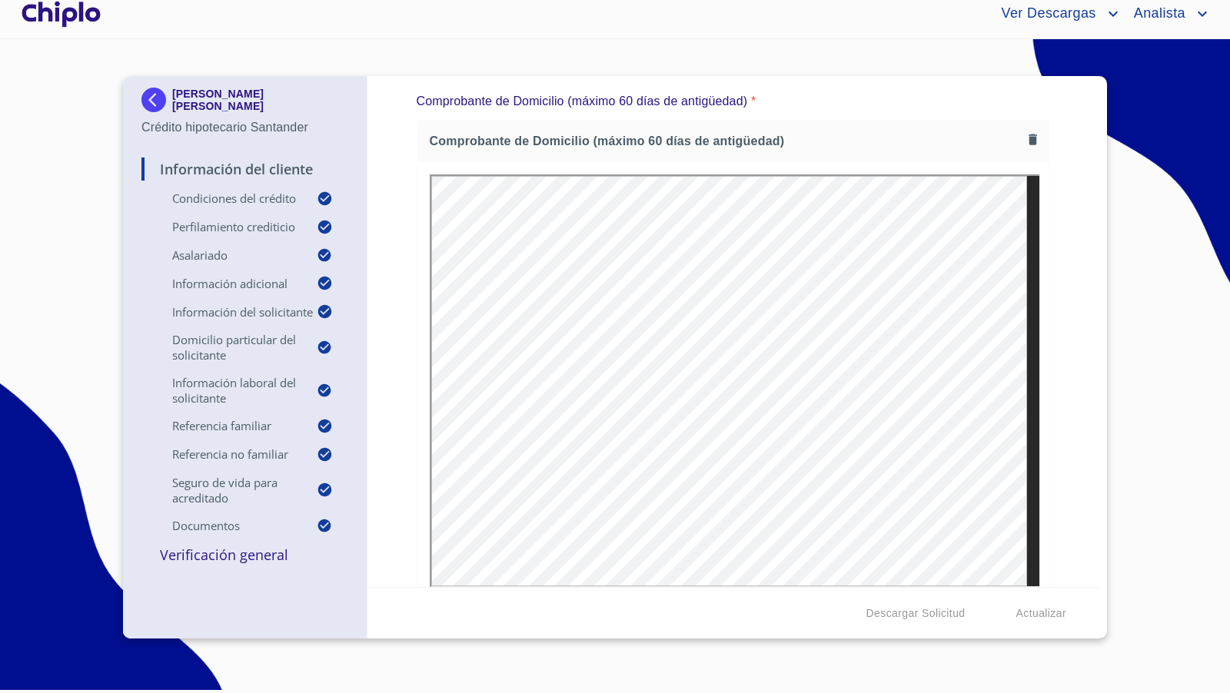
click at [214, 563] on p "Verificación General" at bounding box center [244, 555] width 207 height 18
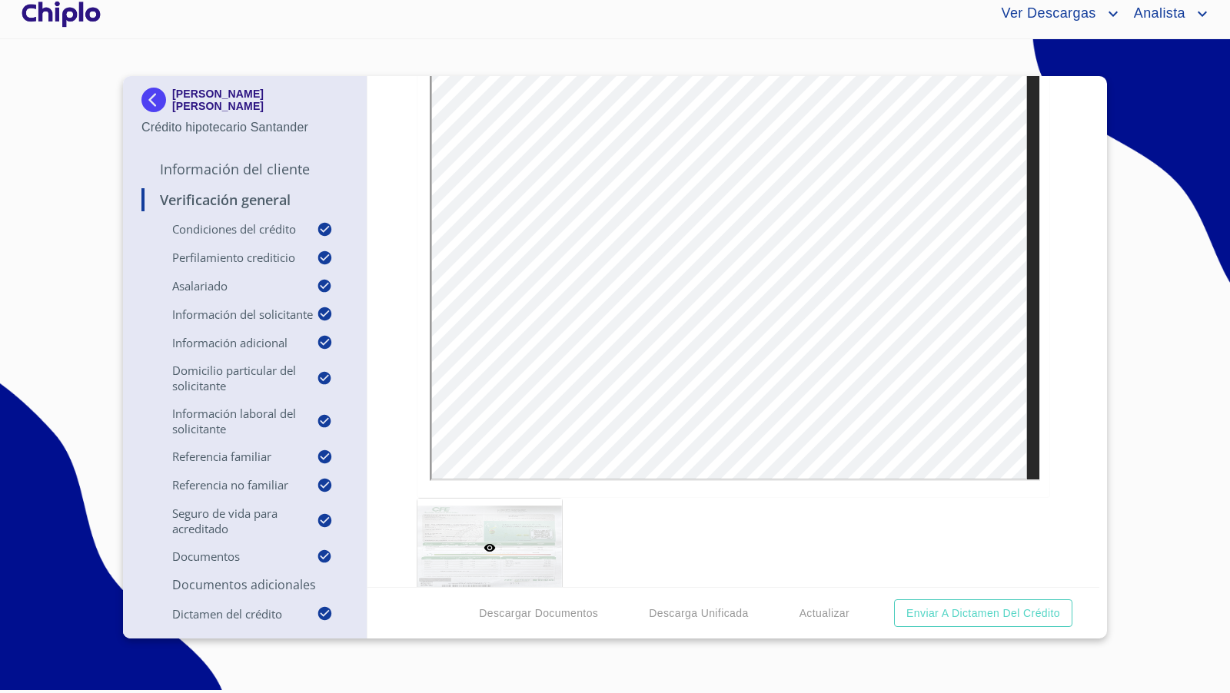
click at [1058, 277] on div "Verificación General Condiciones del Crédito Selecciona tu producto   * Adquisi…" at bounding box center [733, 331] width 732 height 511
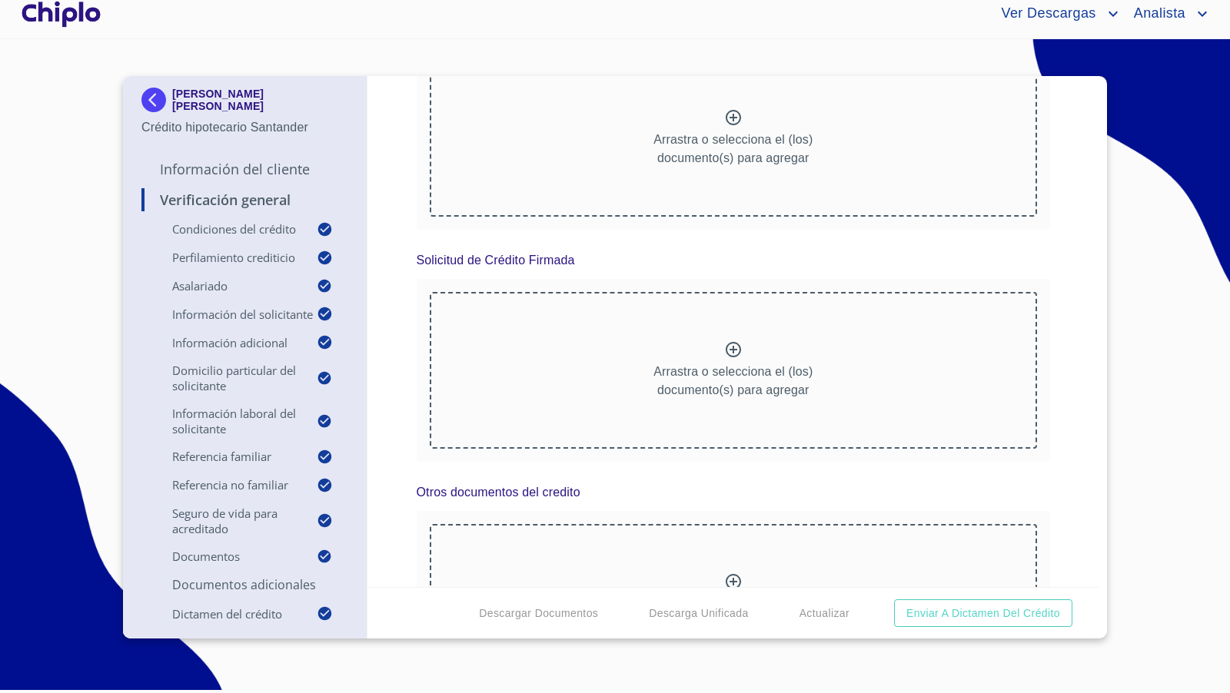
scroll to position [10901, 0]
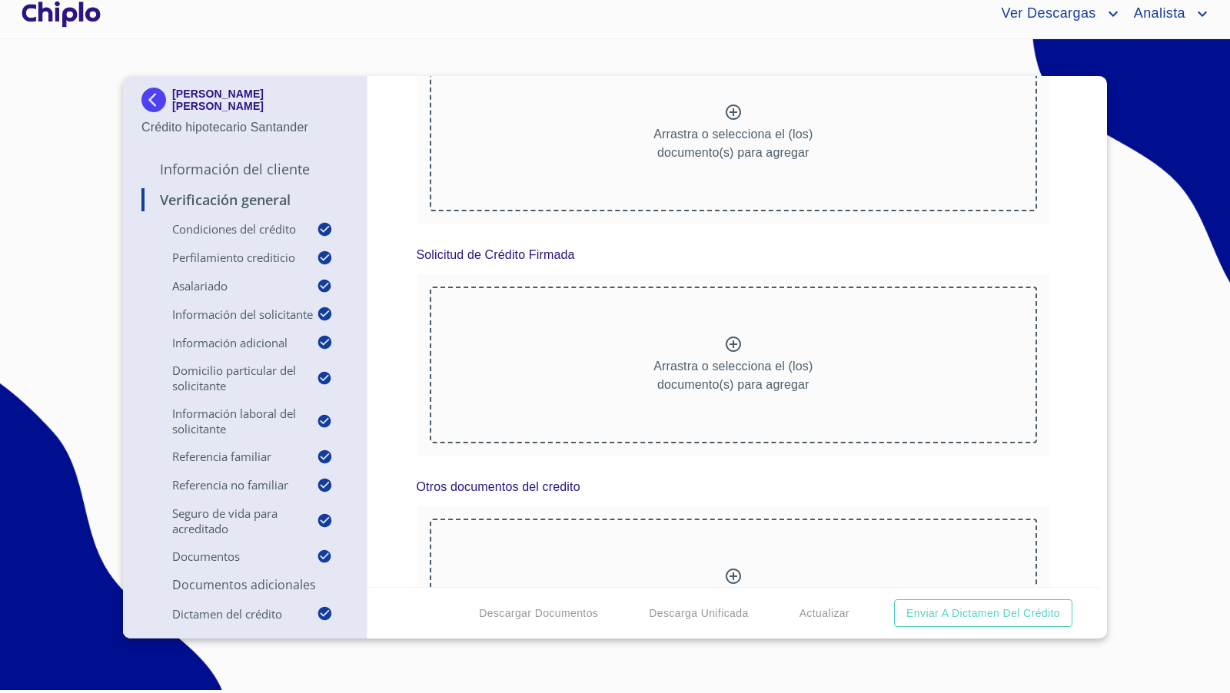
click at [1052, 280] on div "Verificación General Condiciones del Crédito Selecciona tu producto   * Adquisi…" at bounding box center [733, 331] width 732 height 511
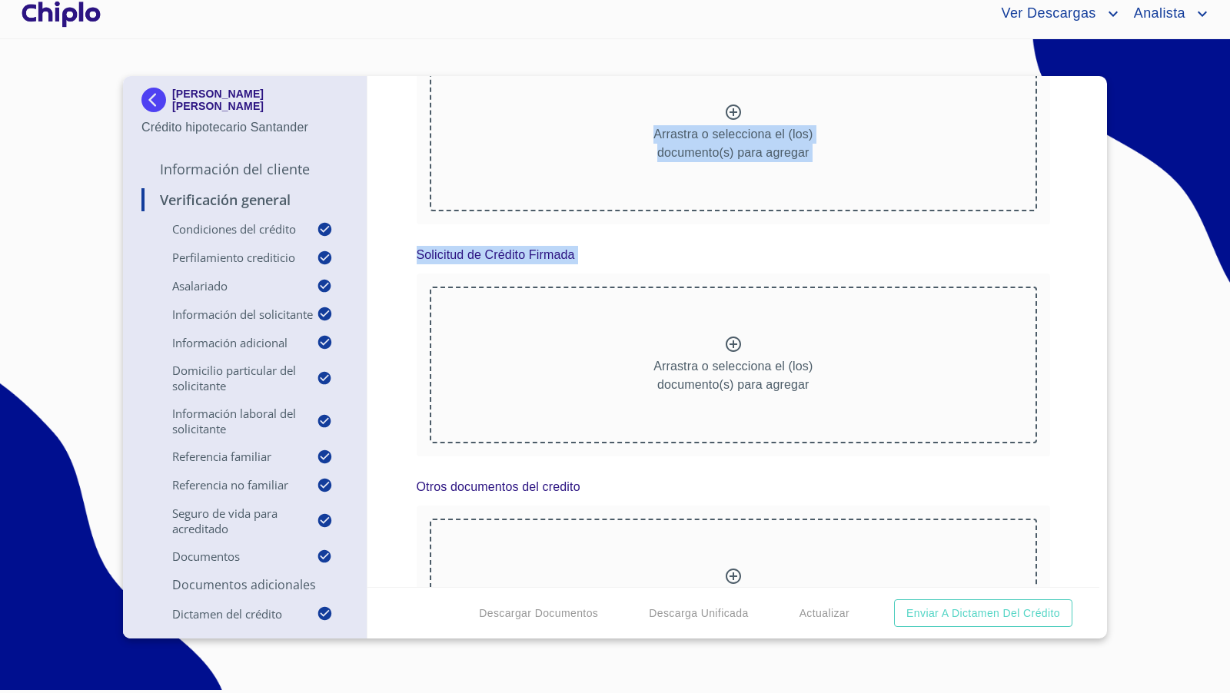
click at [1037, 300] on div "Verificación General Condiciones del Crédito Selecciona tu producto   * Adquisi…" at bounding box center [733, 331] width 732 height 511
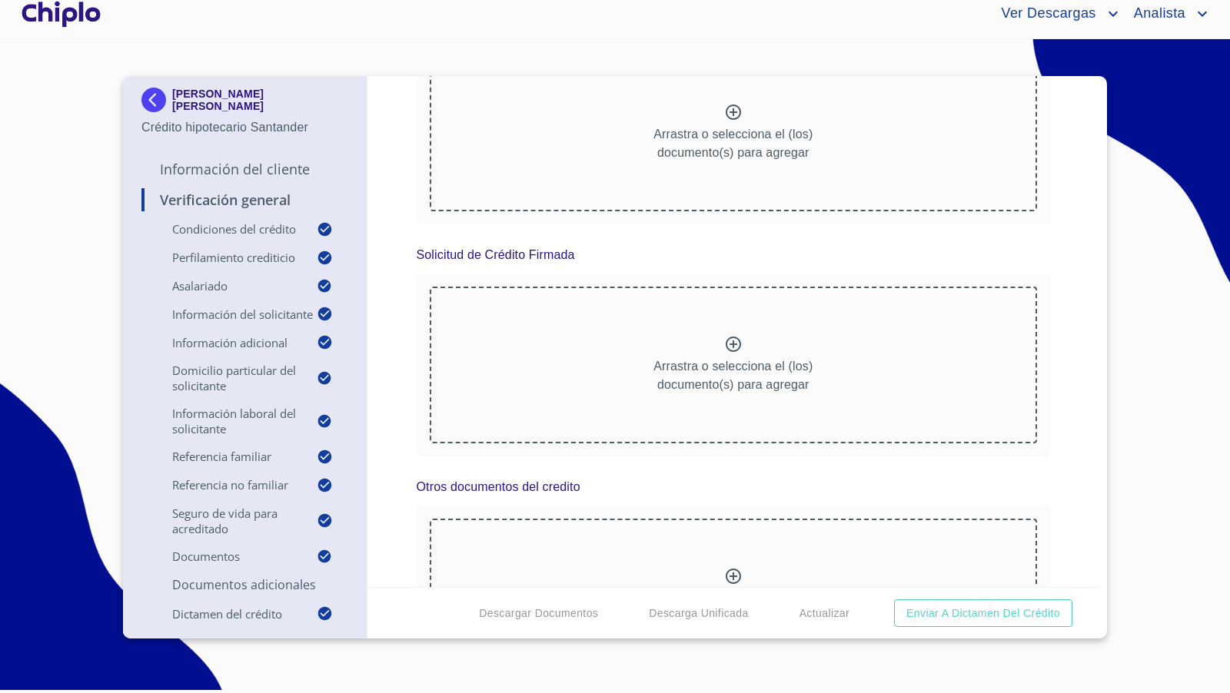
click at [706, 337] on div "Arrastra o selecciona el (los) documento(s) para agregar" at bounding box center [734, 365] width 608 height 157
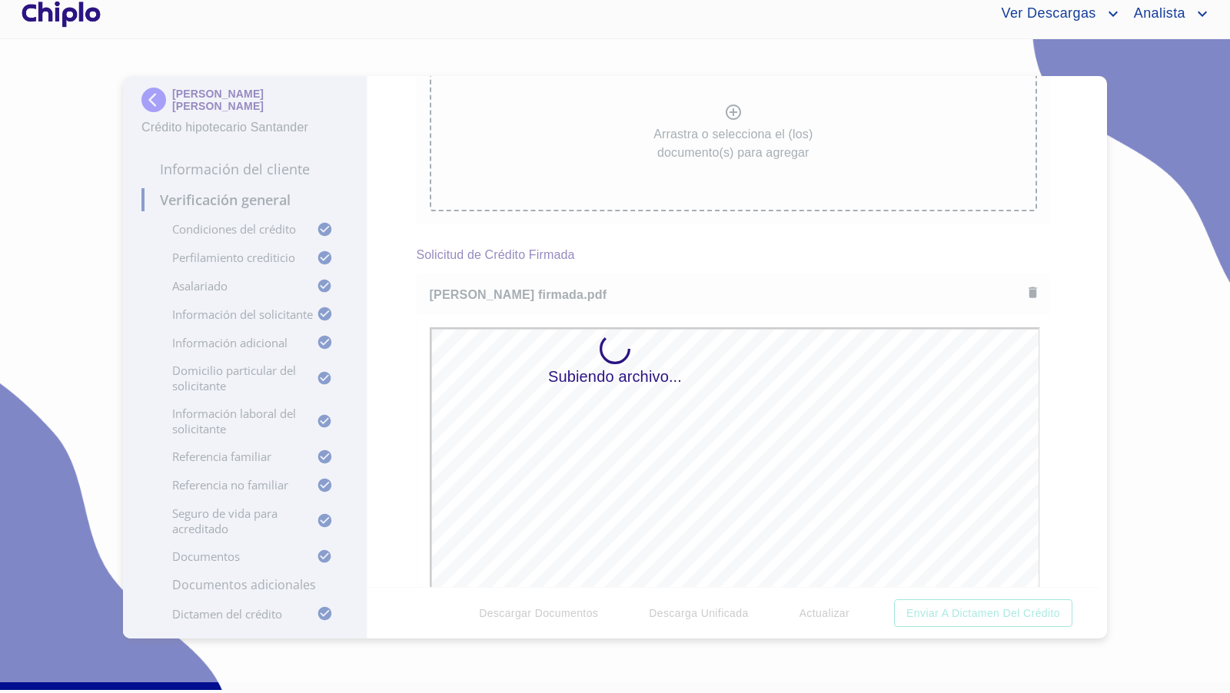
scroll to position [0, 0]
click at [1047, 367] on div "Subiendo archivo..." at bounding box center [615, 360] width 1230 height 643
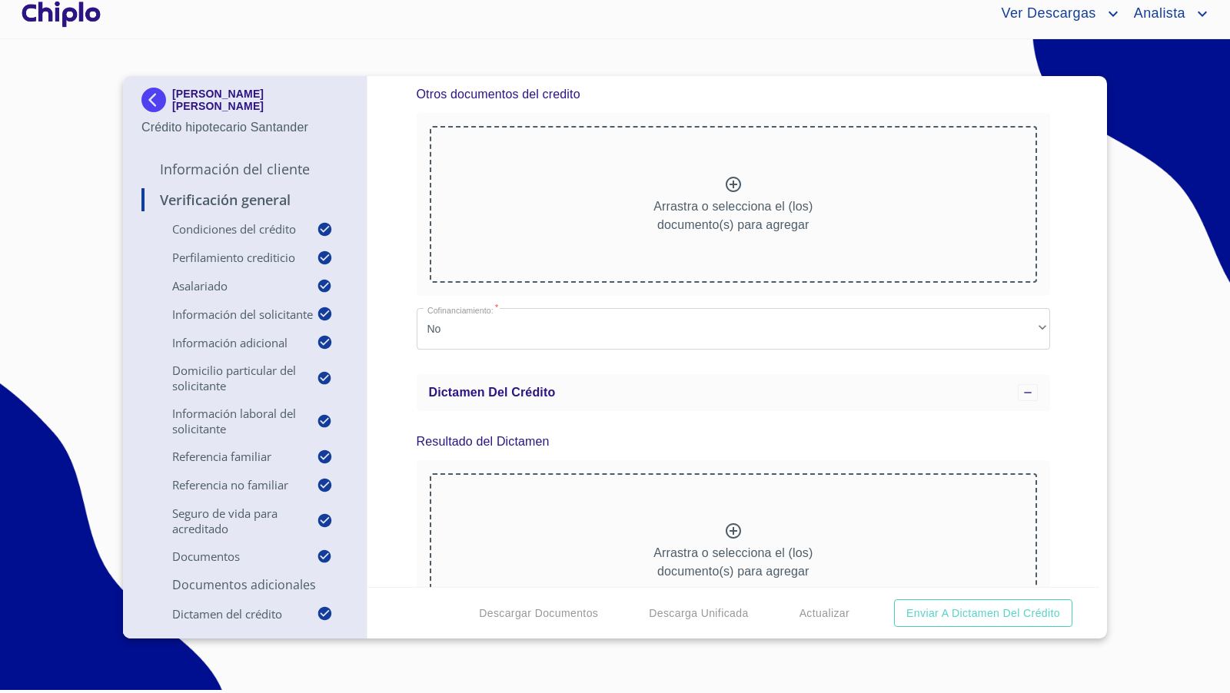
scroll to position [11573, 0]
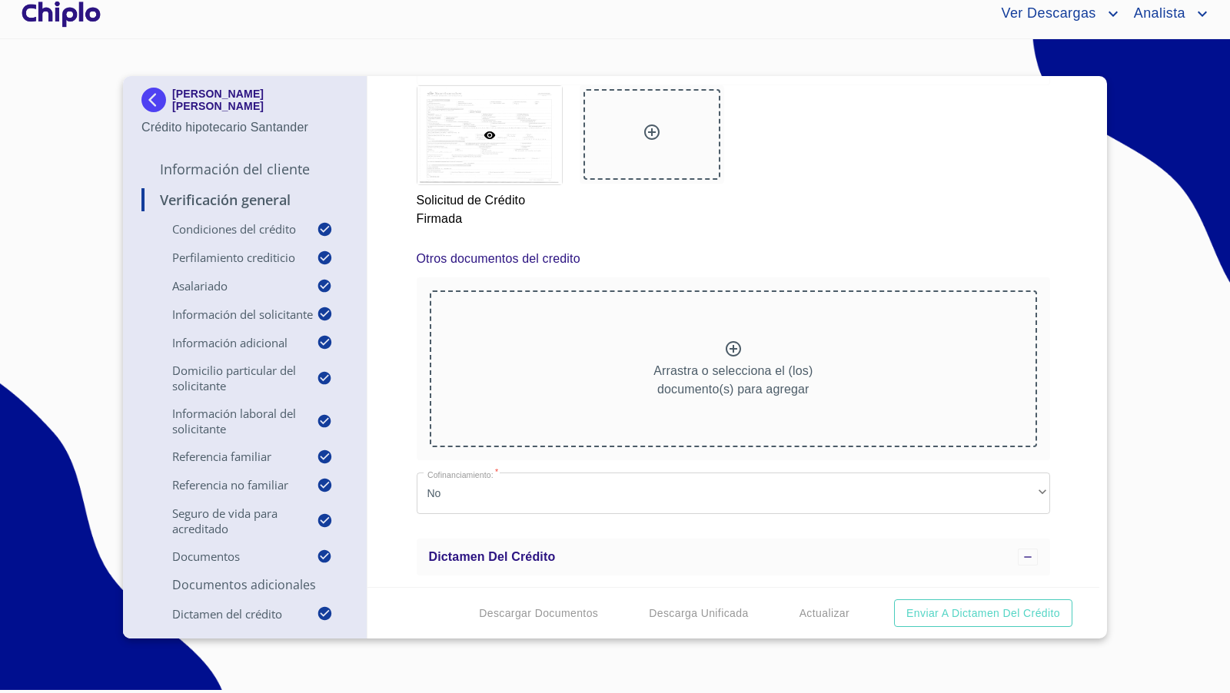
click at [708, 325] on div "Arrastra o selecciona el (los) documento(s) para agregar" at bounding box center [734, 368] width 608 height 157
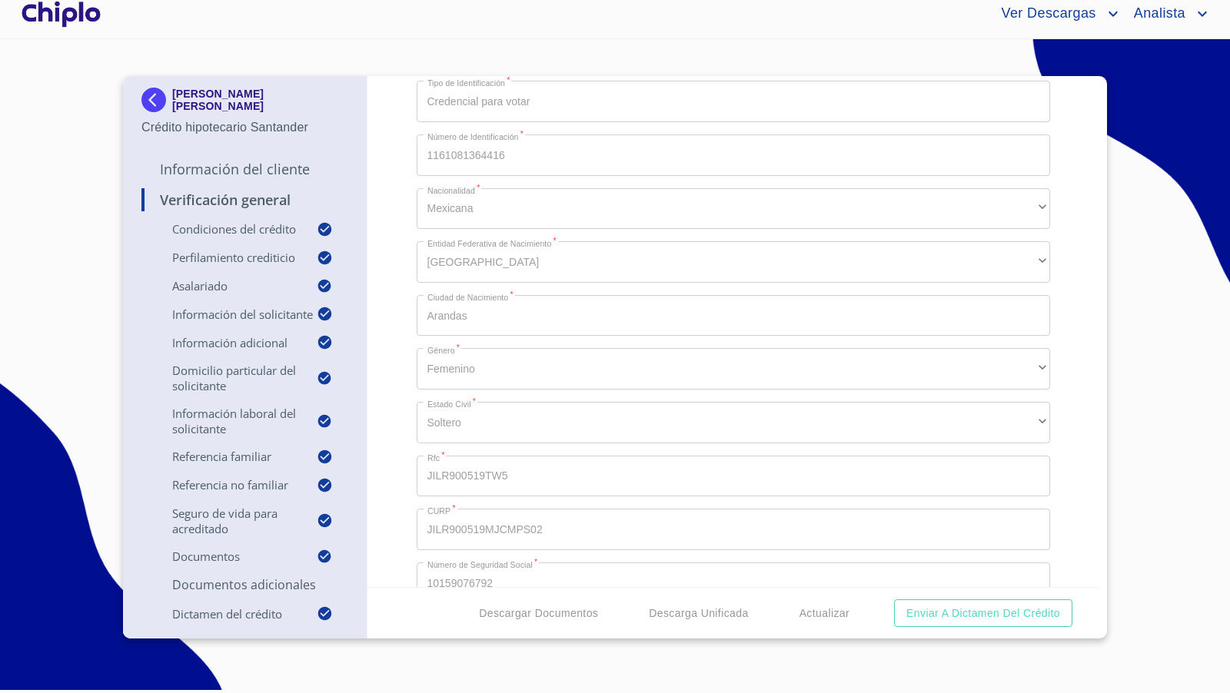
scroll to position [1434, 0]
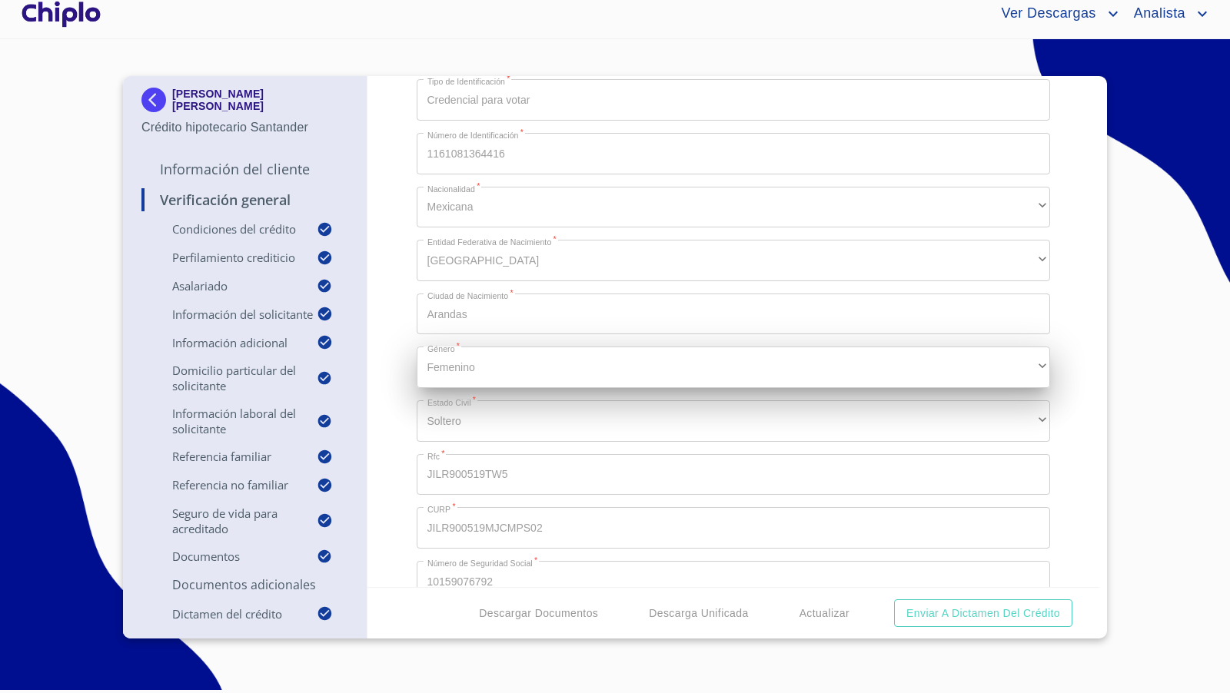
click at [418, 380] on div "Femenino" at bounding box center [734, 367] width 634 height 41
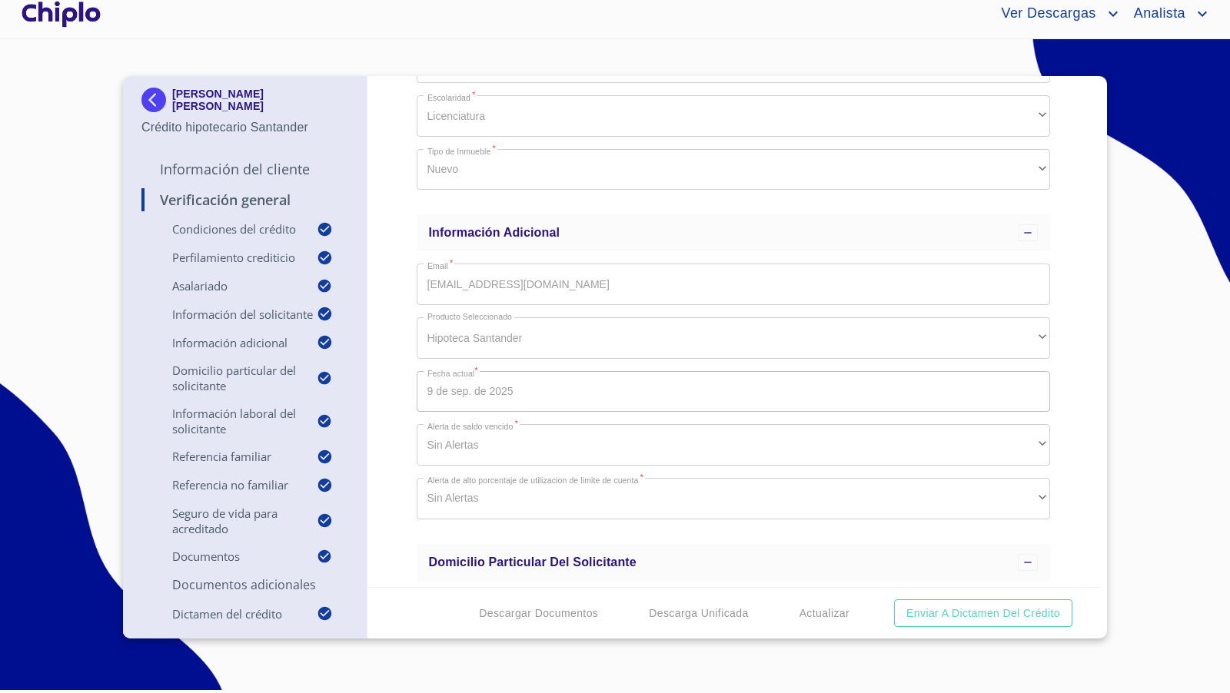
scroll to position [2013, 0]
click at [389, 242] on div "Verificación General Condiciones del Crédito Selecciona tu producto   * Adquisi…" at bounding box center [733, 331] width 732 height 511
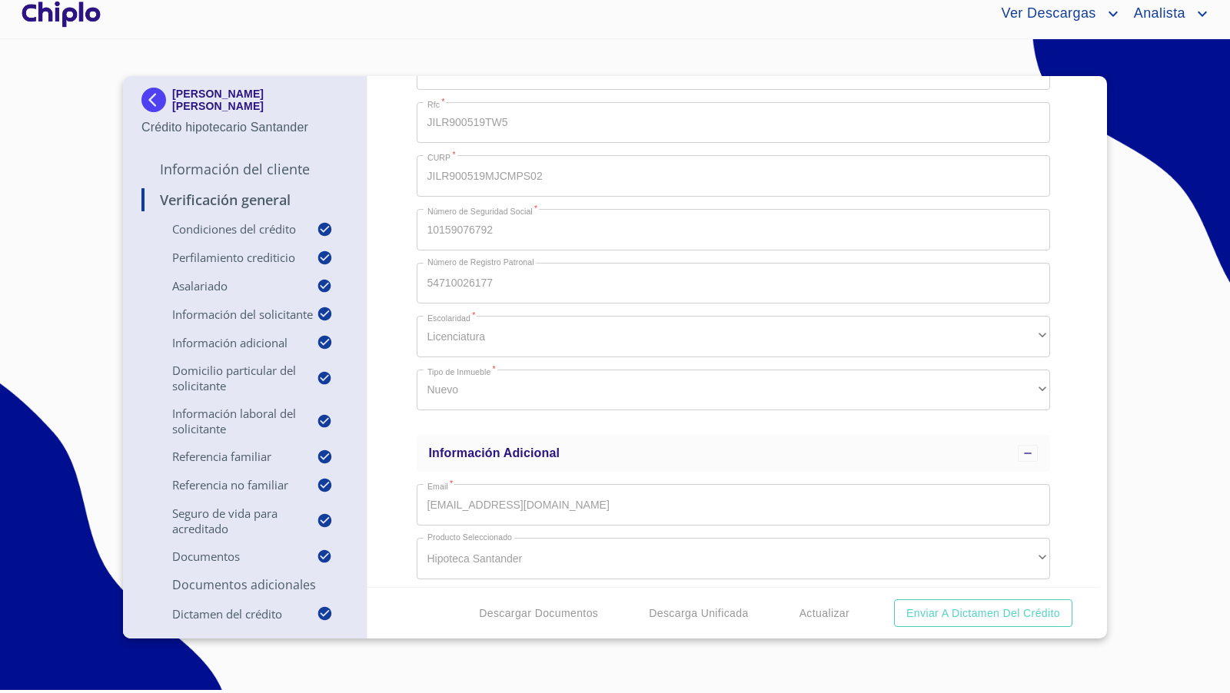
scroll to position [1764, 0]
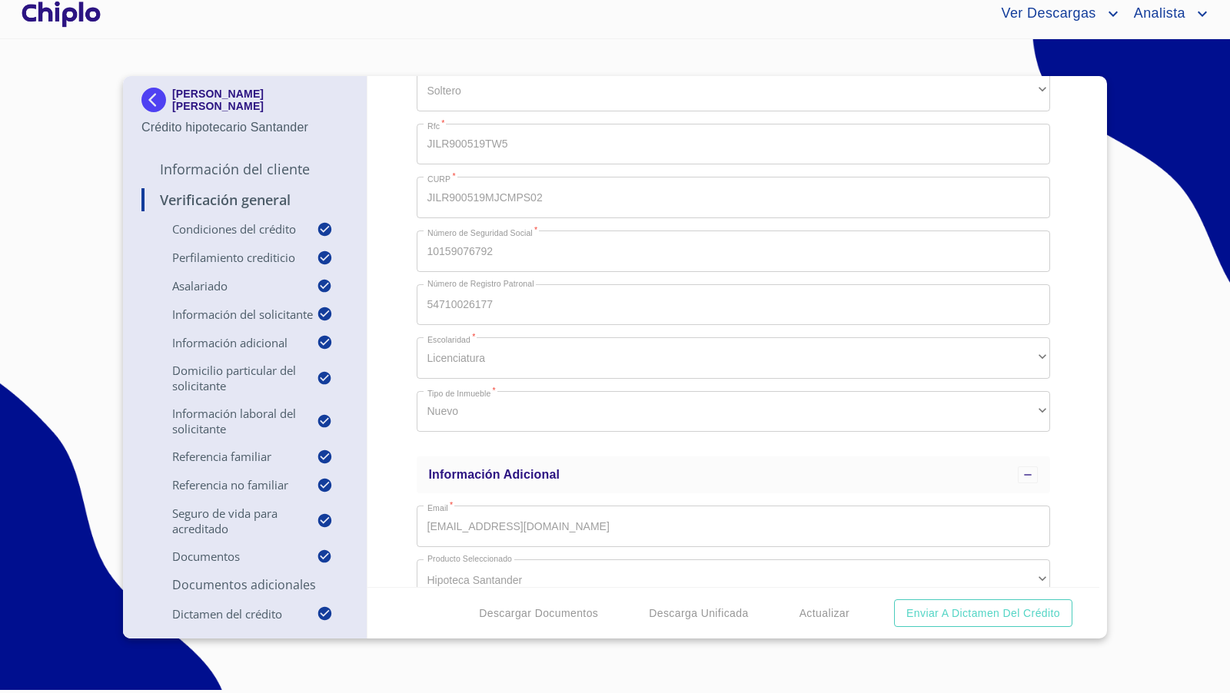
click at [403, 141] on div "Verificación General Condiciones del Crédito Selecciona tu producto   * Adquisi…" at bounding box center [733, 331] width 732 height 511
click at [1051, 147] on div "Verificación General Condiciones del Crédito Selecciona tu producto   * Adquisi…" at bounding box center [733, 331] width 732 height 511
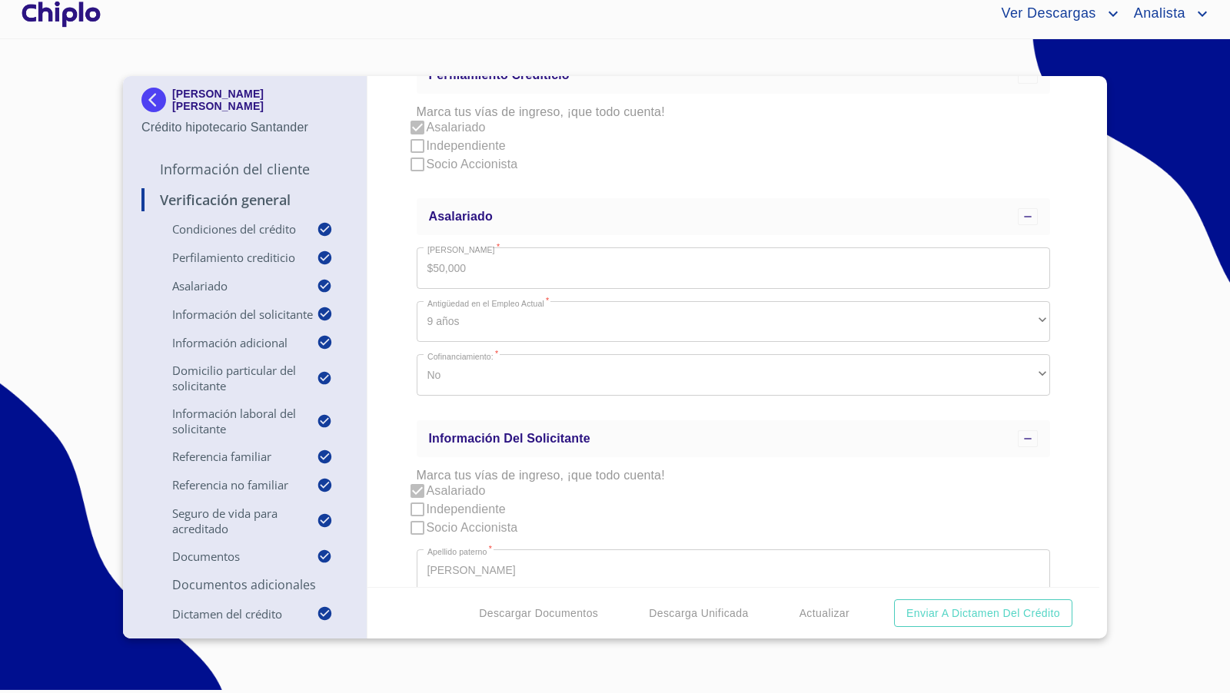
scroll to position [567, 0]
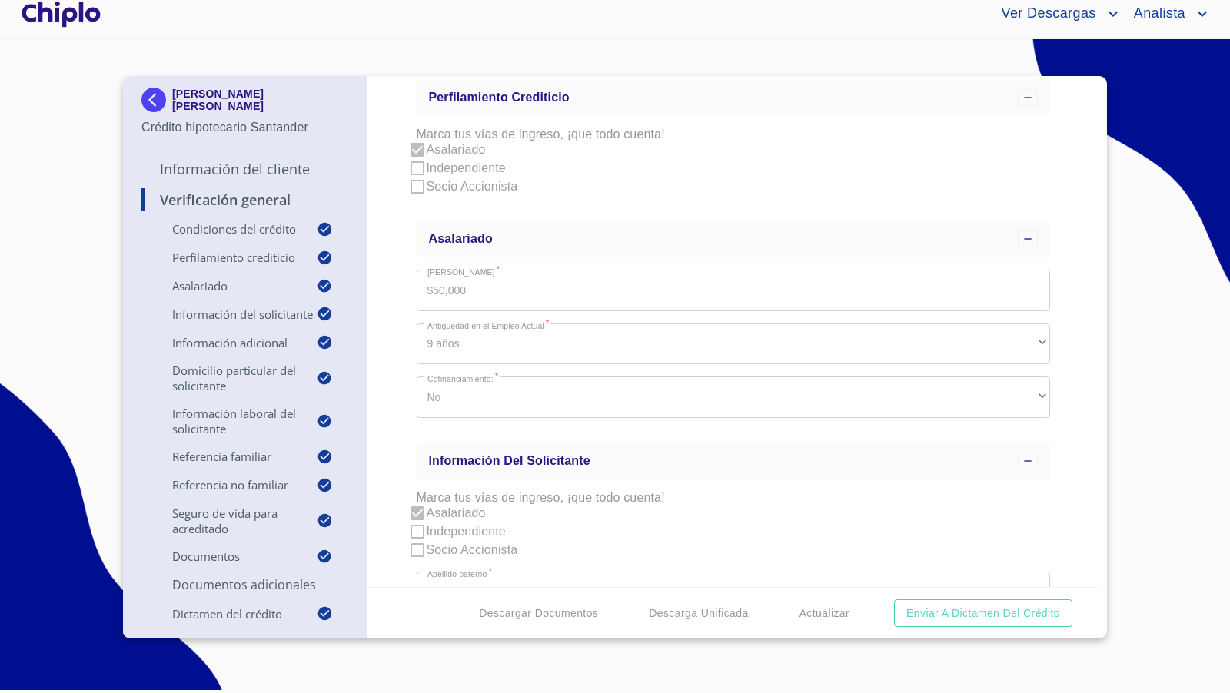
click at [393, 371] on div "Verificación General Condiciones del Crédito Selecciona tu producto   * Adquisi…" at bounding box center [733, 331] width 732 height 511
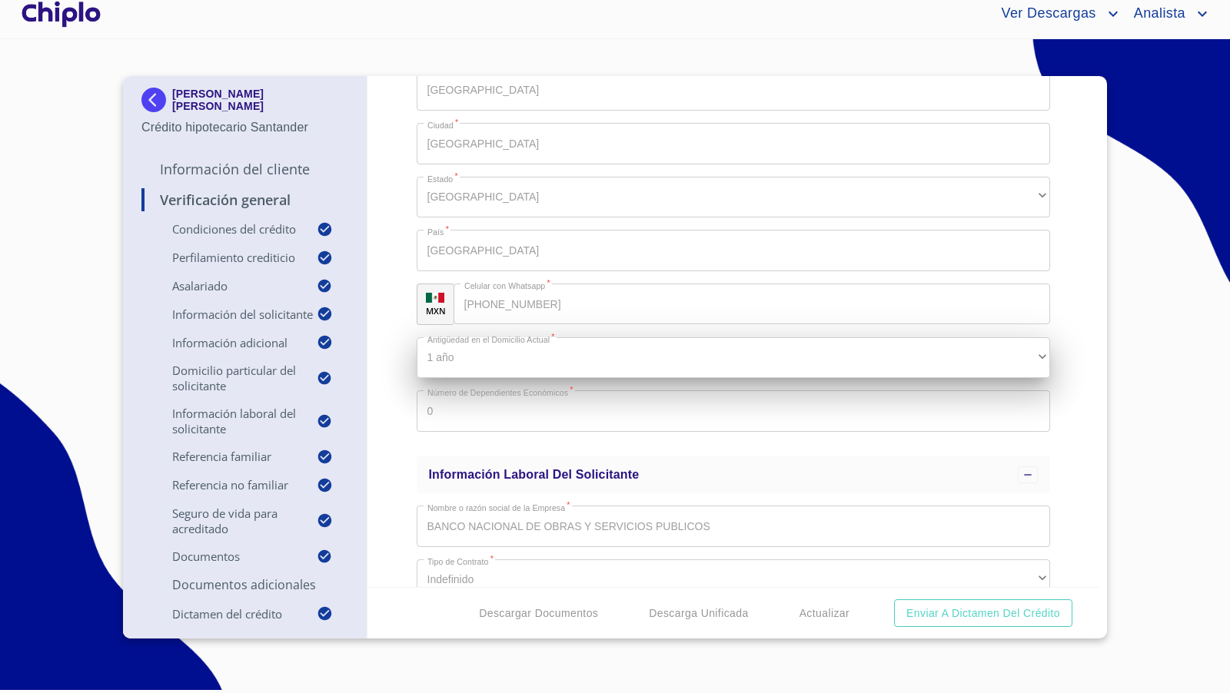
scroll to position [2853, 0]
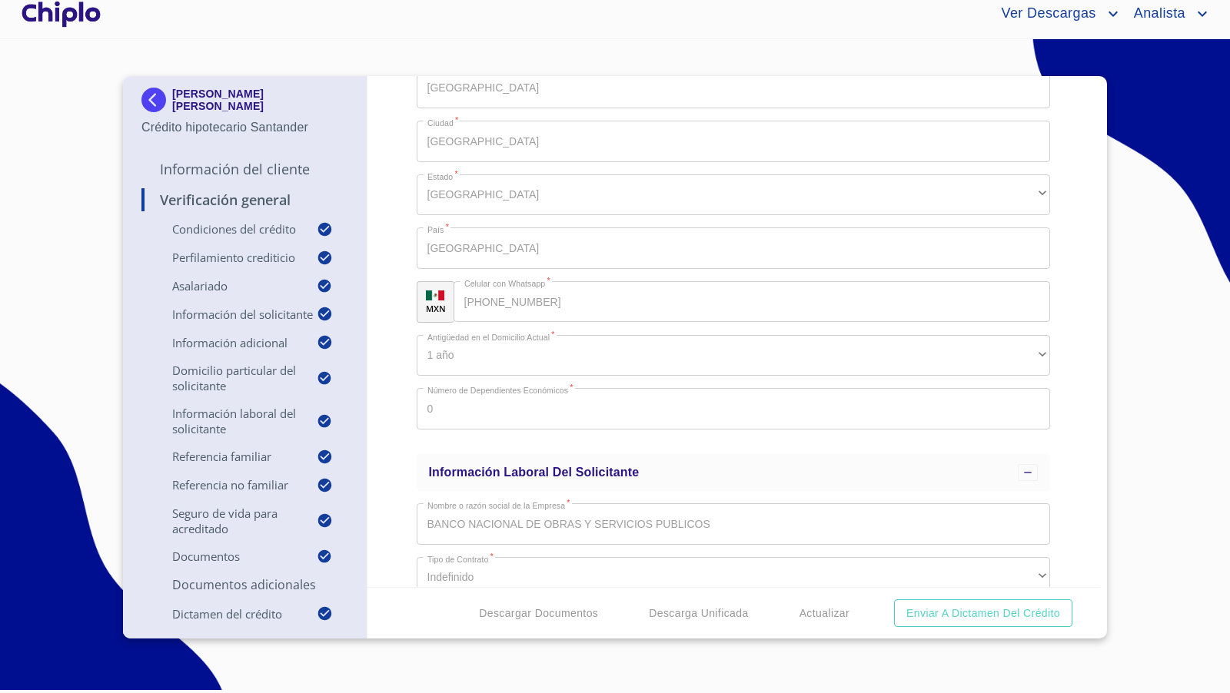
click at [398, 328] on div "Verificación General Condiciones del Crédito Selecciona tu producto   * Adquisi…" at bounding box center [733, 331] width 732 height 511
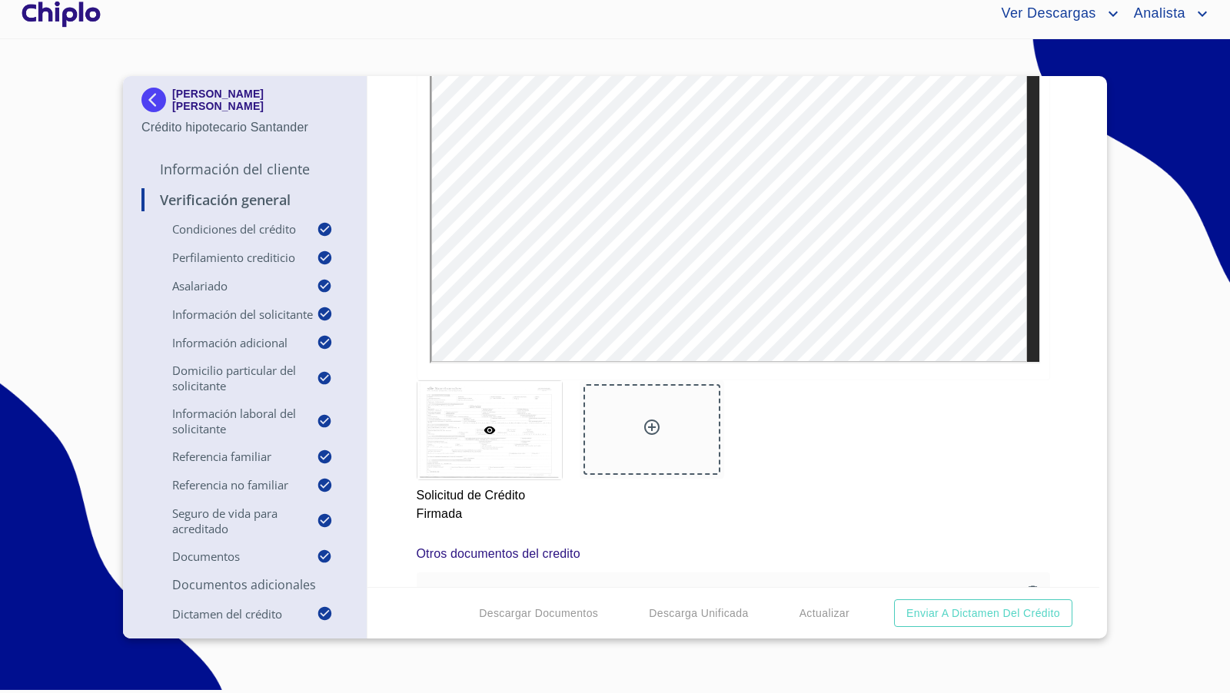
scroll to position [11104, 0]
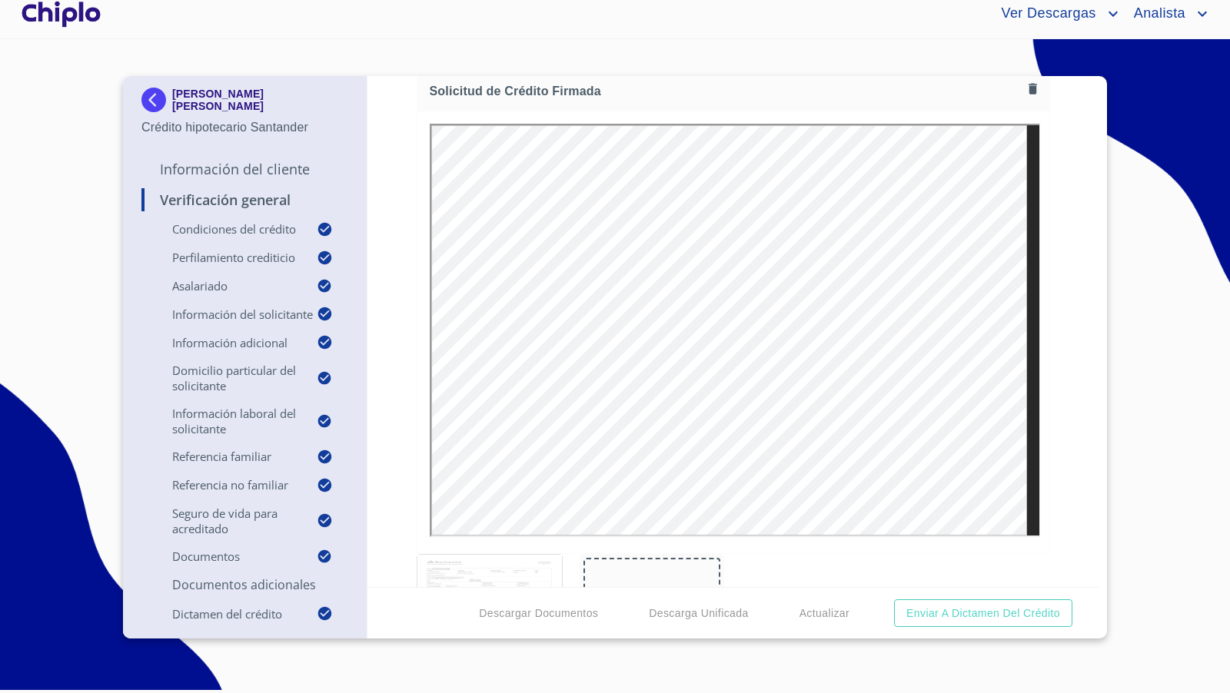
click at [1054, 253] on div "Verificación General Condiciones del Crédito Selecciona tu producto   * Adquisi…" at bounding box center [733, 331] width 732 height 511
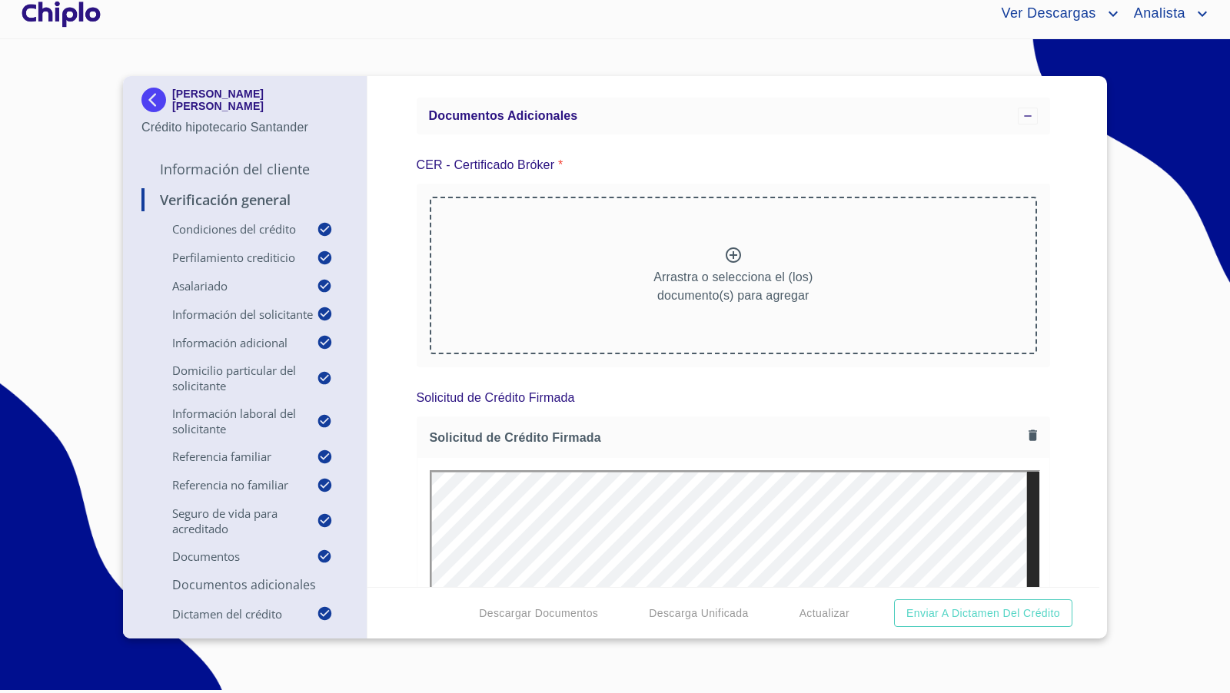
scroll to position [10756, 0]
click at [737, 249] on div "Arrastra o selecciona el (los) documento(s) para agregar" at bounding box center [734, 277] width 608 height 157
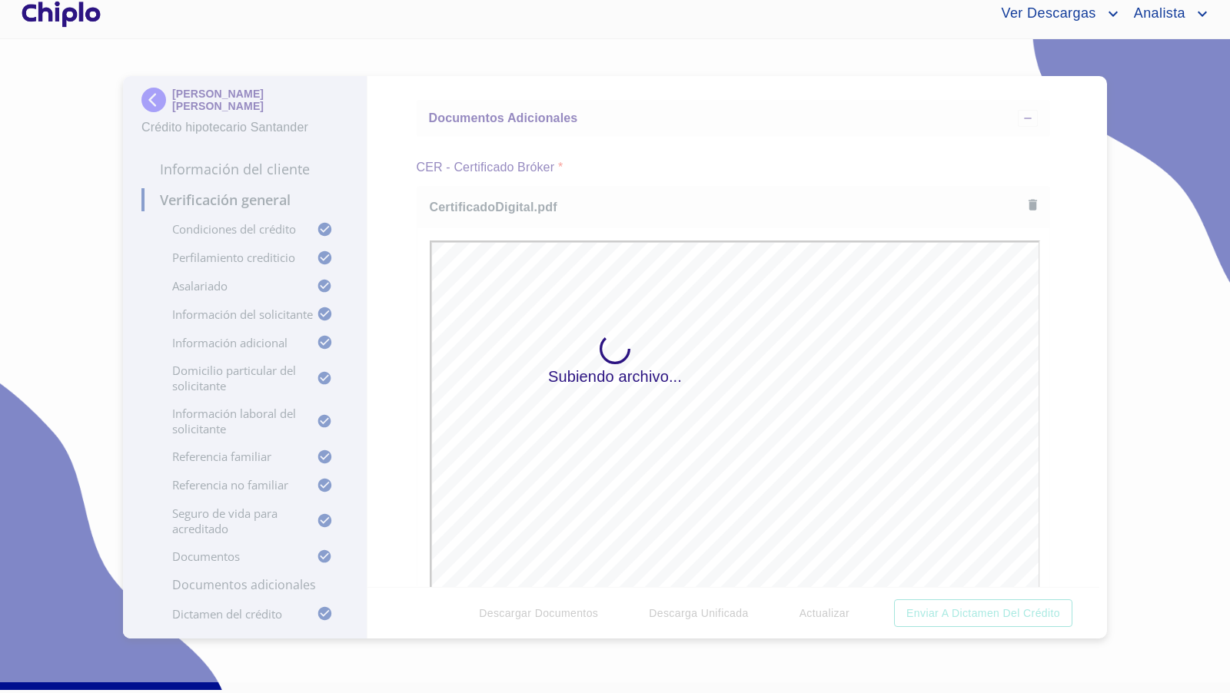
scroll to position [0, 0]
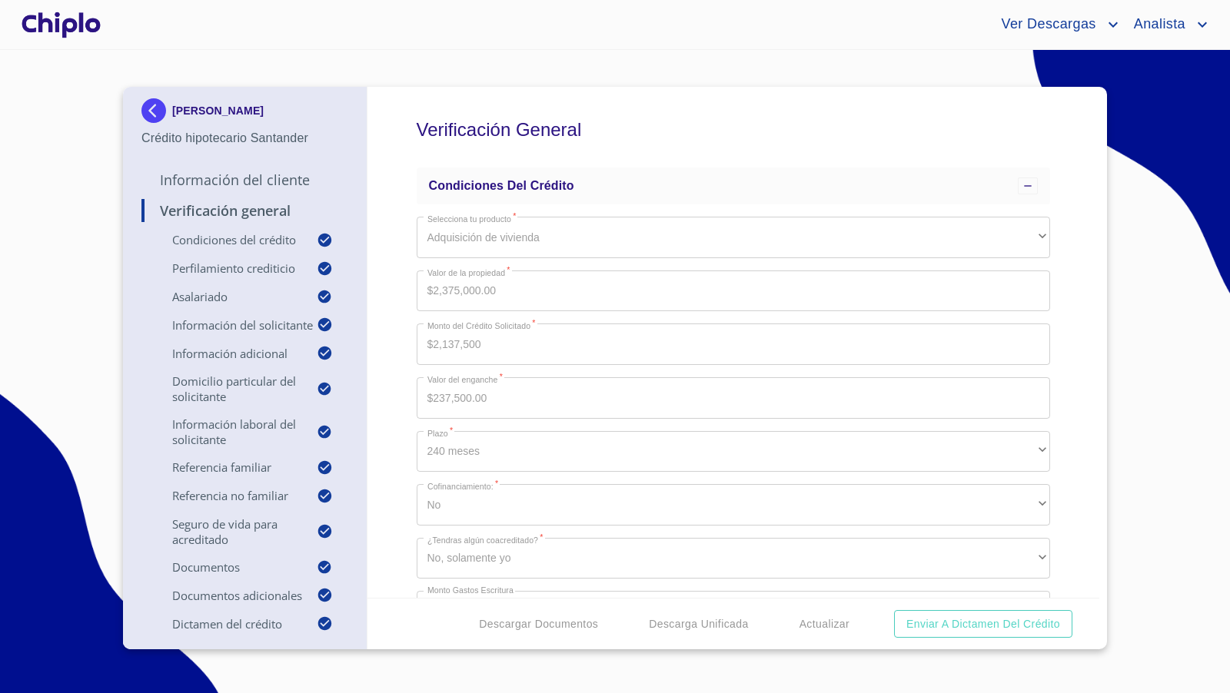
scroll to position [10756, 0]
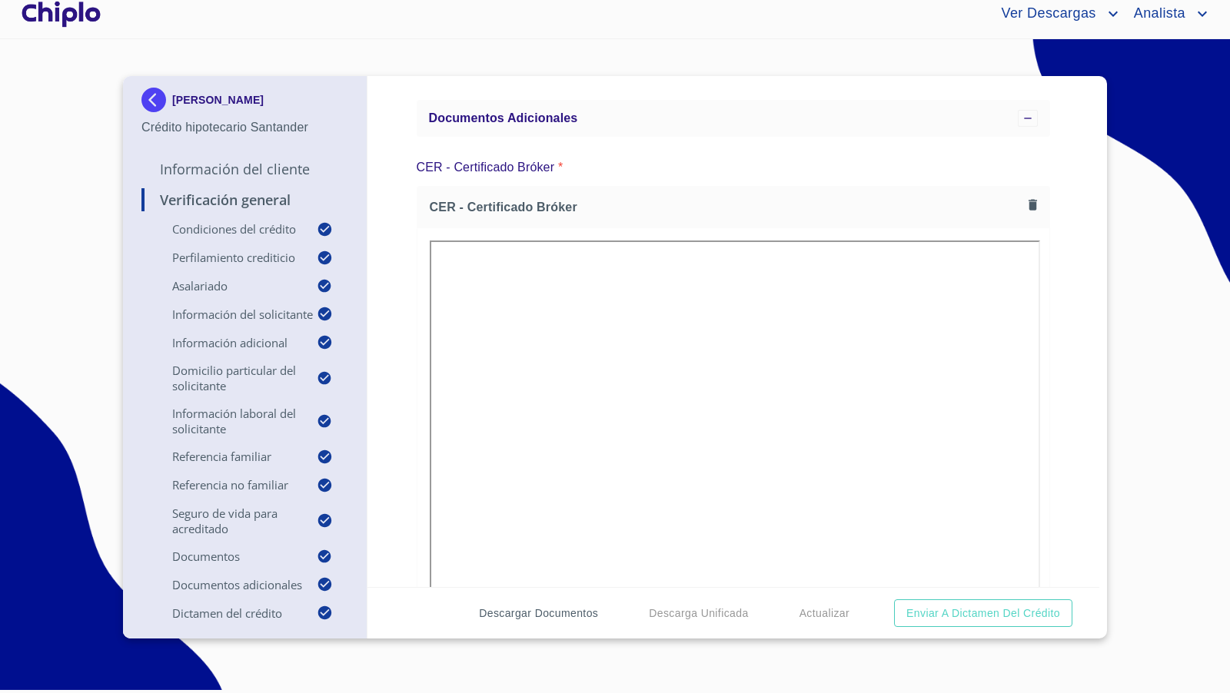
click at [556, 616] on span "Descargar Documentos" at bounding box center [538, 613] width 119 height 19
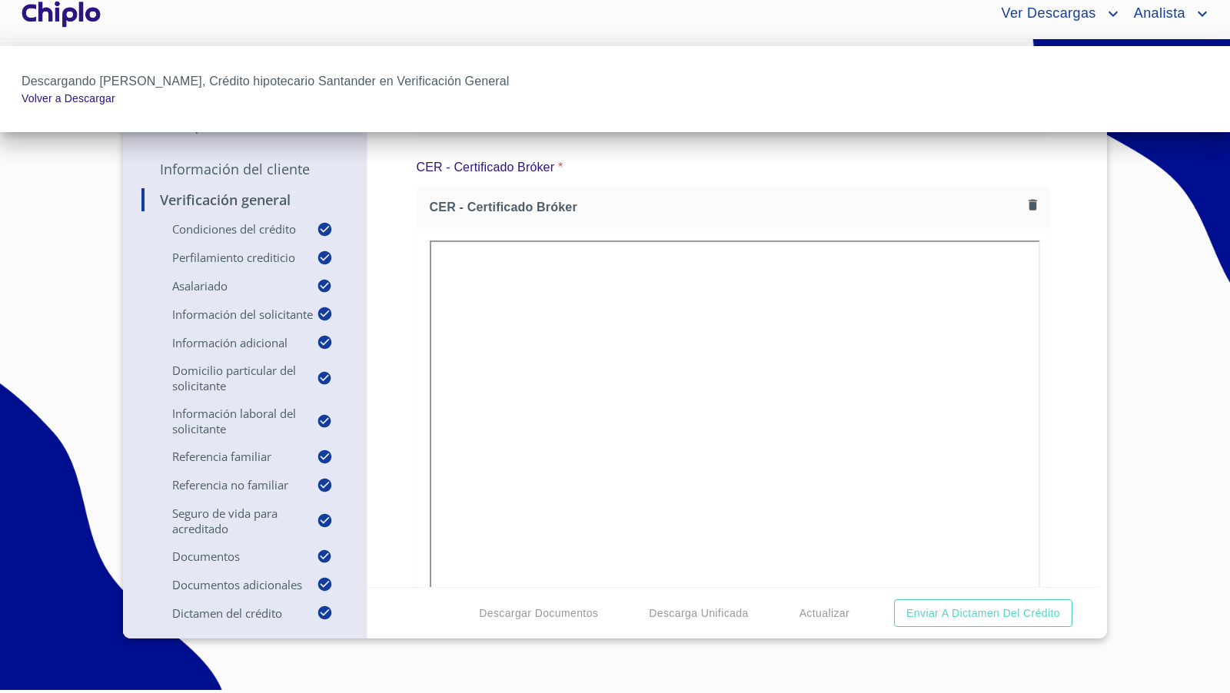
click at [1052, 320] on div at bounding box center [615, 346] width 1230 height 693
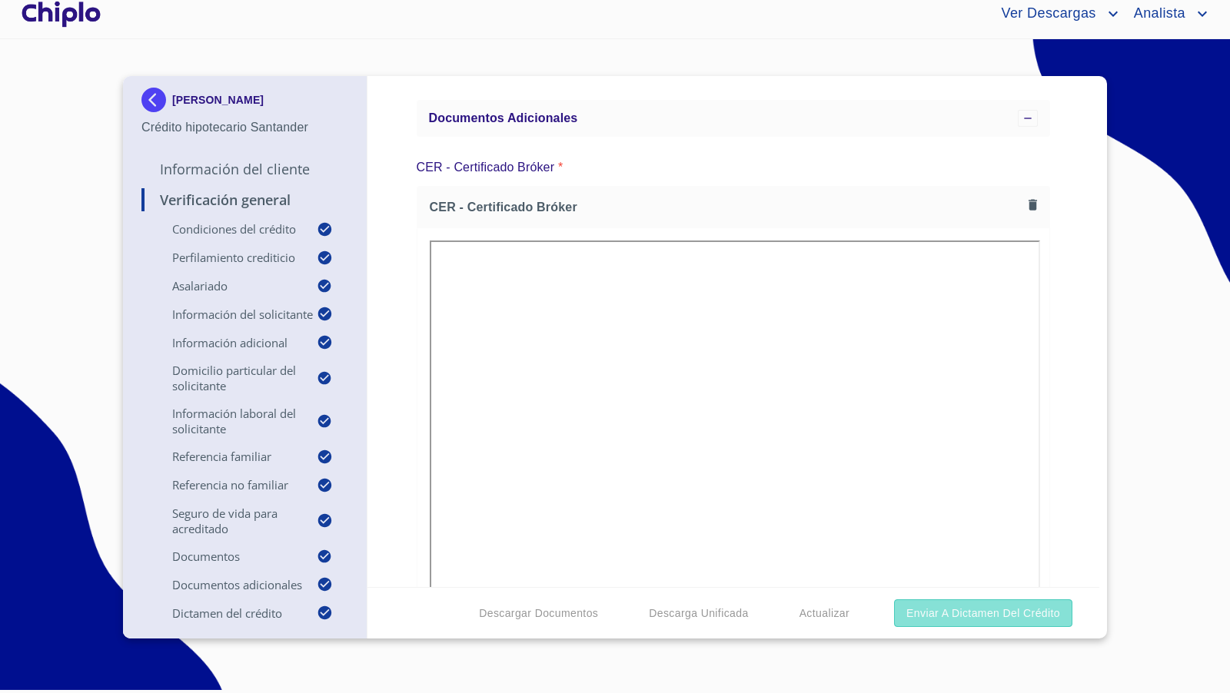
click at [1041, 615] on span "Enviar a Dictamen del Crédito" at bounding box center [983, 613] width 154 height 19
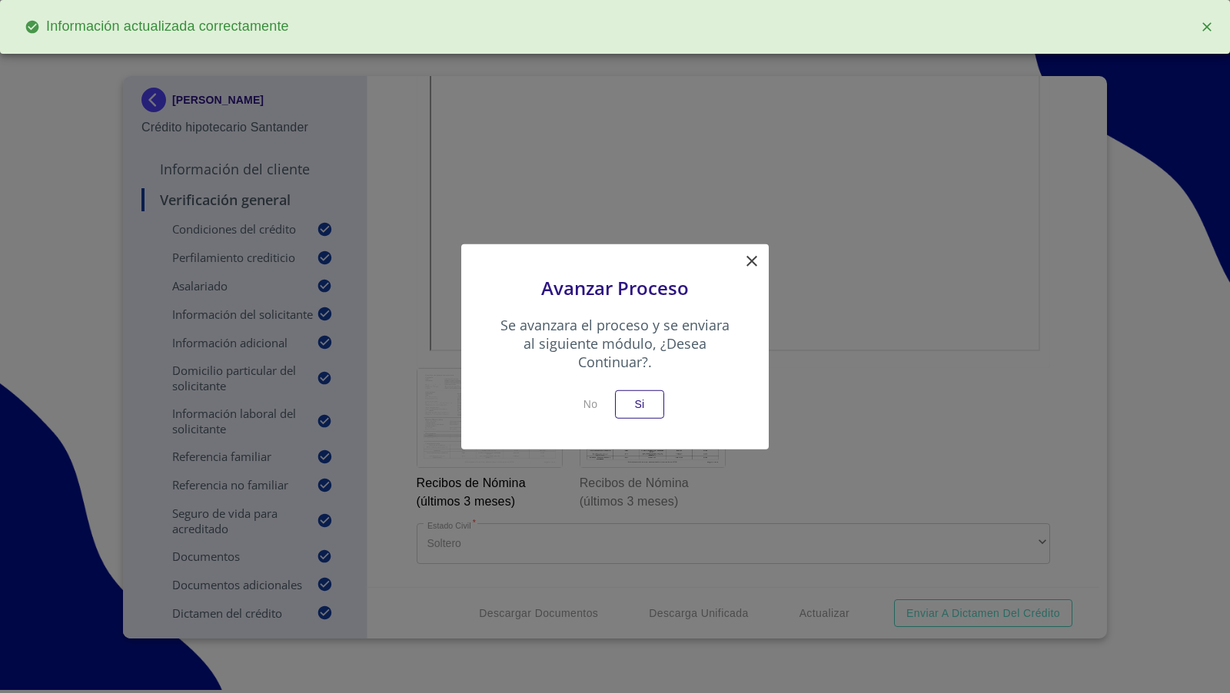
scroll to position [11189, 0]
click at [643, 403] on span "Si" at bounding box center [639, 404] width 25 height 19
